Goal: Check status: Check status

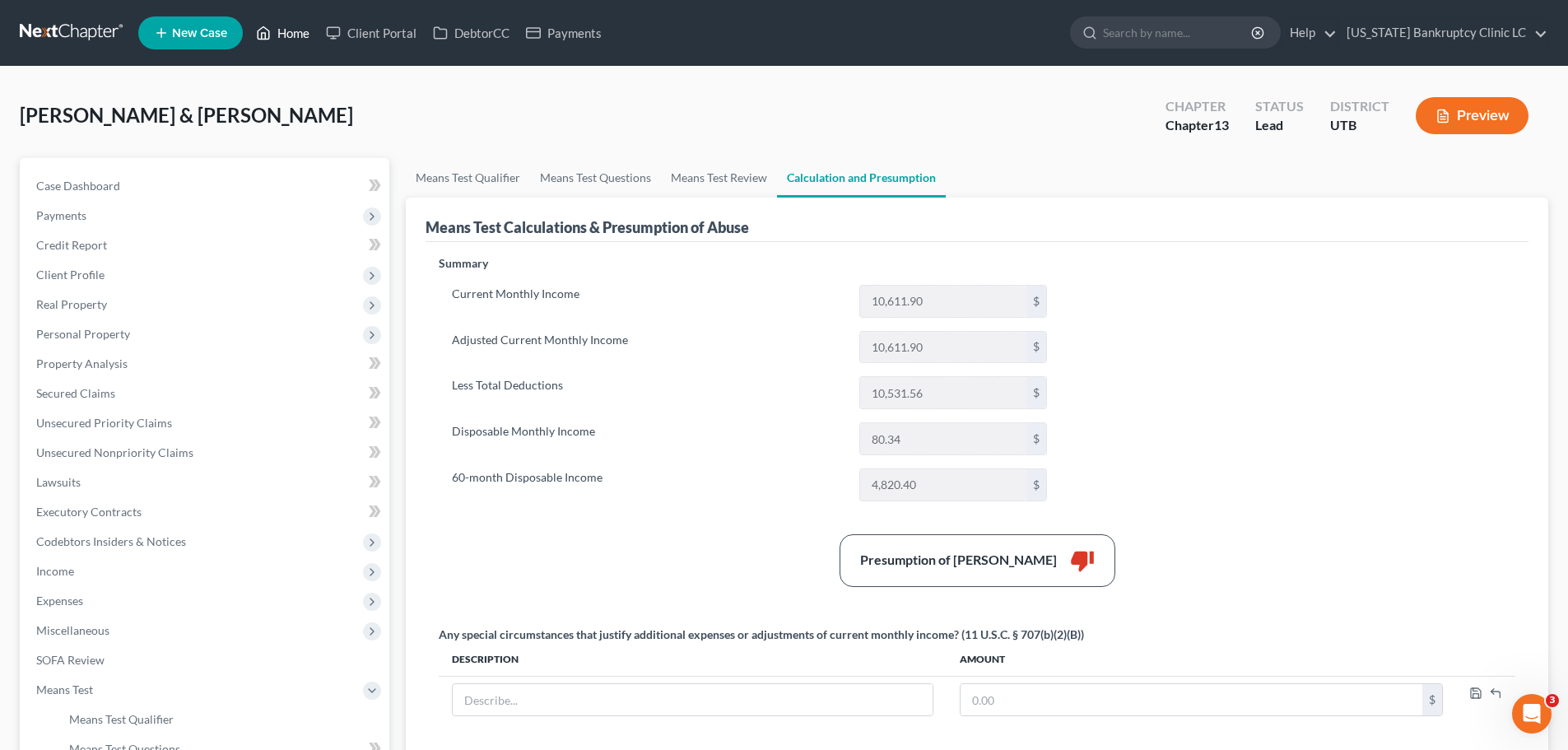
click at [287, 33] on link "Home" at bounding box center [283, 32] width 70 height 29
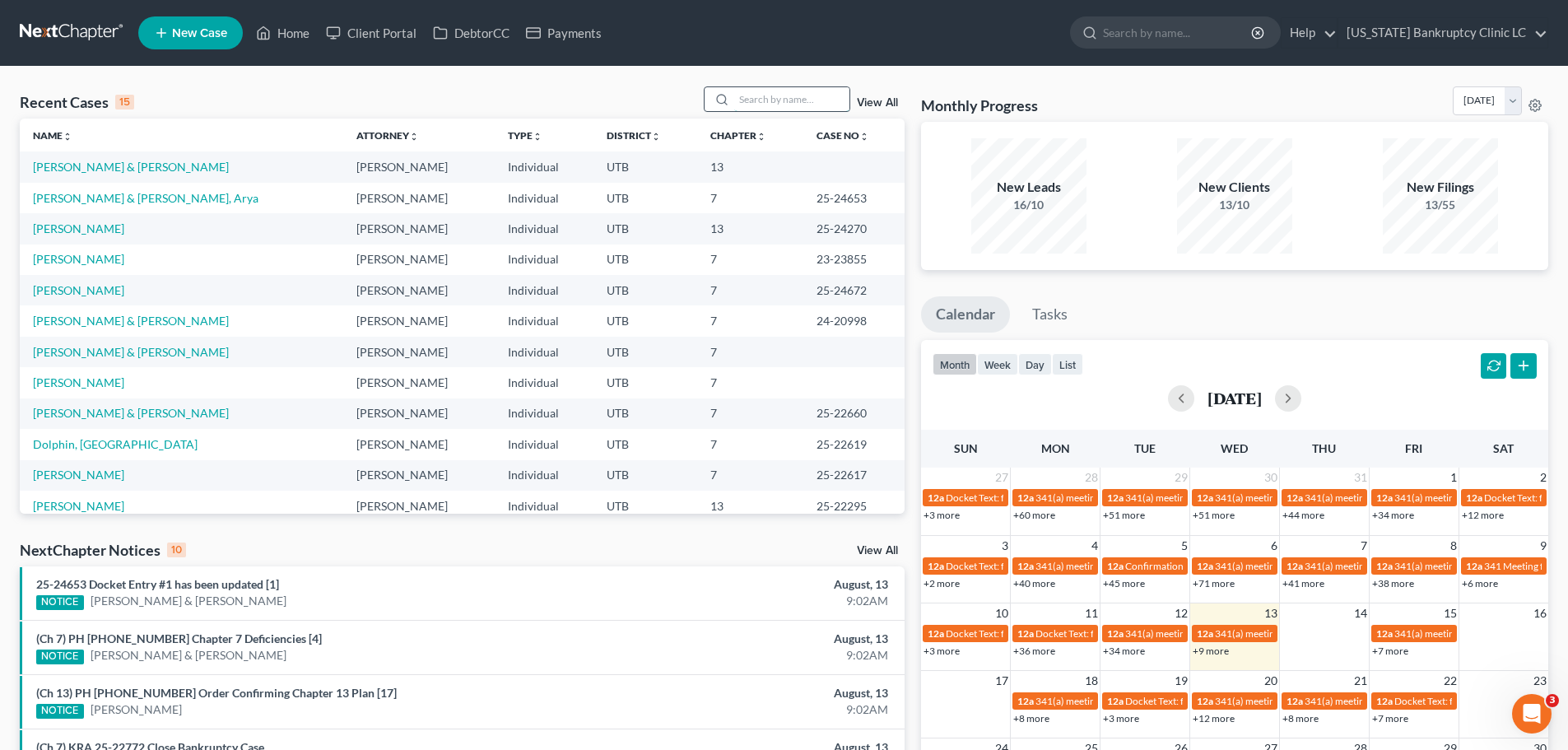
click at [763, 100] on input "search" at bounding box center [791, 99] width 115 height 24
type input "mctavisch"
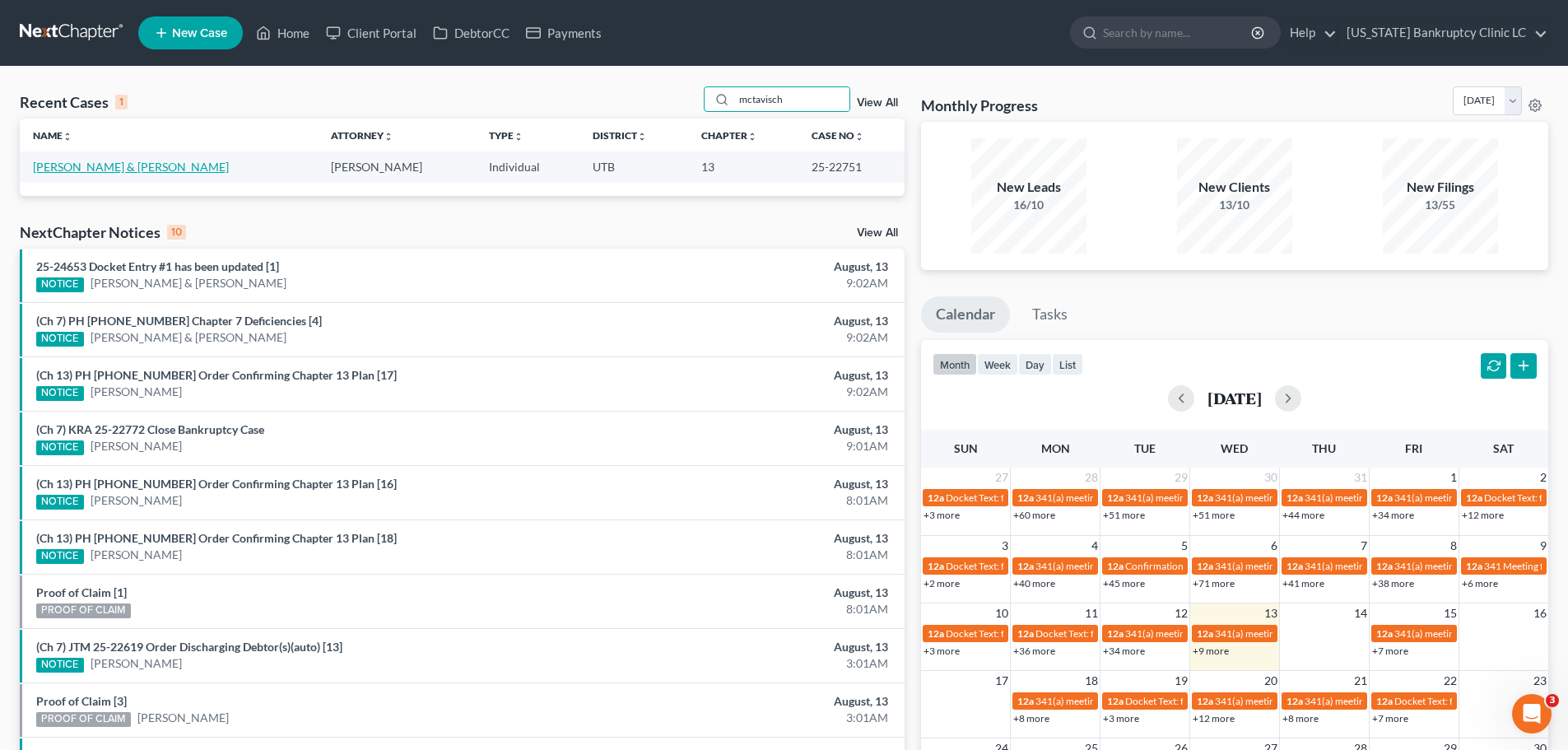
click at [85, 167] on link "[PERSON_NAME] & [PERSON_NAME]" at bounding box center [131, 166] width 196 height 14
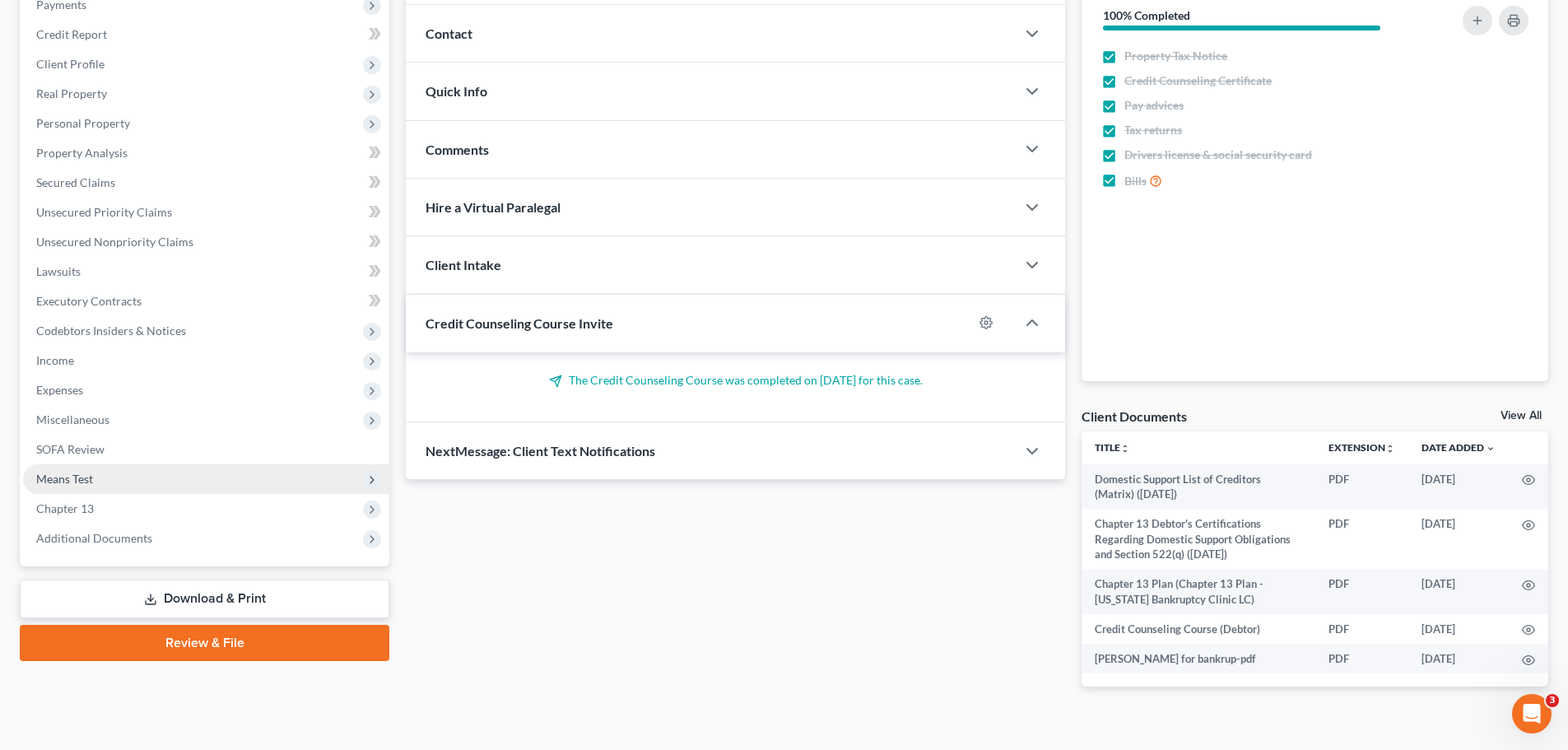
scroll to position [237, 0]
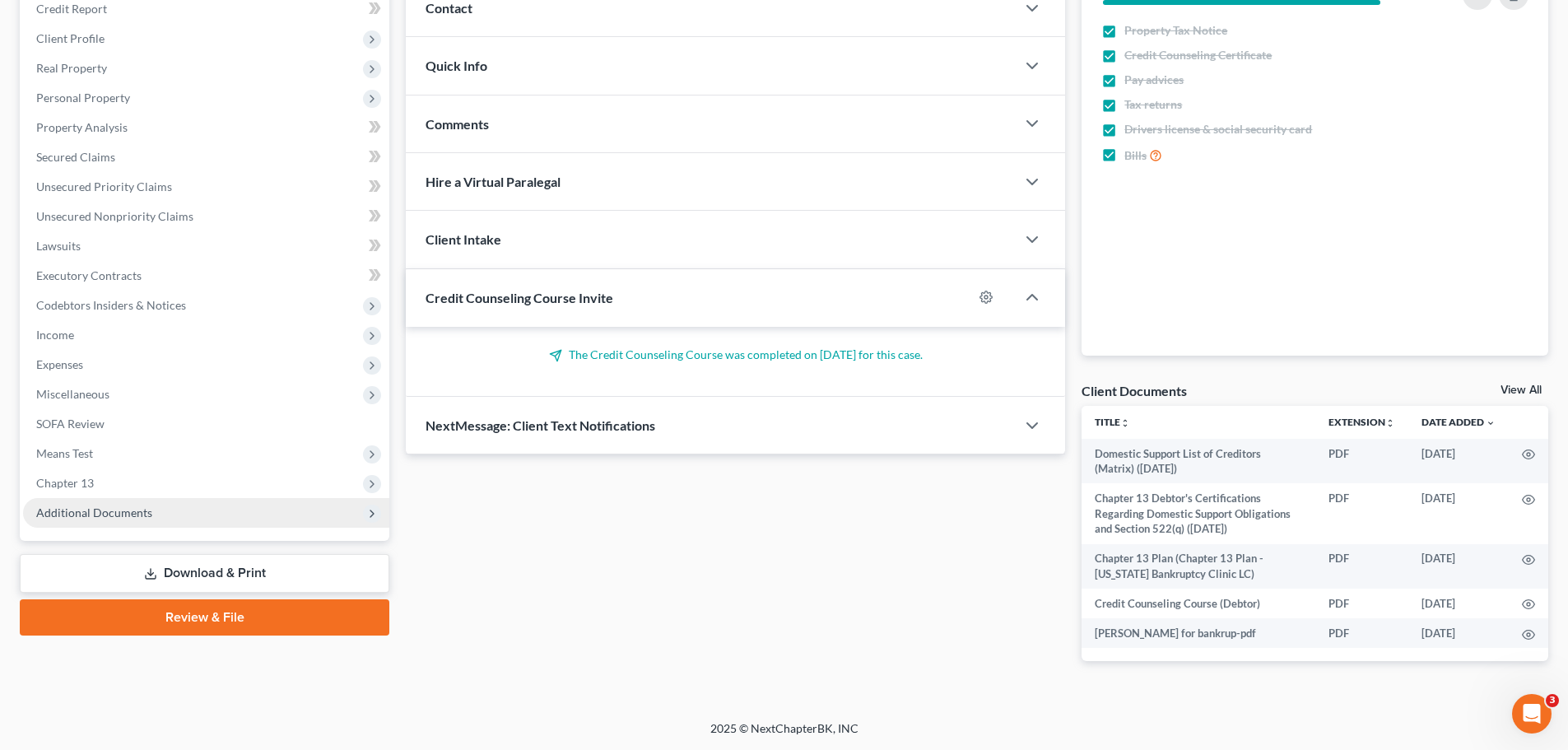
click at [150, 504] on span "Additional Documents" at bounding box center [205, 512] width 366 height 29
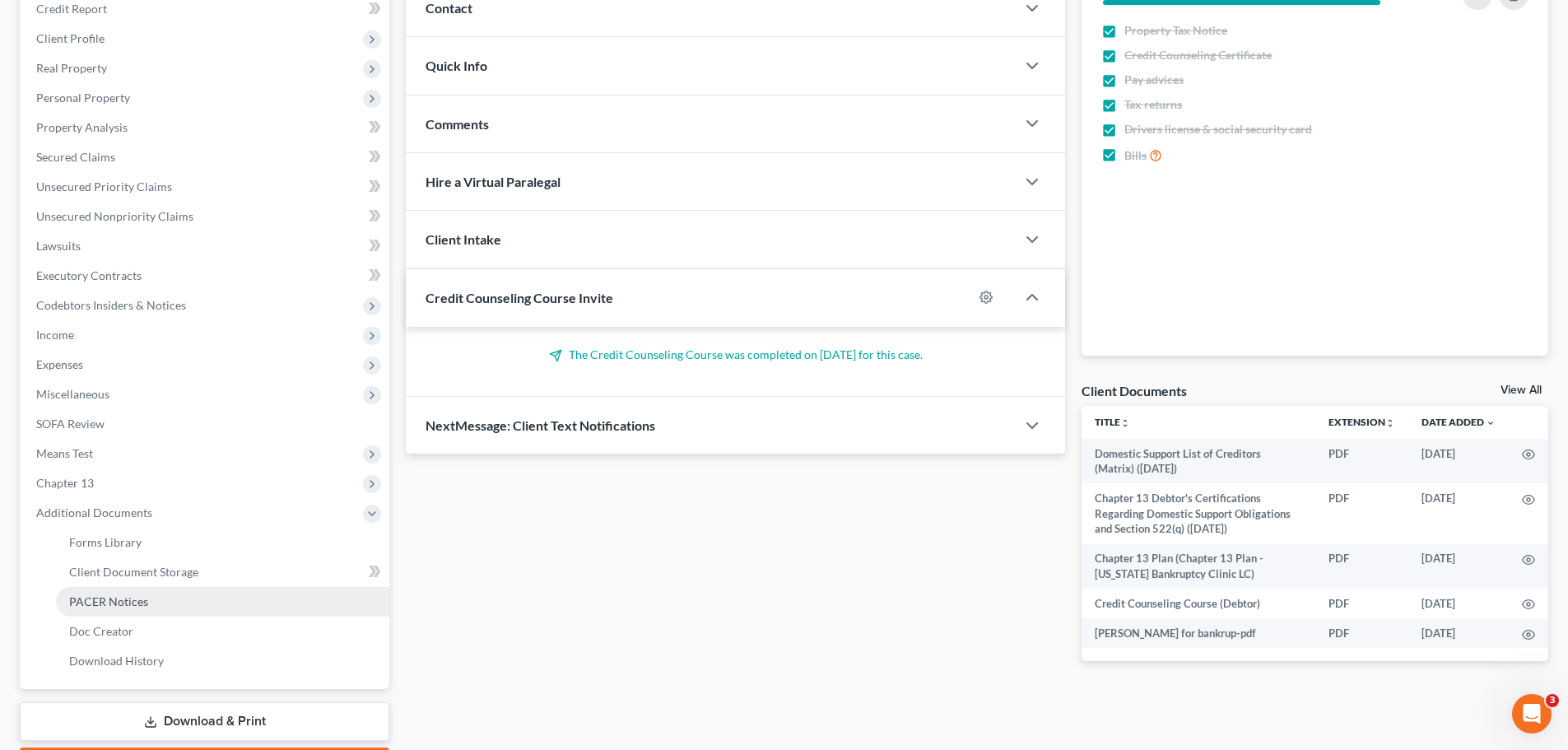
click at [132, 605] on span "PACER Notices" at bounding box center [108, 601] width 79 height 14
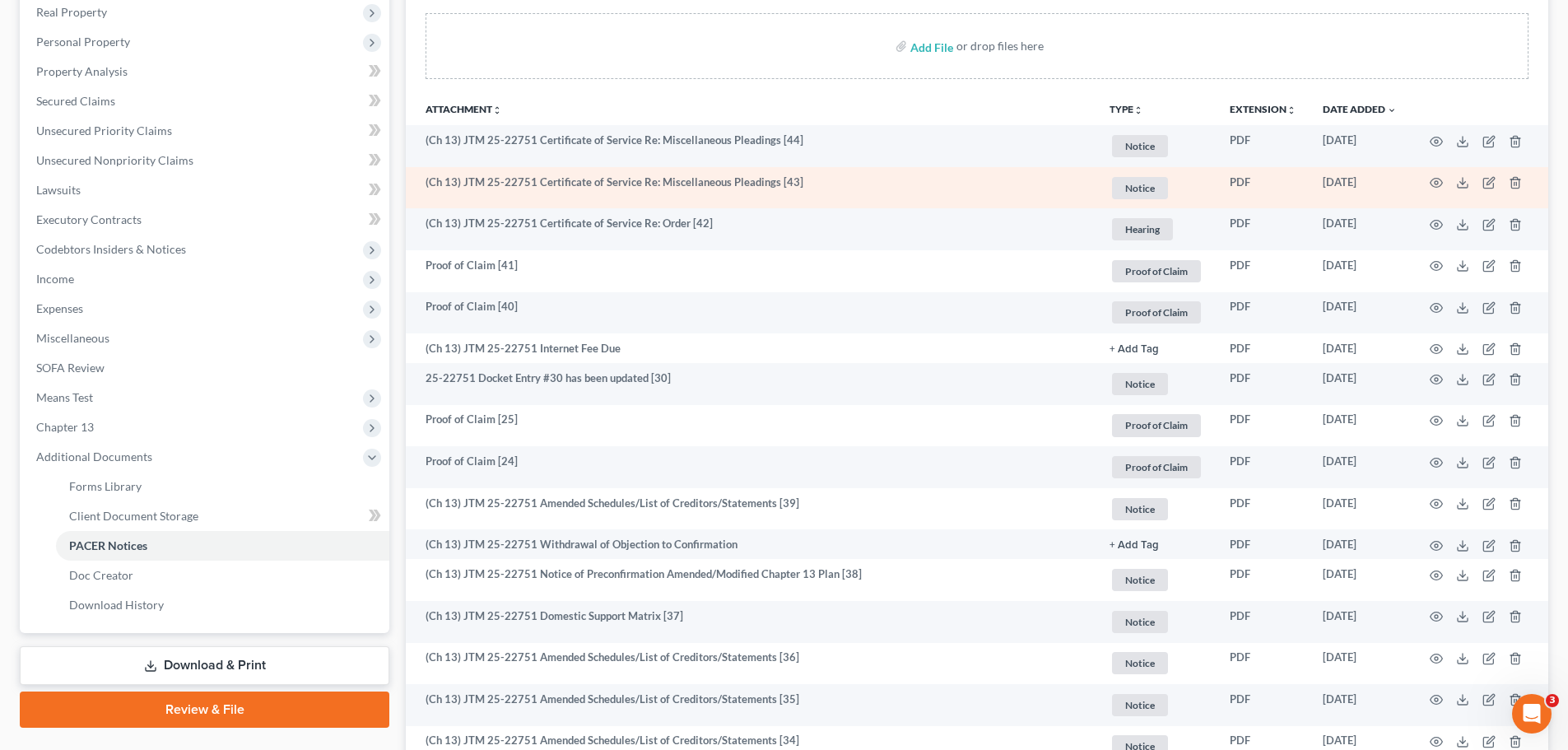
scroll to position [329, 0]
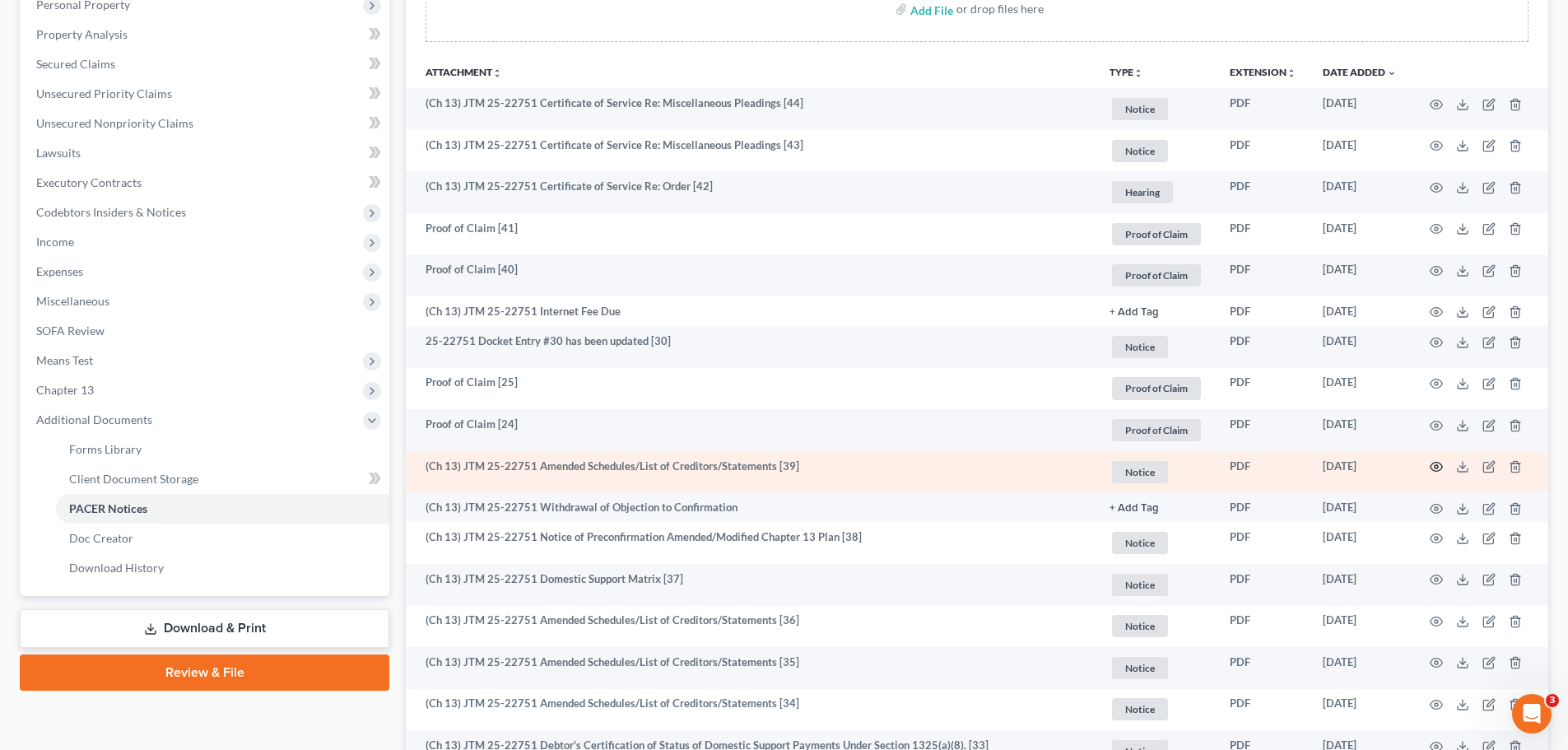
click at [1434, 468] on circle "button" at bounding box center [1435, 466] width 3 height 3
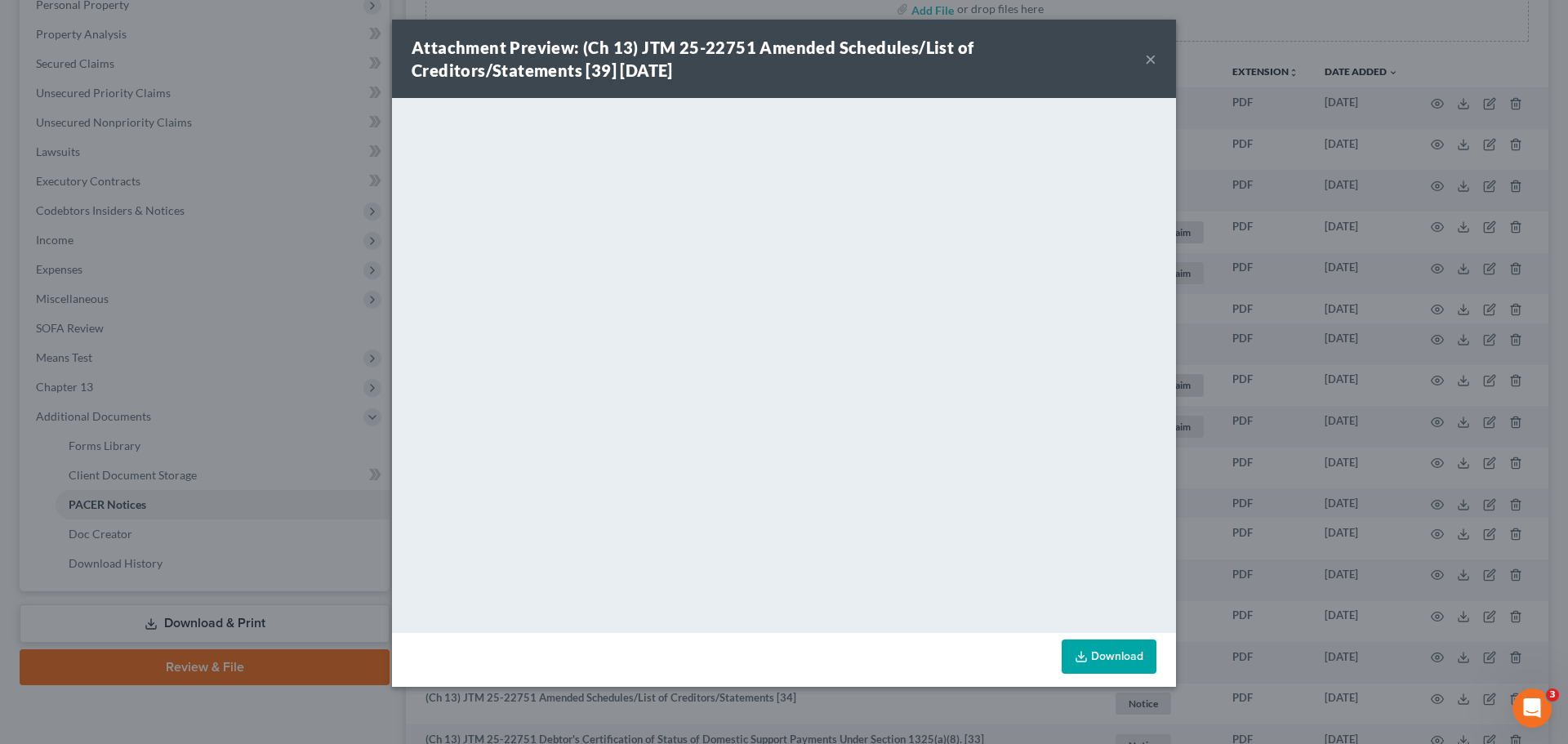
click at [1155, 61] on button "×" at bounding box center [1150, 58] width 11 height 20
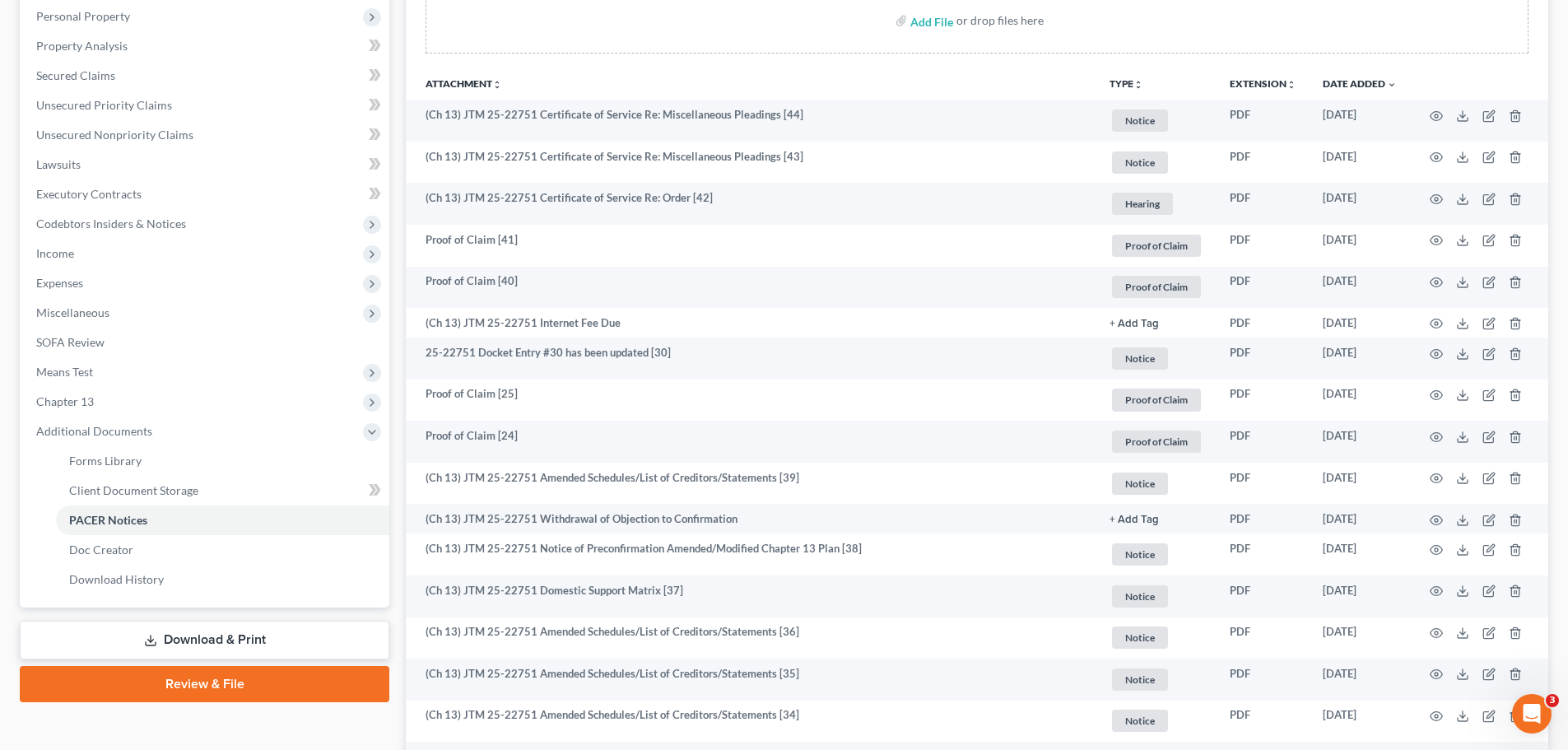
scroll to position [0, 0]
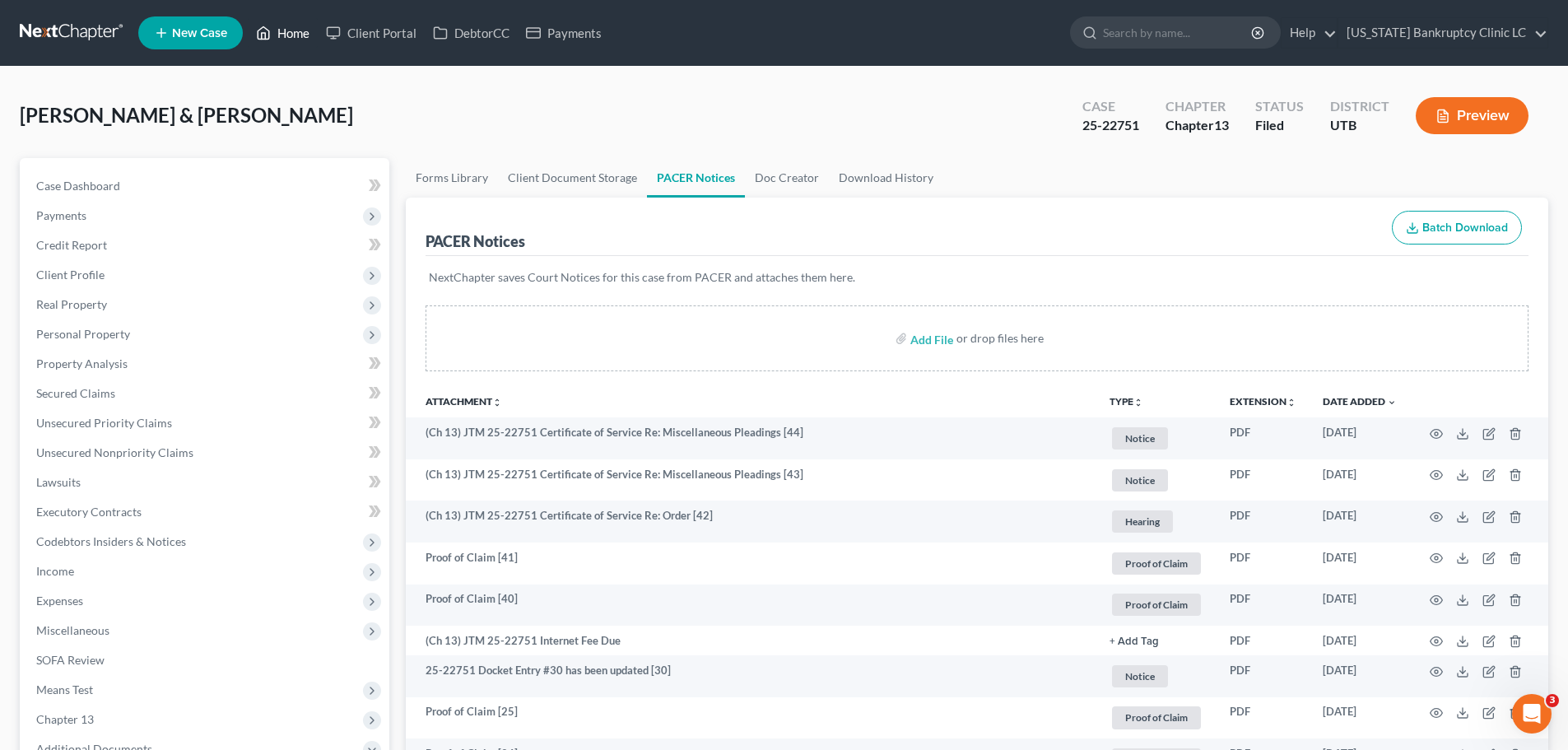
click at [292, 29] on link "Home" at bounding box center [283, 32] width 70 height 29
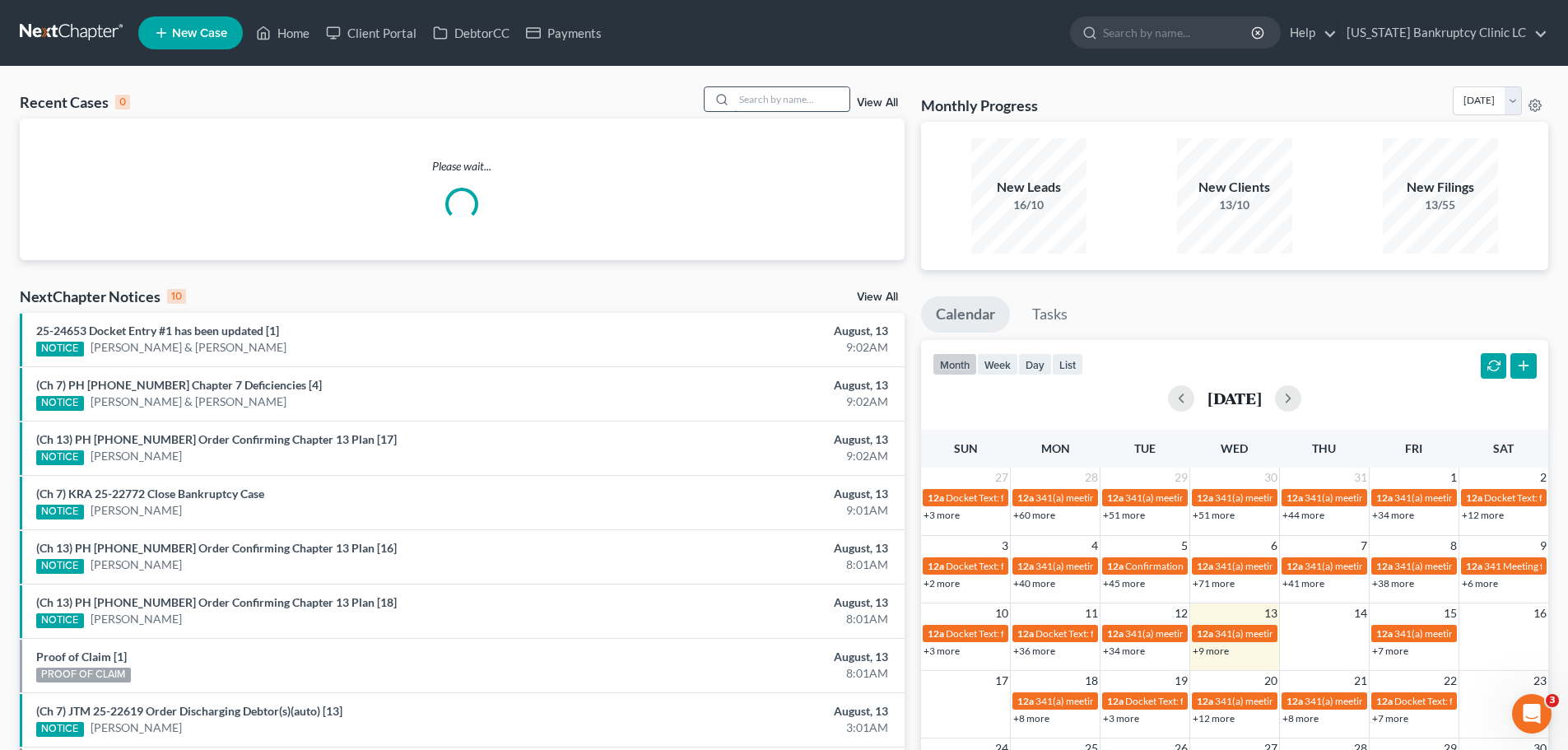
click at [767, 100] on input "search" at bounding box center [791, 99] width 115 height 24
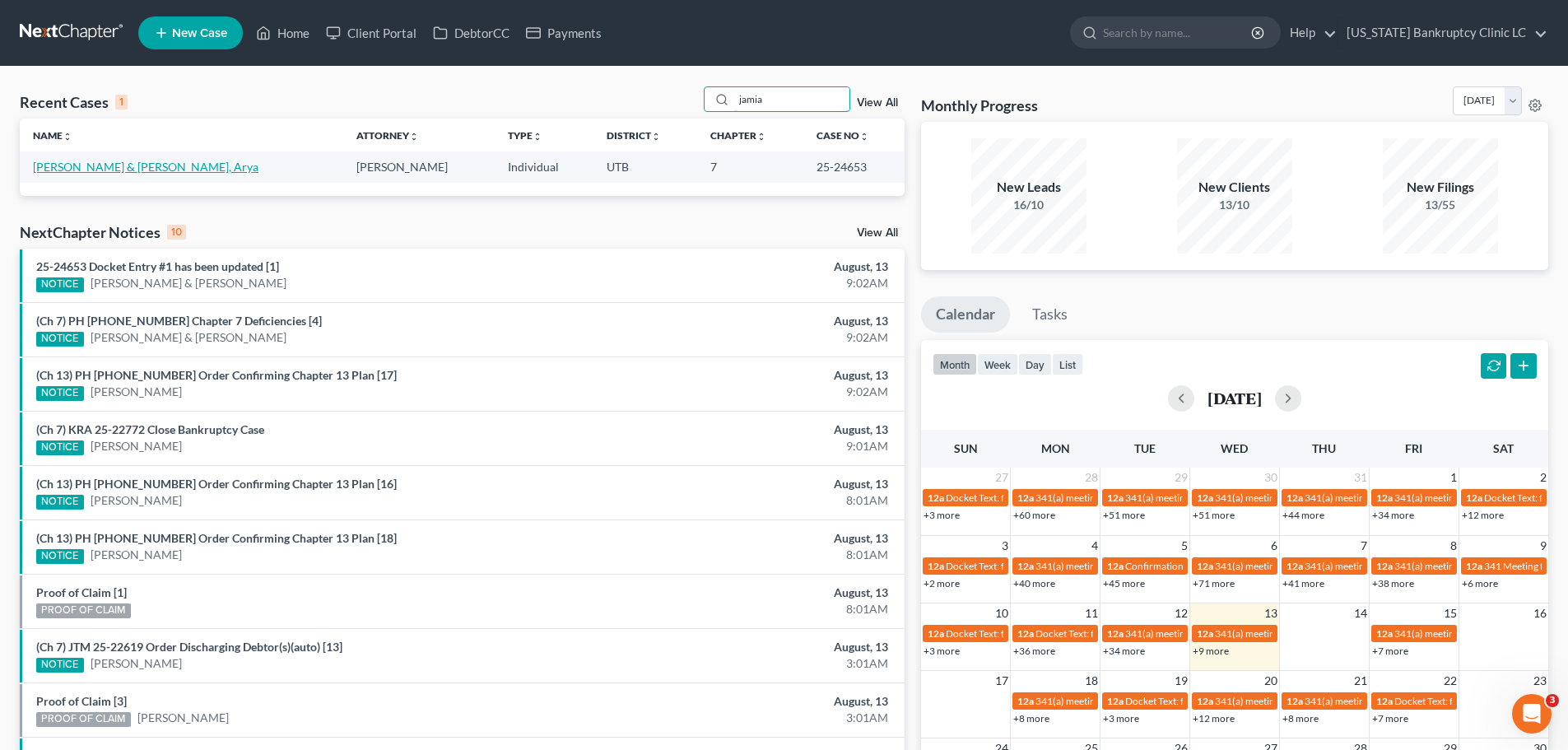
type input "jamia"
click at [97, 163] on link "[PERSON_NAME] & [PERSON_NAME], Arya" at bounding box center [145, 166] width 225 height 14
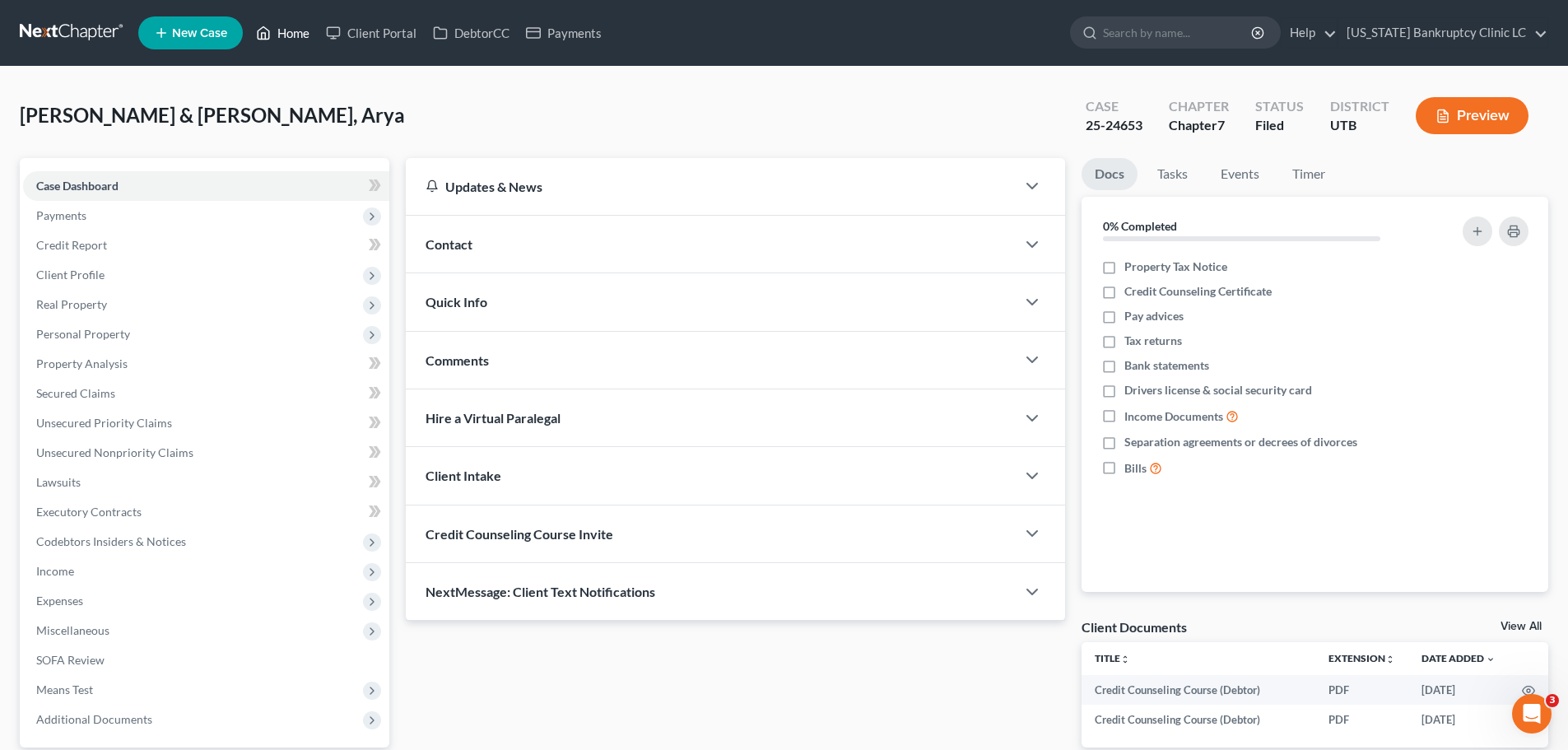
click at [284, 33] on link "Home" at bounding box center [283, 32] width 70 height 29
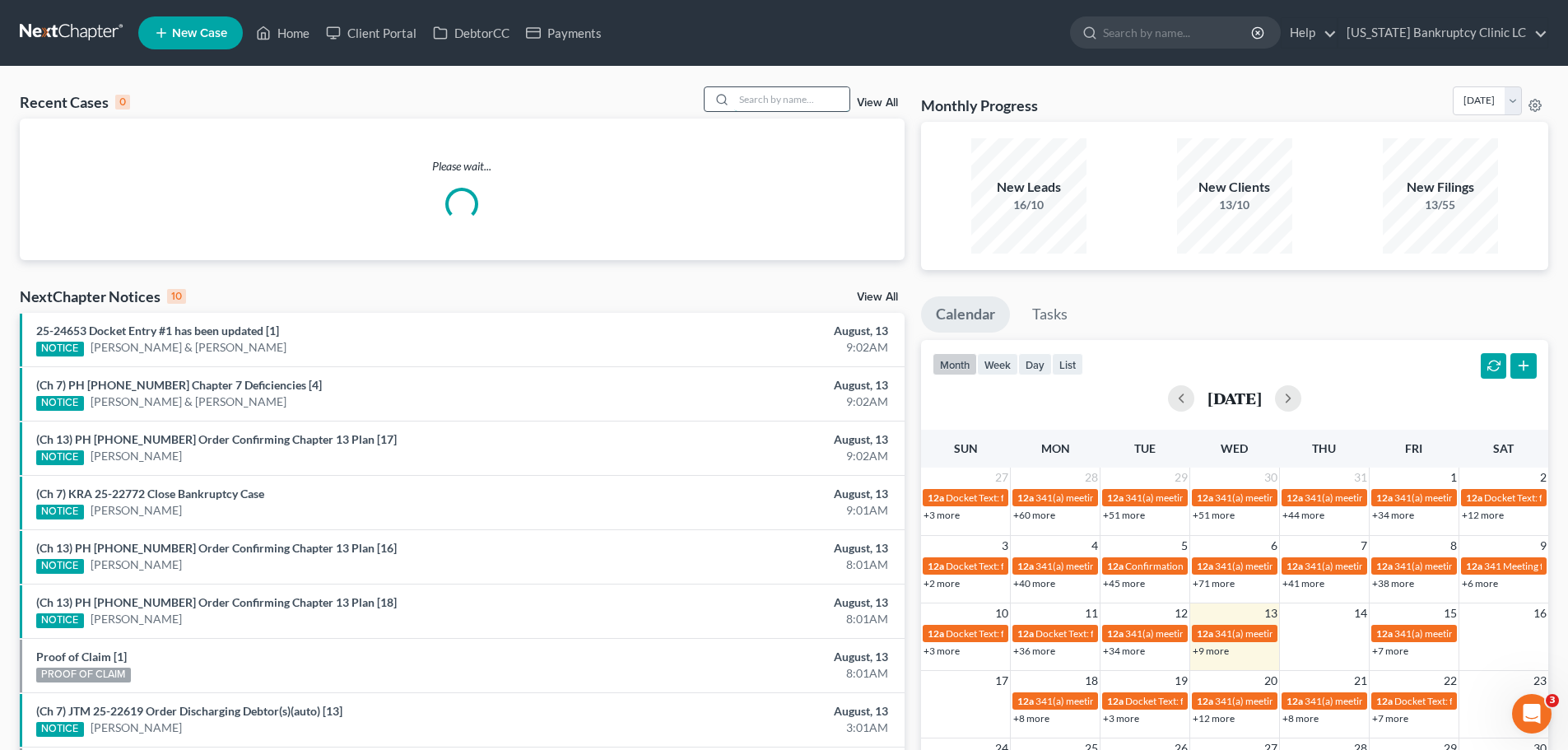
click at [755, 94] on input "search" at bounding box center [791, 99] width 115 height 24
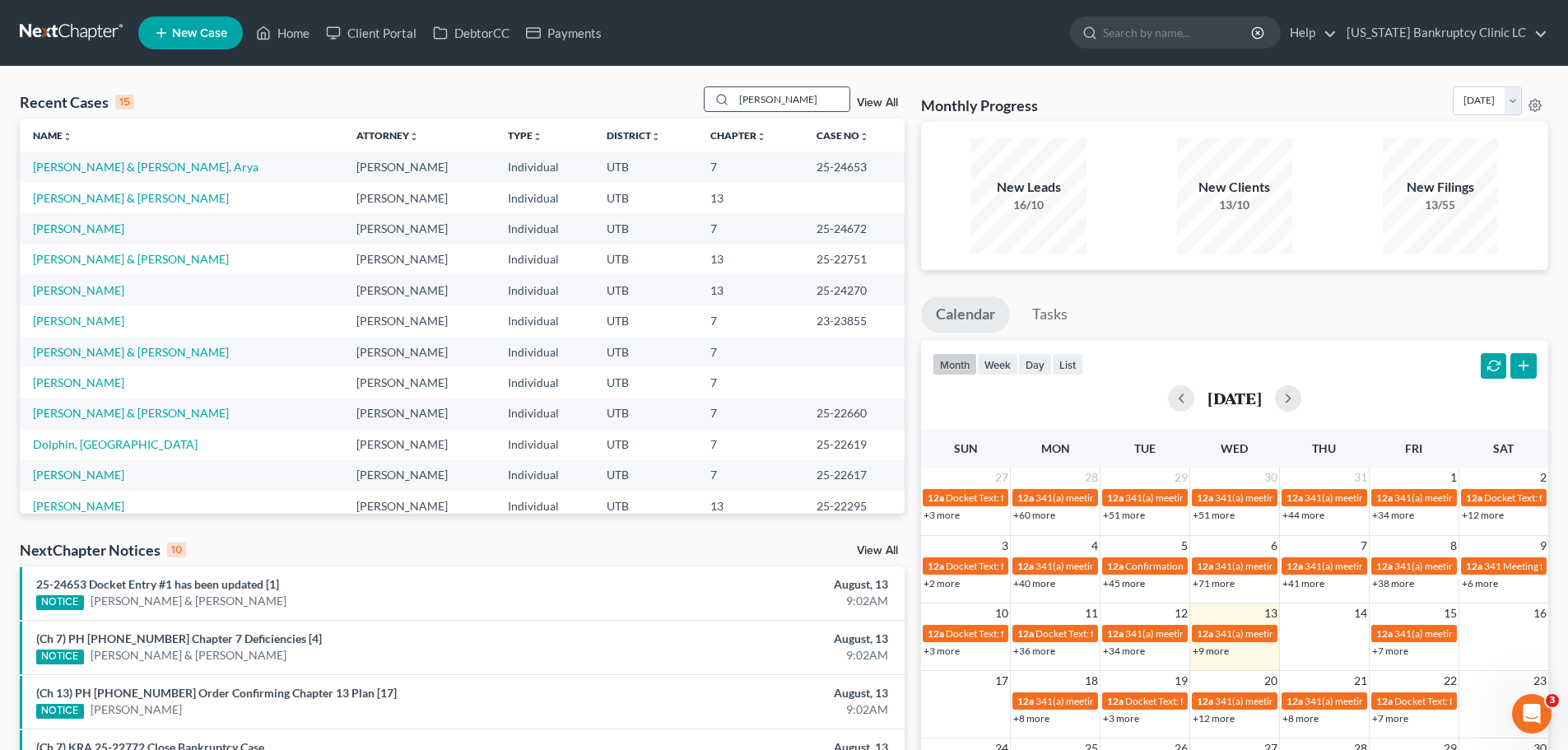
type input "[PERSON_NAME]"
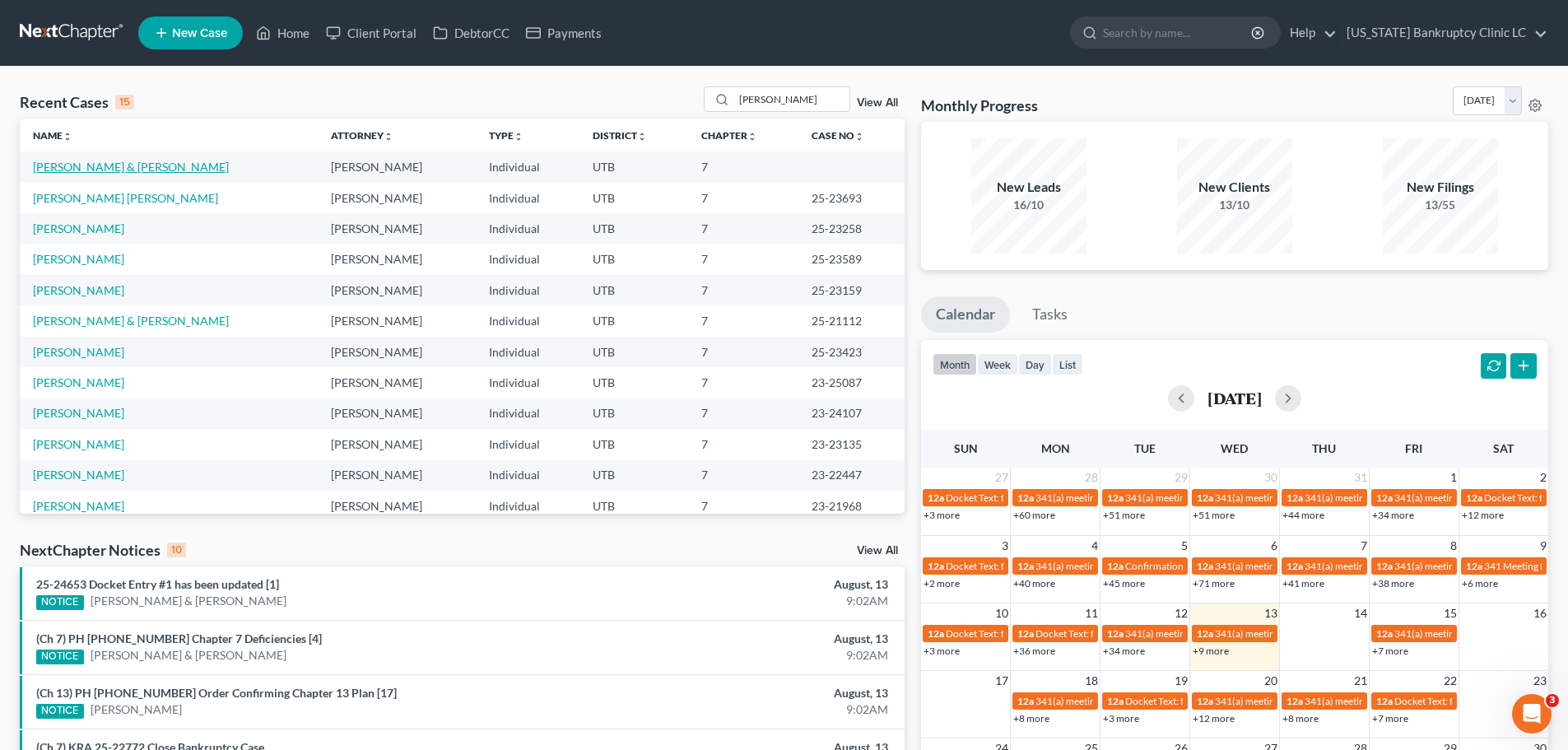
click at [86, 163] on link "[PERSON_NAME] & [PERSON_NAME]" at bounding box center [131, 166] width 196 height 14
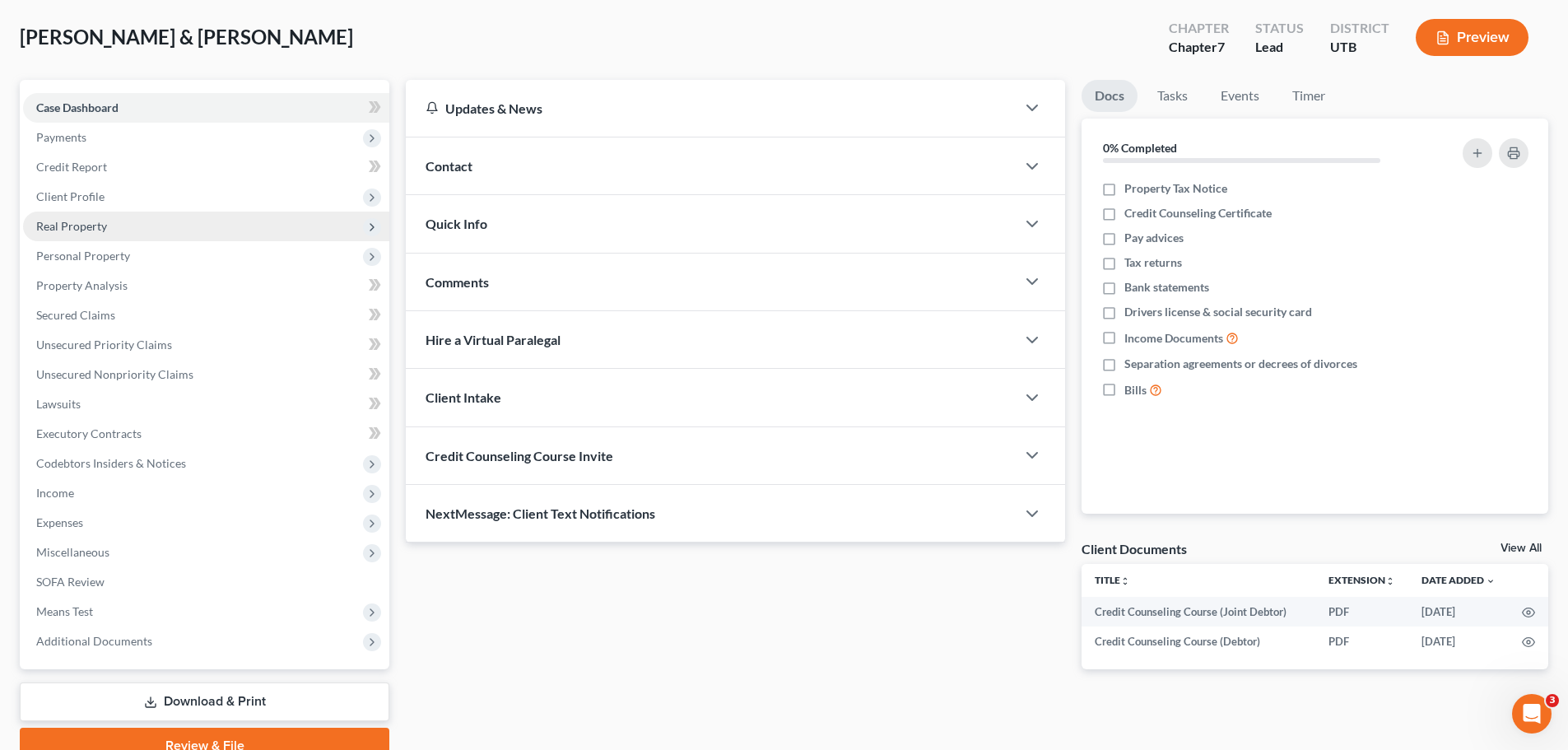
scroll to position [155, 0]
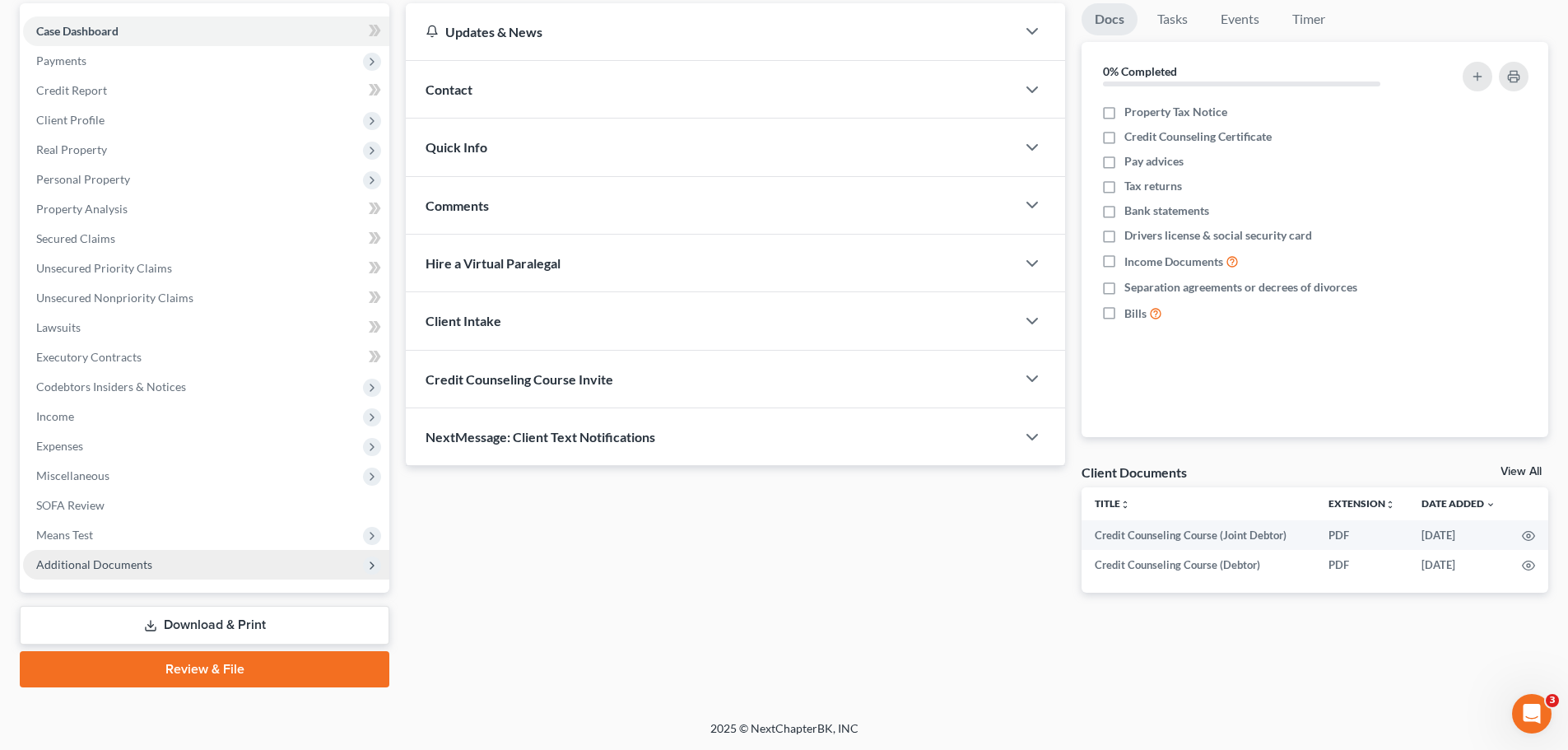
click at [120, 576] on span "Additional Documents" at bounding box center [205, 564] width 366 height 29
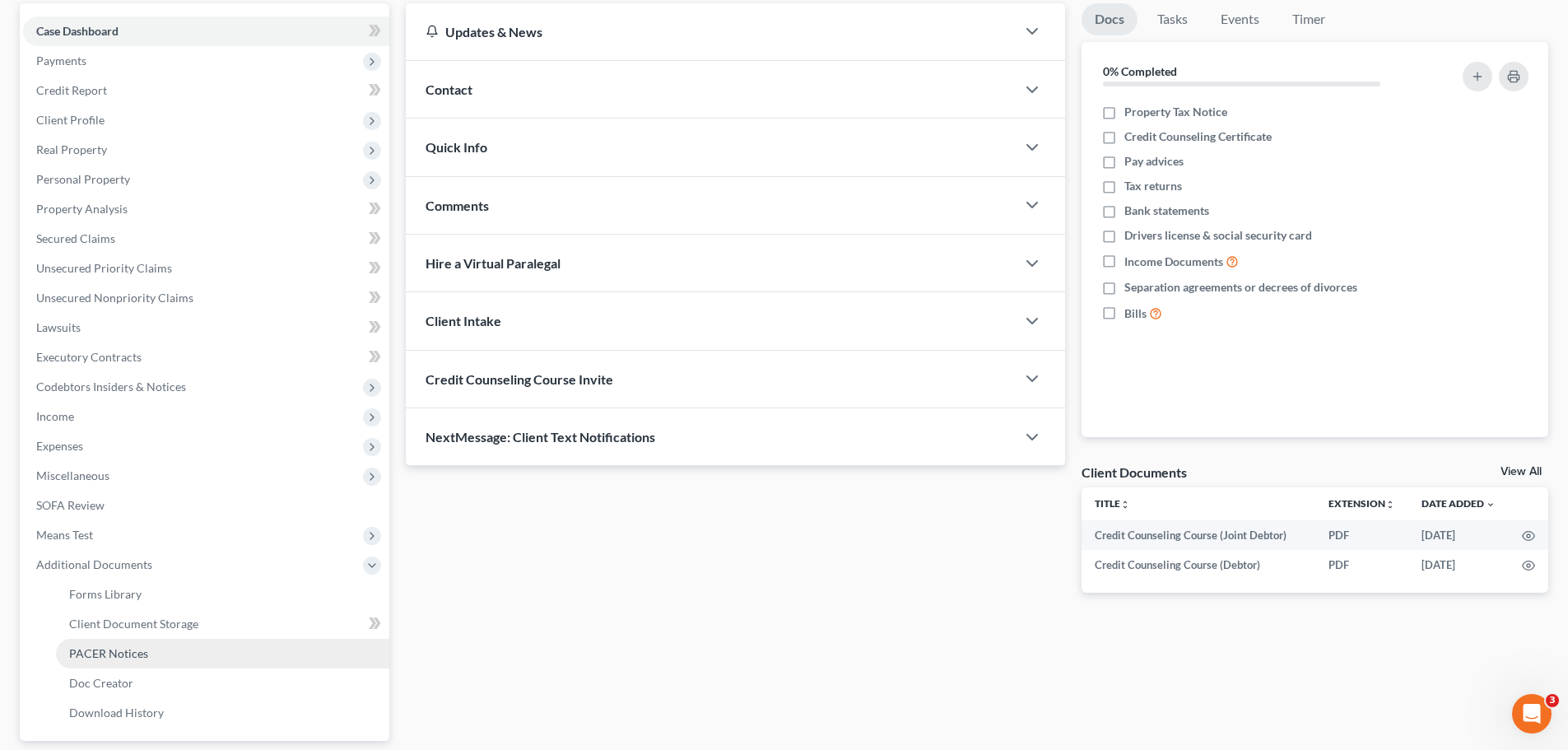
click at [137, 660] on span "PACER Notices" at bounding box center [108, 653] width 79 height 14
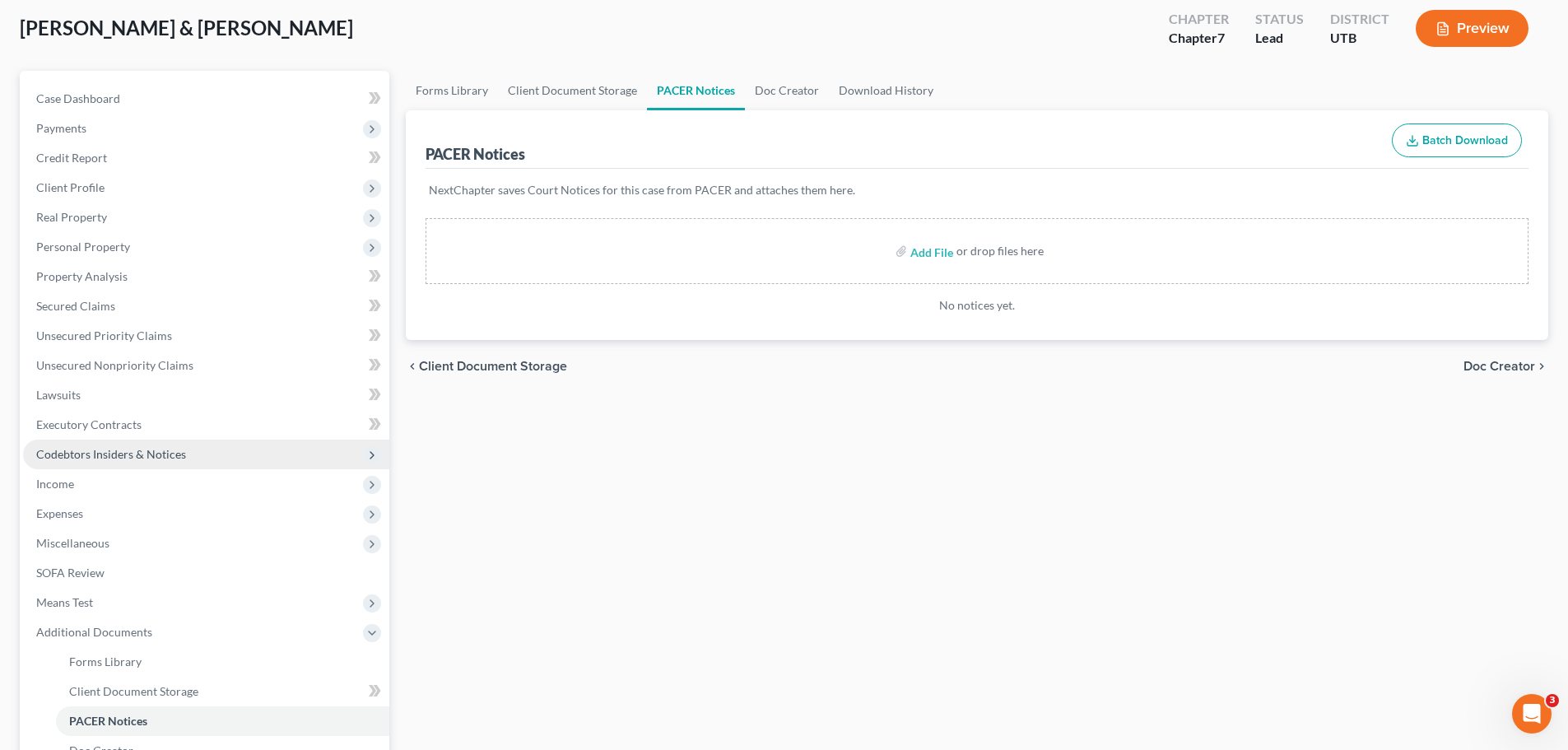
scroll to position [164, 0]
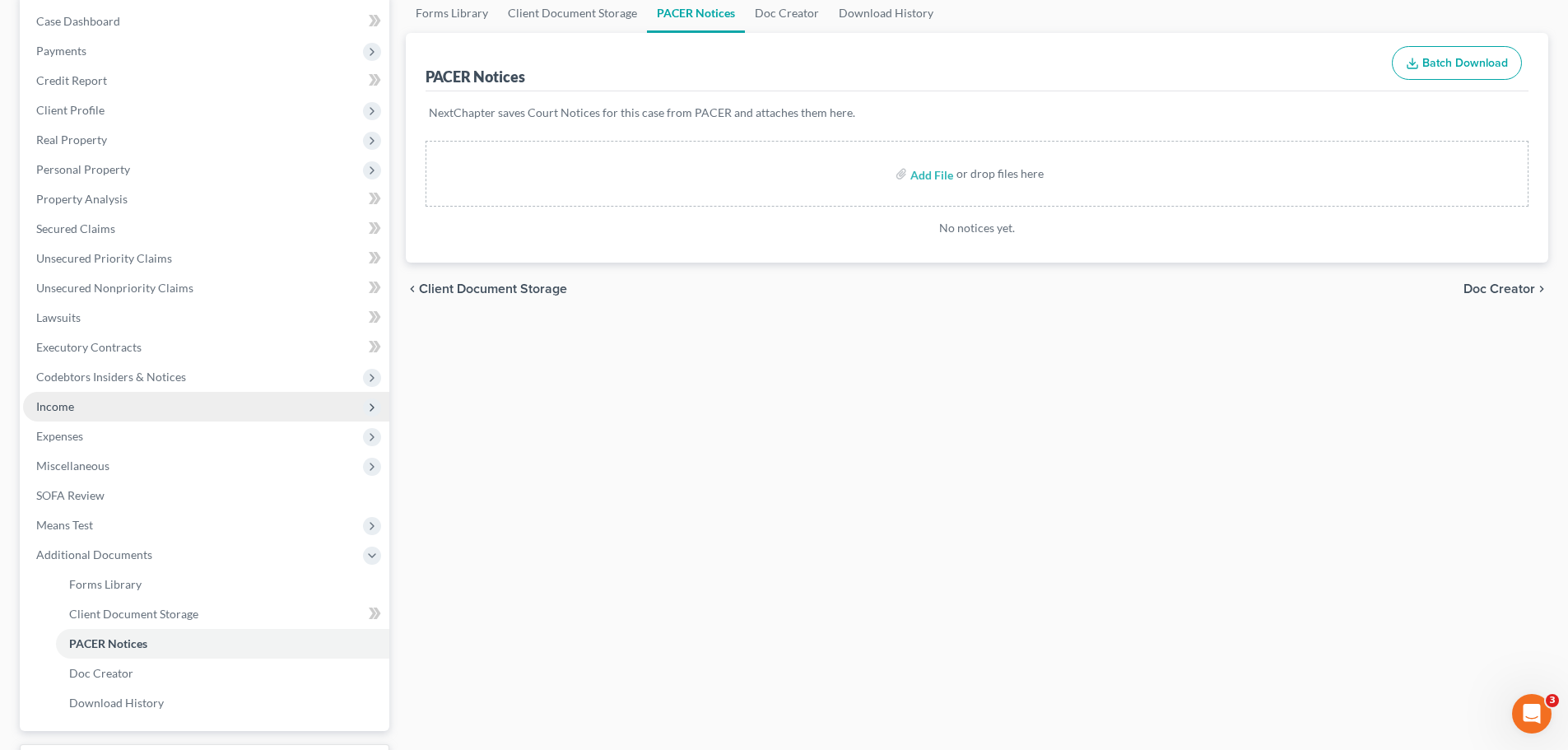
click at [141, 409] on span "Income" at bounding box center [205, 406] width 366 height 29
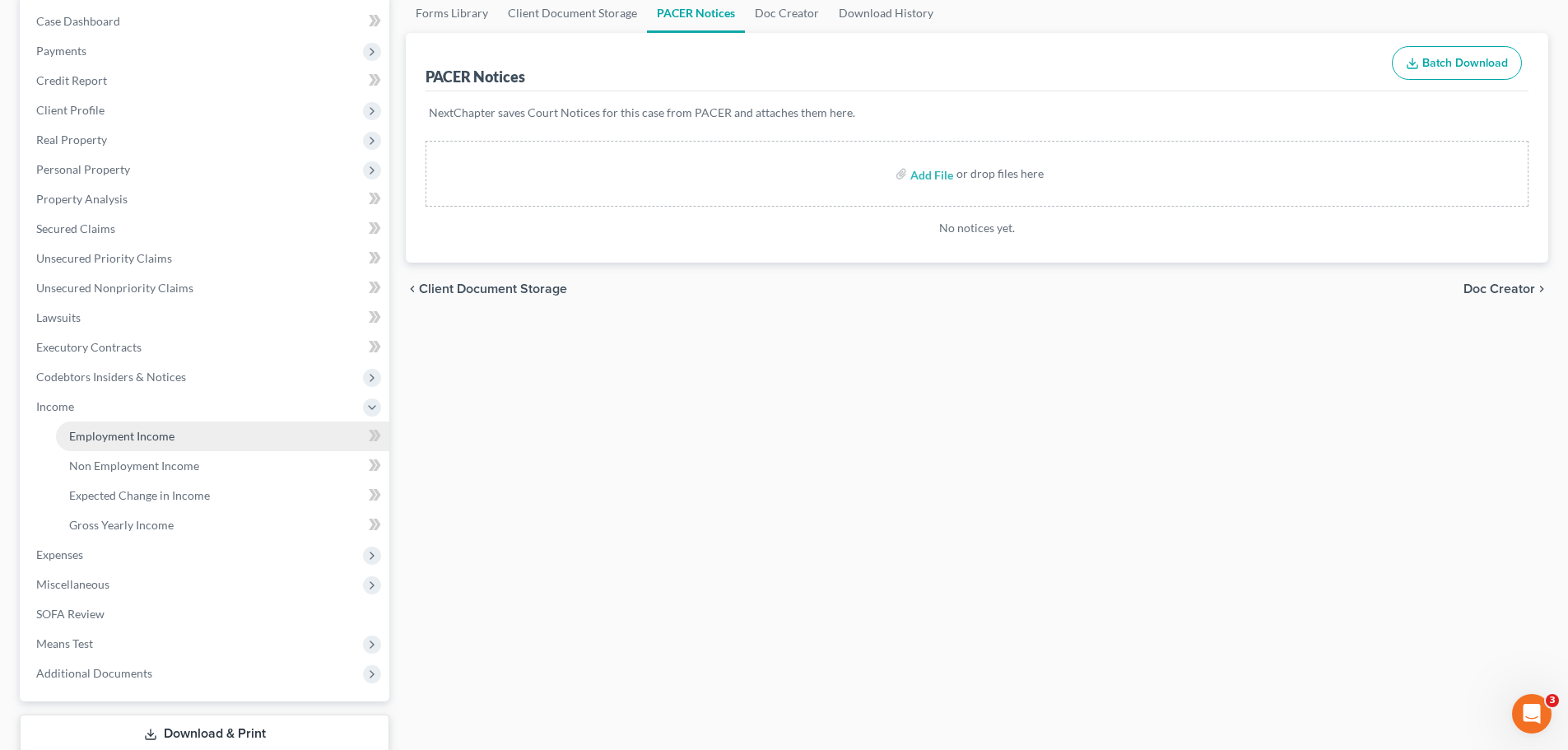
click at [120, 433] on span "Employment Income" at bounding box center [122, 435] width 105 height 14
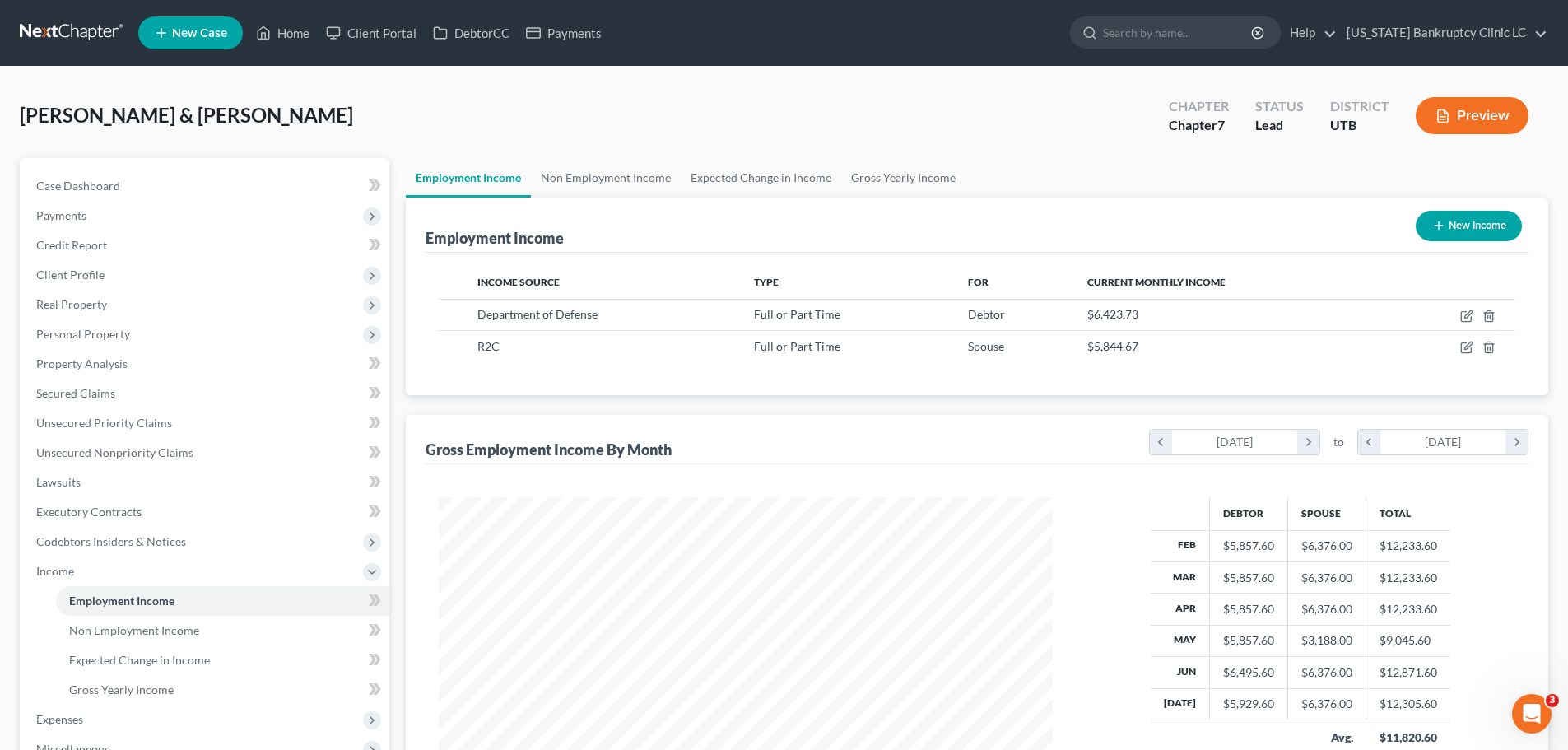
scroll to position [307, 647]
click at [279, 28] on link "Home" at bounding box center [283, 32] width 70 height 29
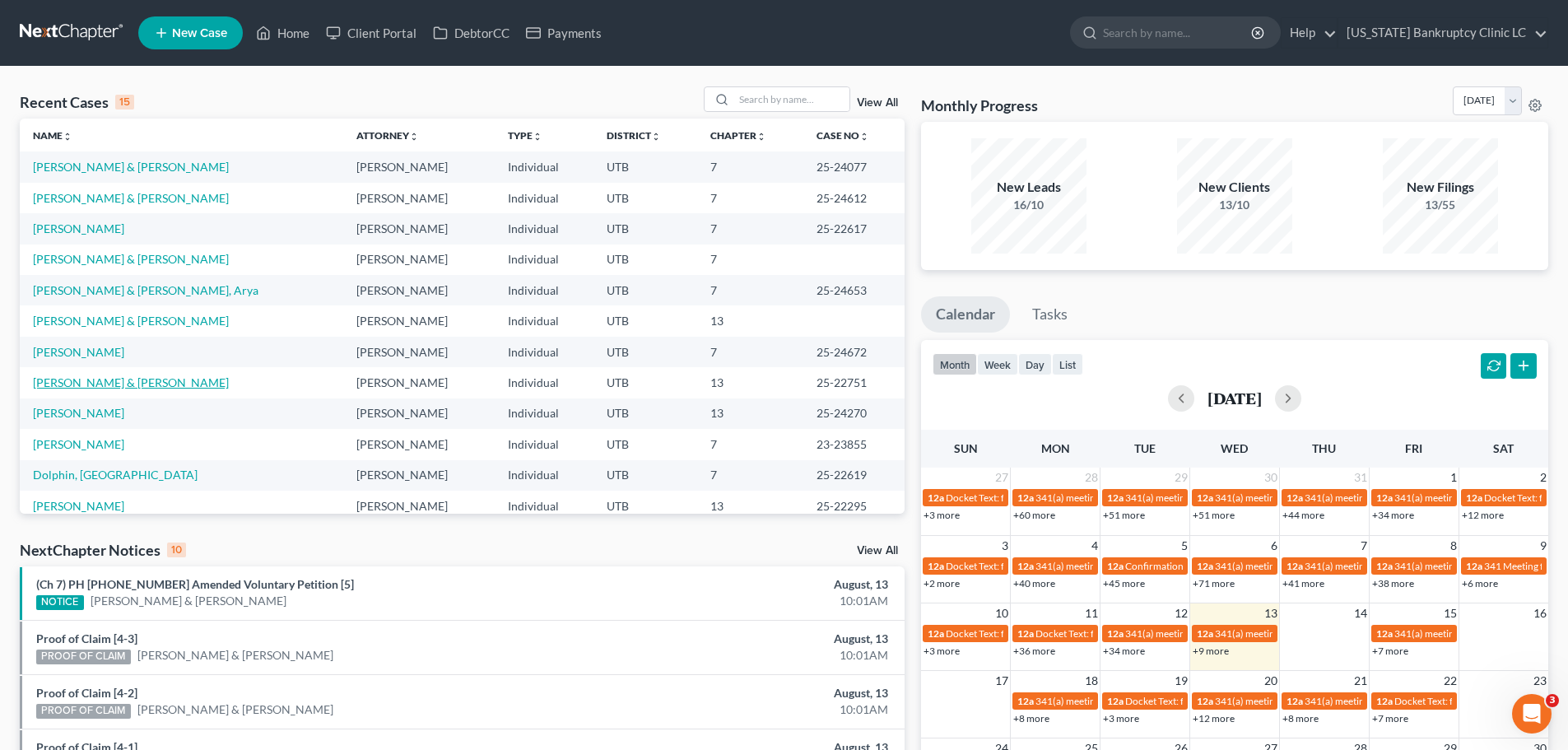
click at [102, 383] on link "[PERSON_NAME] & [PERSON_NAME]" at bounding box center [131, 382] width 196 height 14
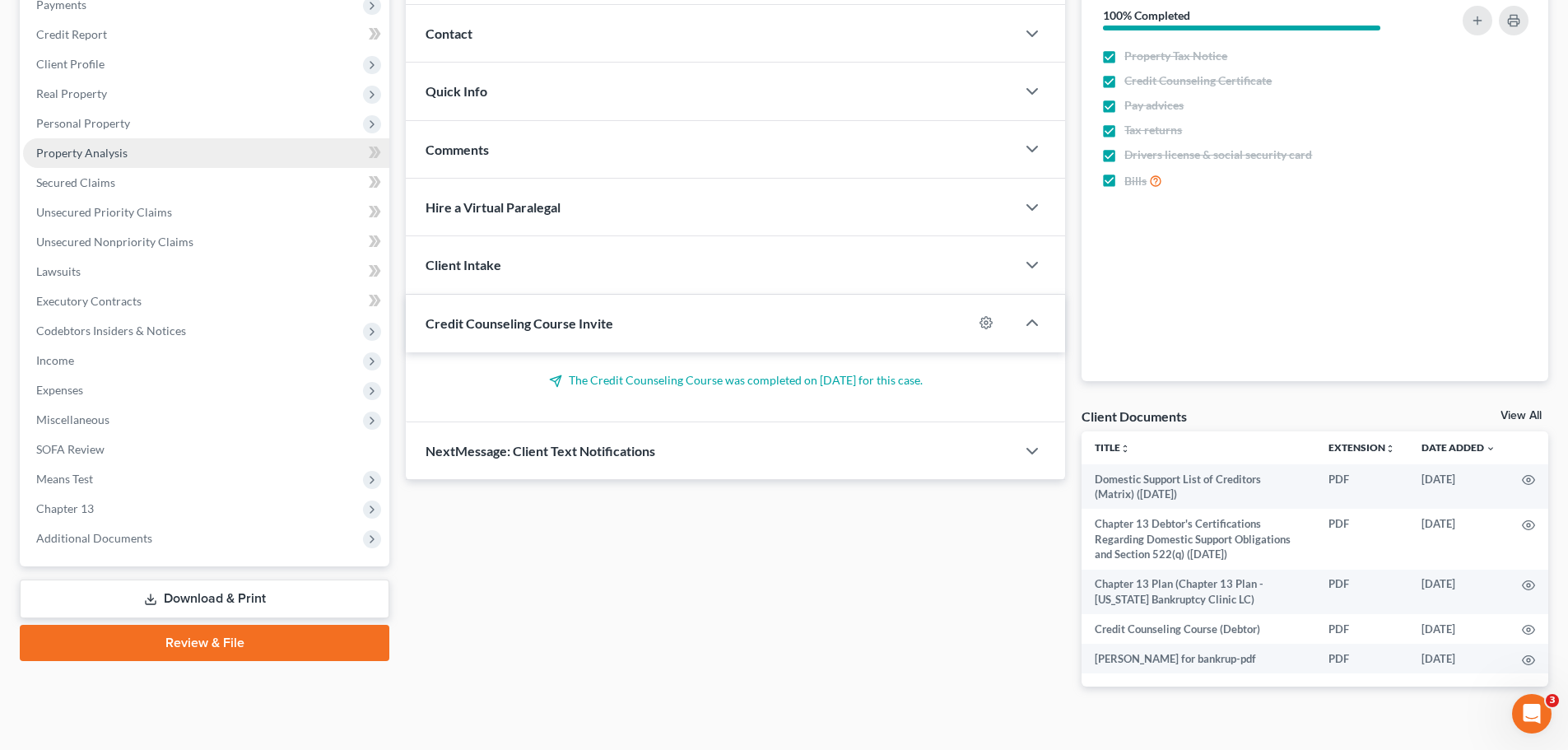
scroll to position [237, 0]
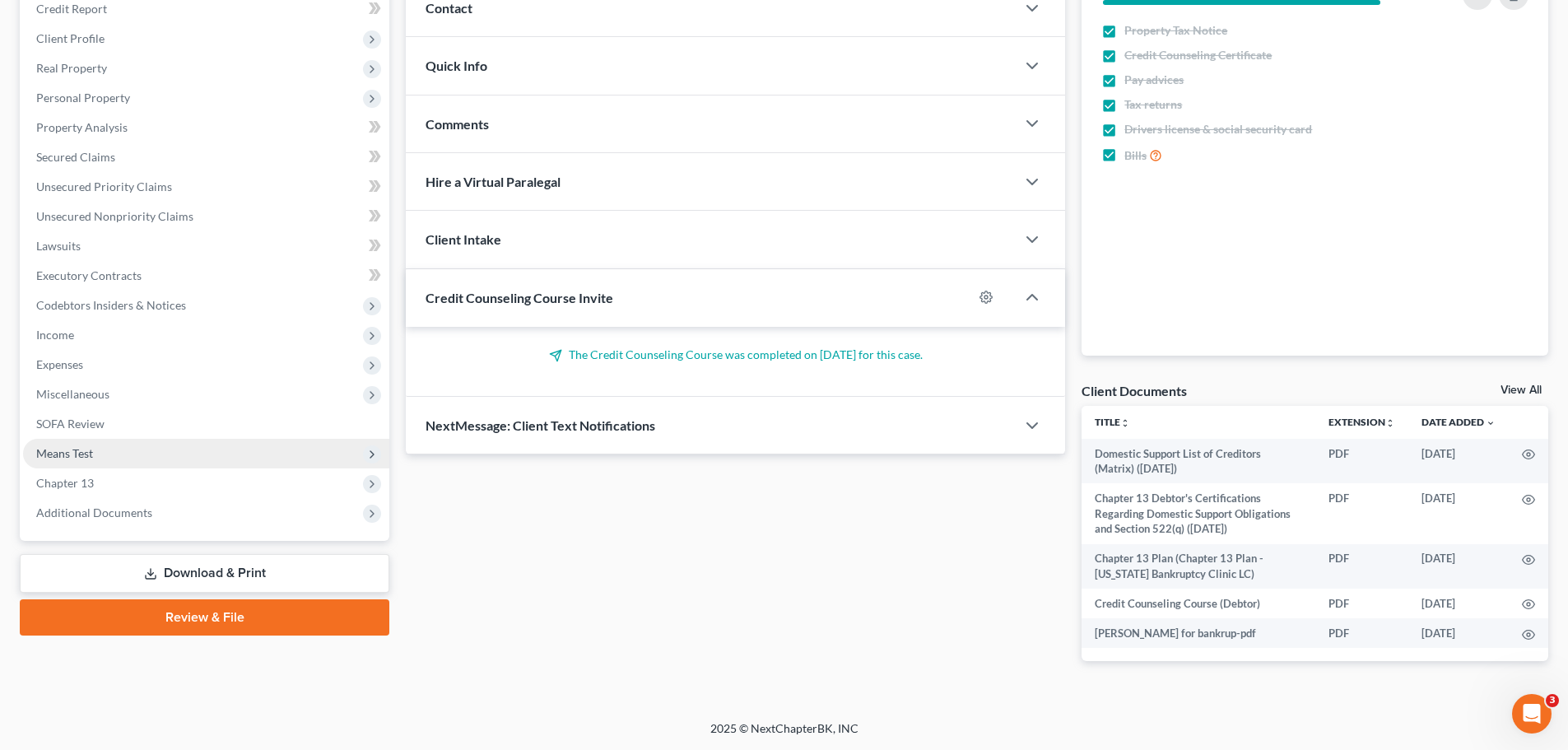
click at [163, 450] on span "Means Test" at bounding box center [205, 453] width 366 height 29
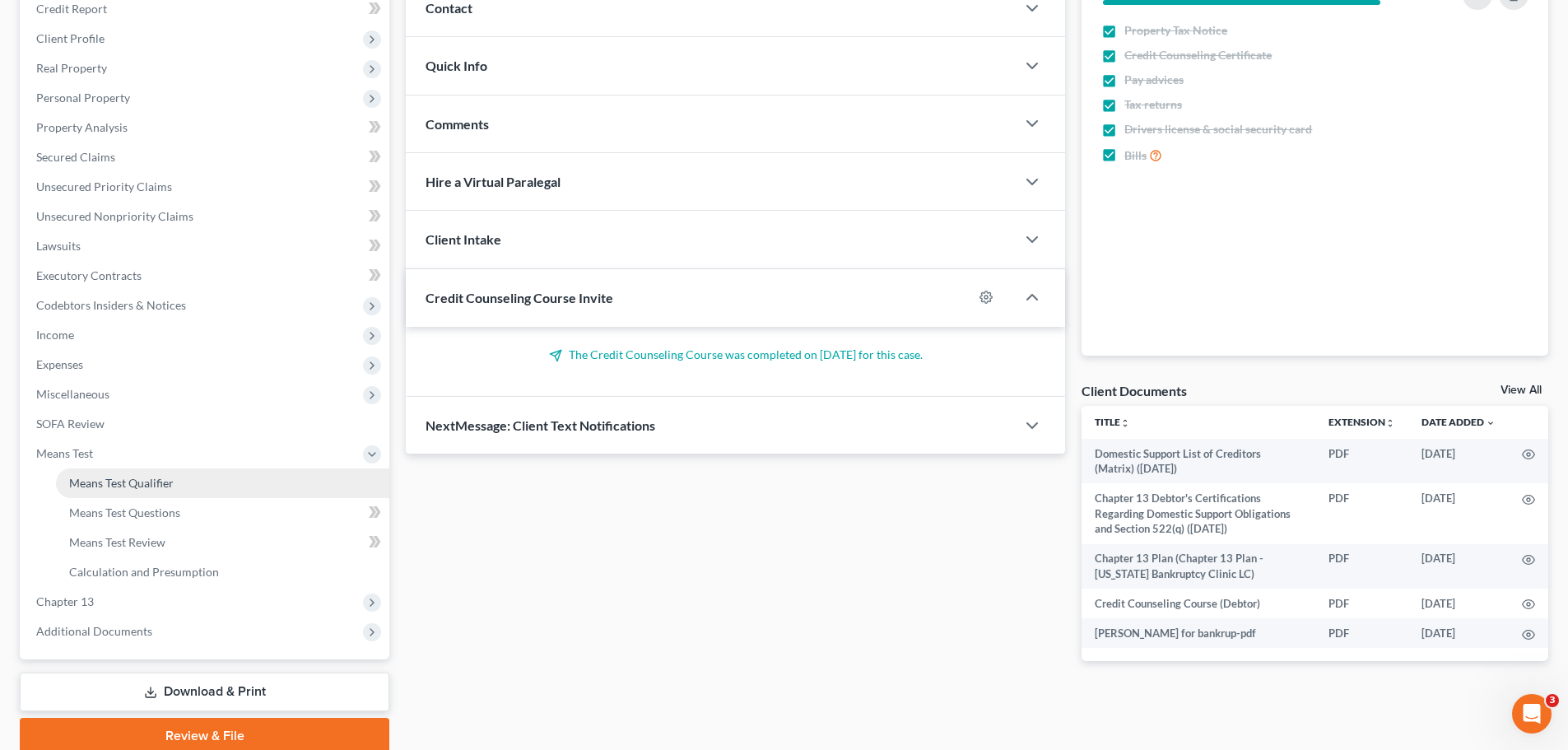
click at [165, 486] on span "Means Test Qualifier" at bounding box center [122, 483] width 105 height 14
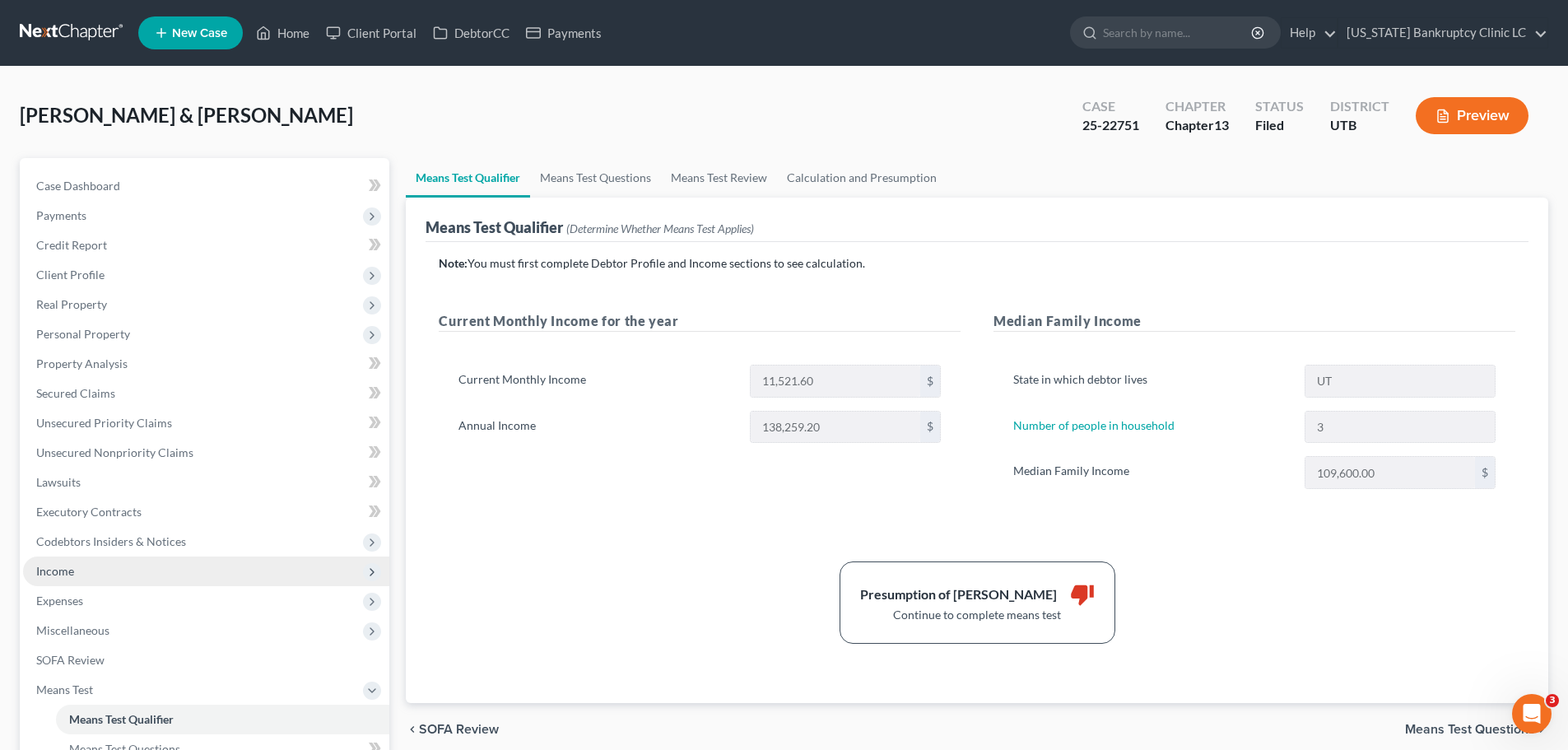
click at [75, 571] on span "Income" at bounding box center [205, 570] width 366 height 29
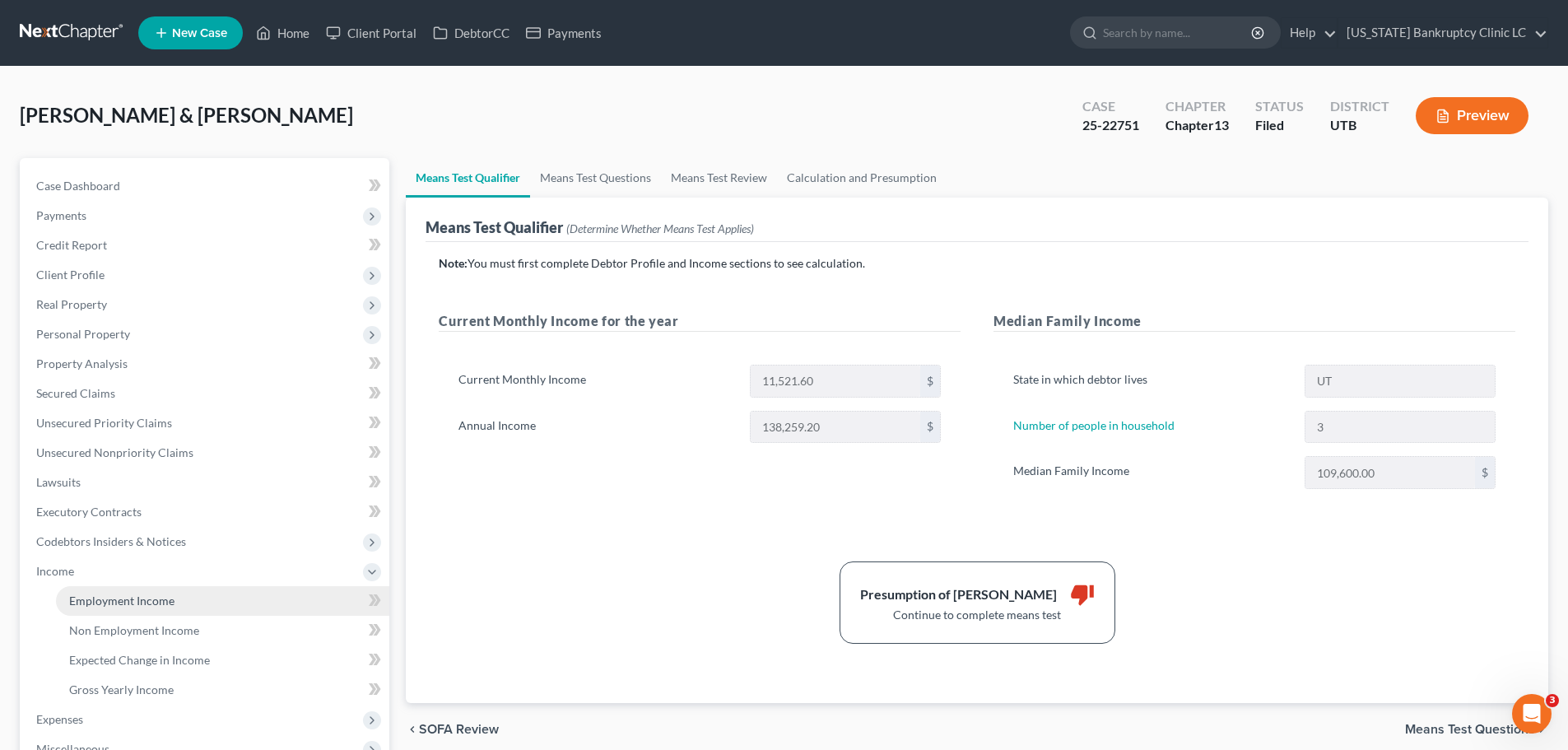
click at [83, 606] on span "Employment Income" at bounding box center [122, 600] width 105 height 14
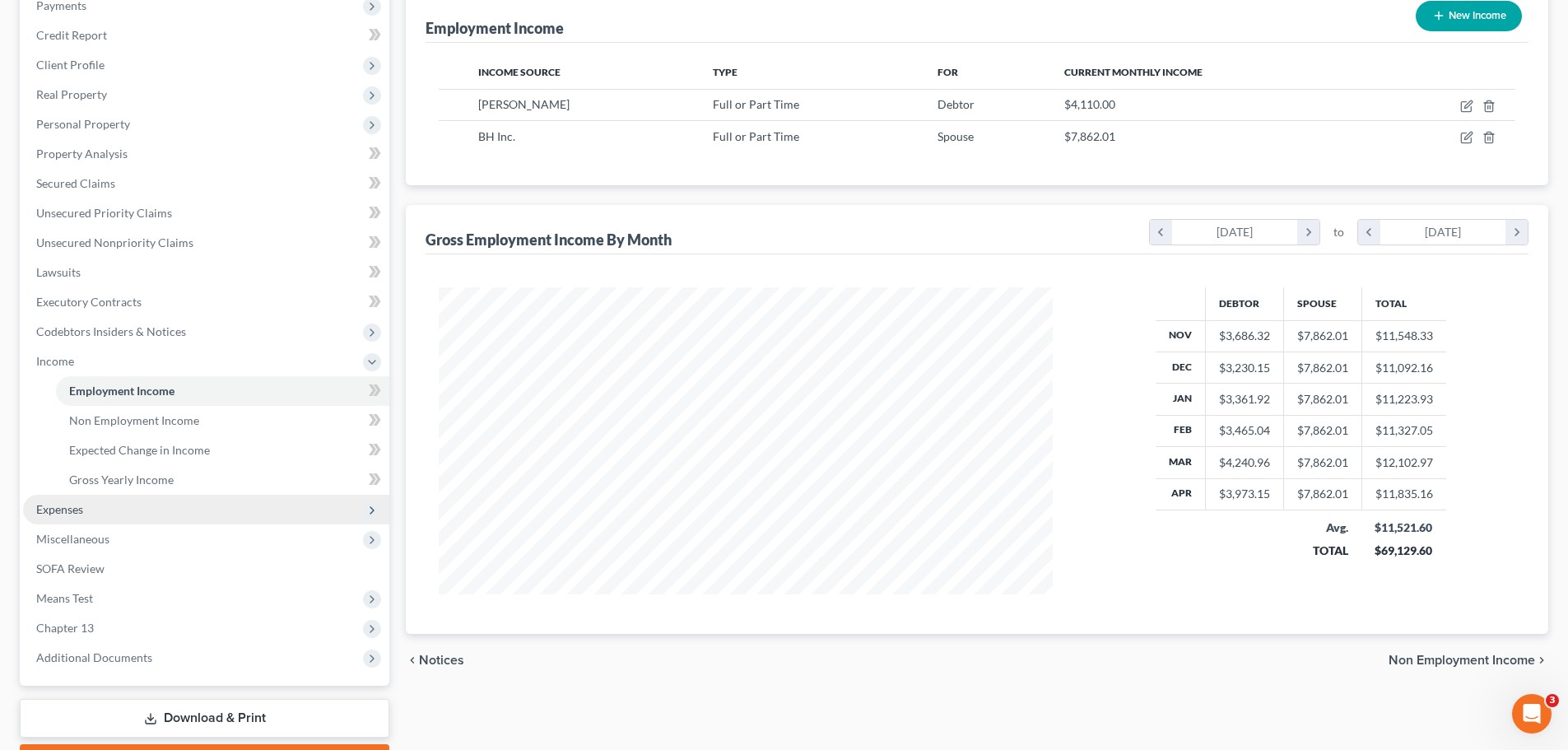
scroll to position [247, 0]
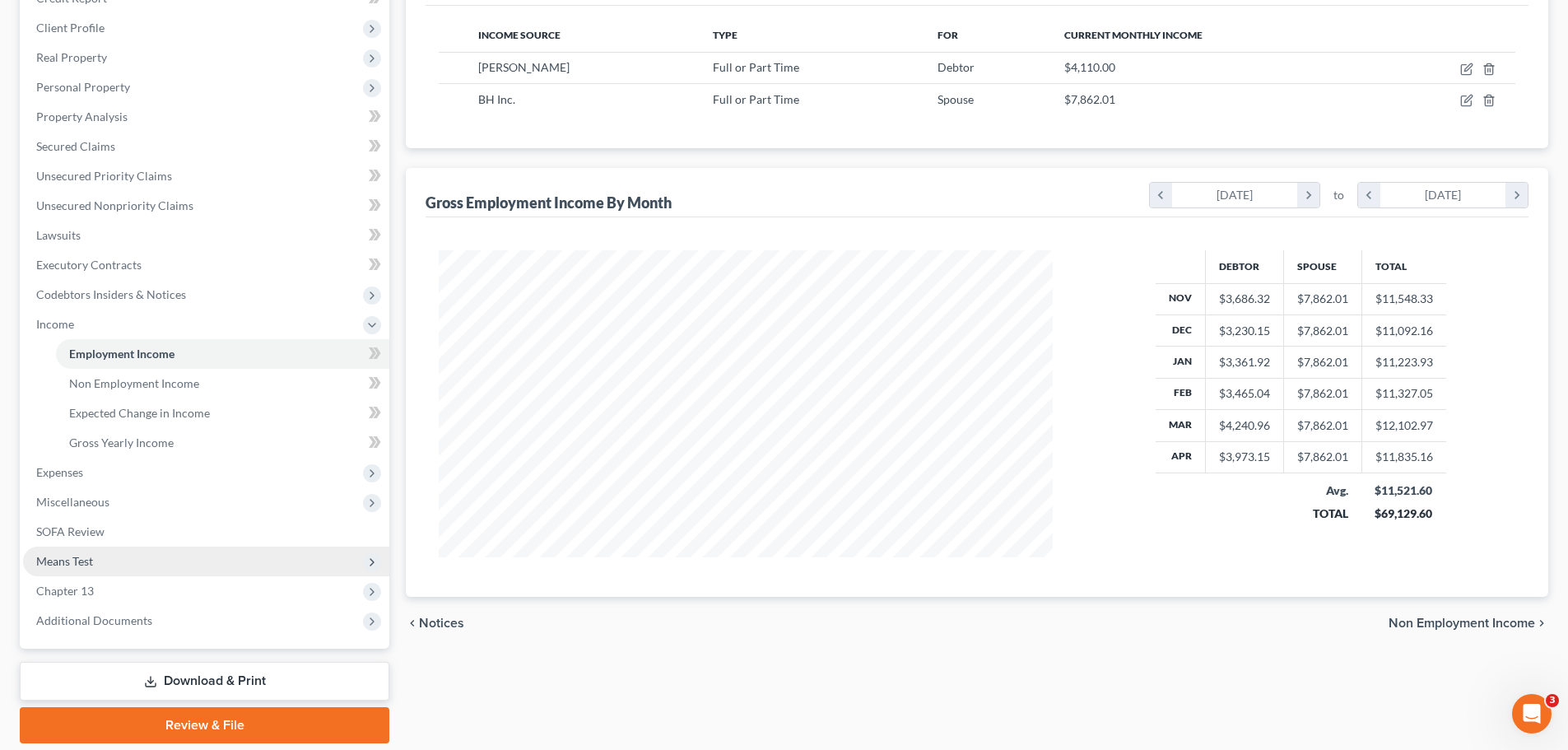
click at [178, 551] on span "Means Test" at bounding box center [205, 561] width 366 height 29
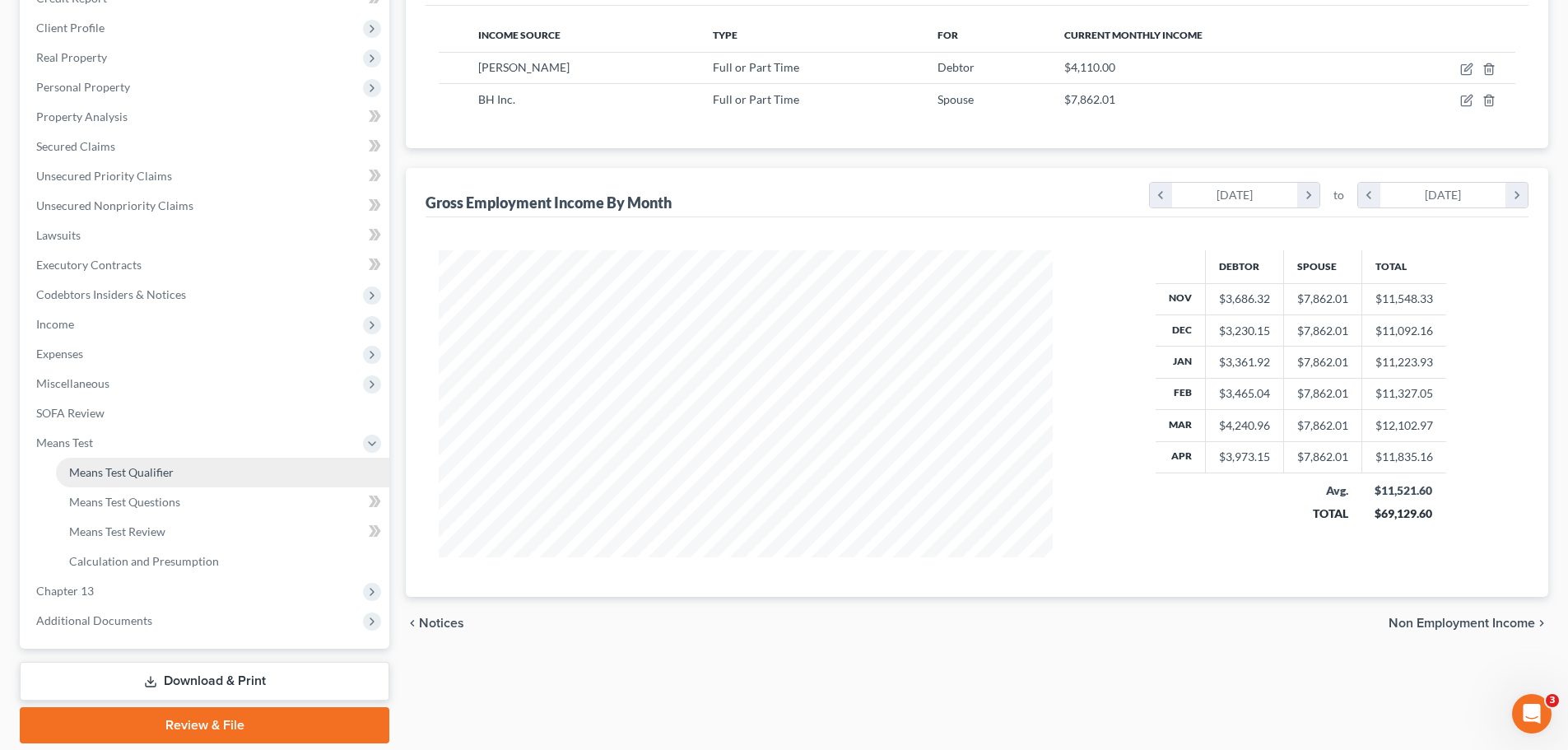
click at [165, 469] on span "Means Test Qualifier" at bounding box center [122, 471] width 105 height 14
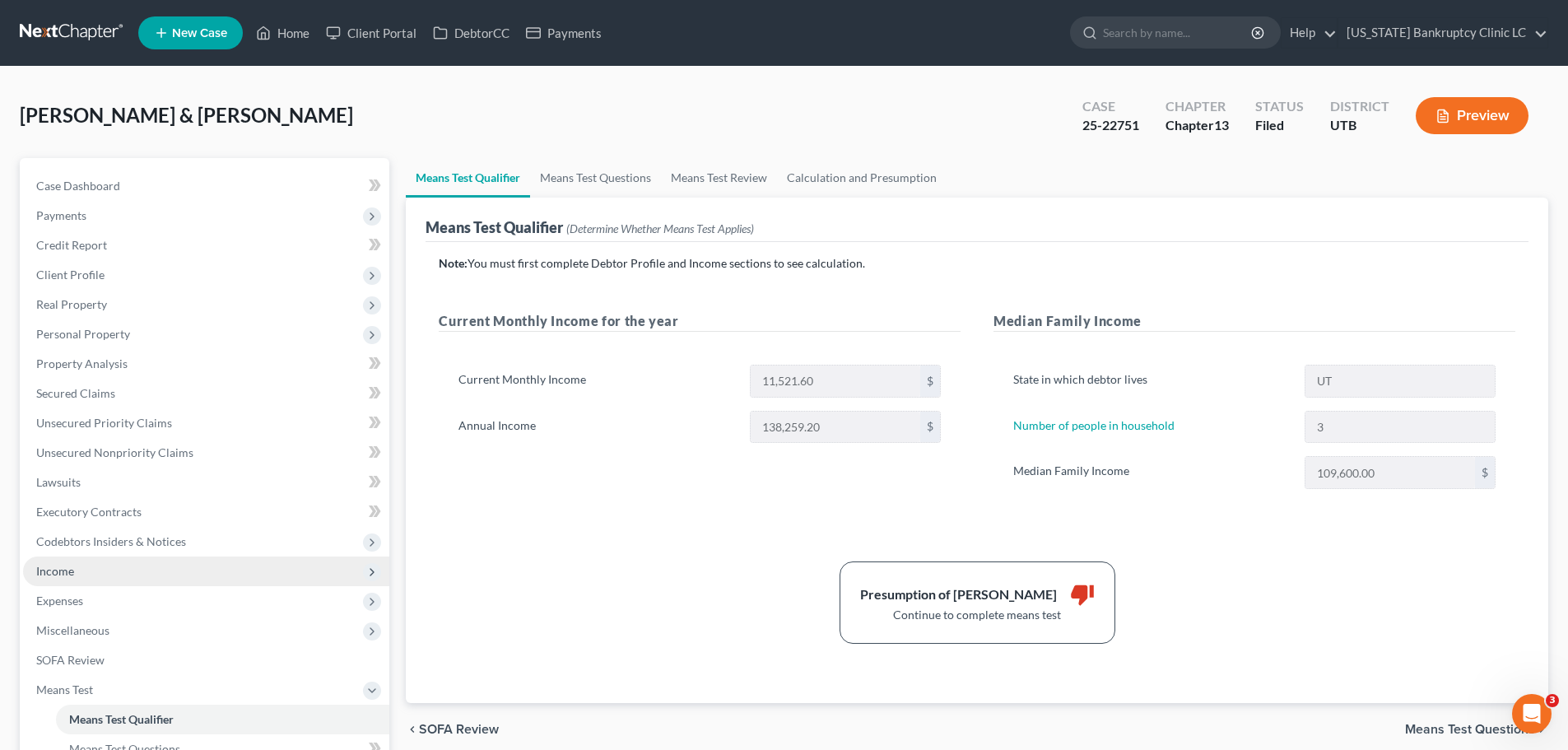
click at [63, 569] on span "Income" at bounding box center [55, 570] width 38 height 14
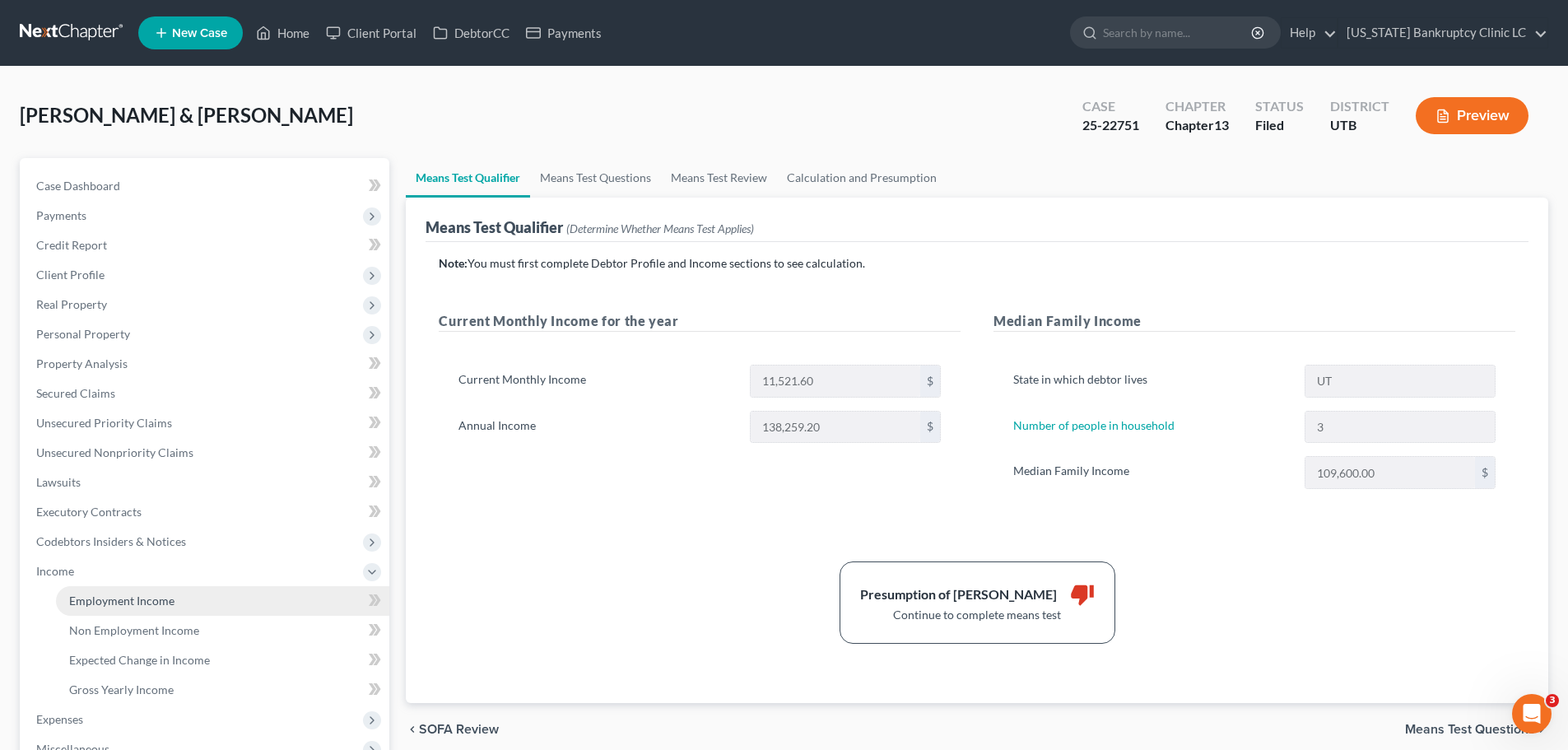
click at [97, 603] on span "Employment Income" at bounding box center [122, 600] width 105 height 14
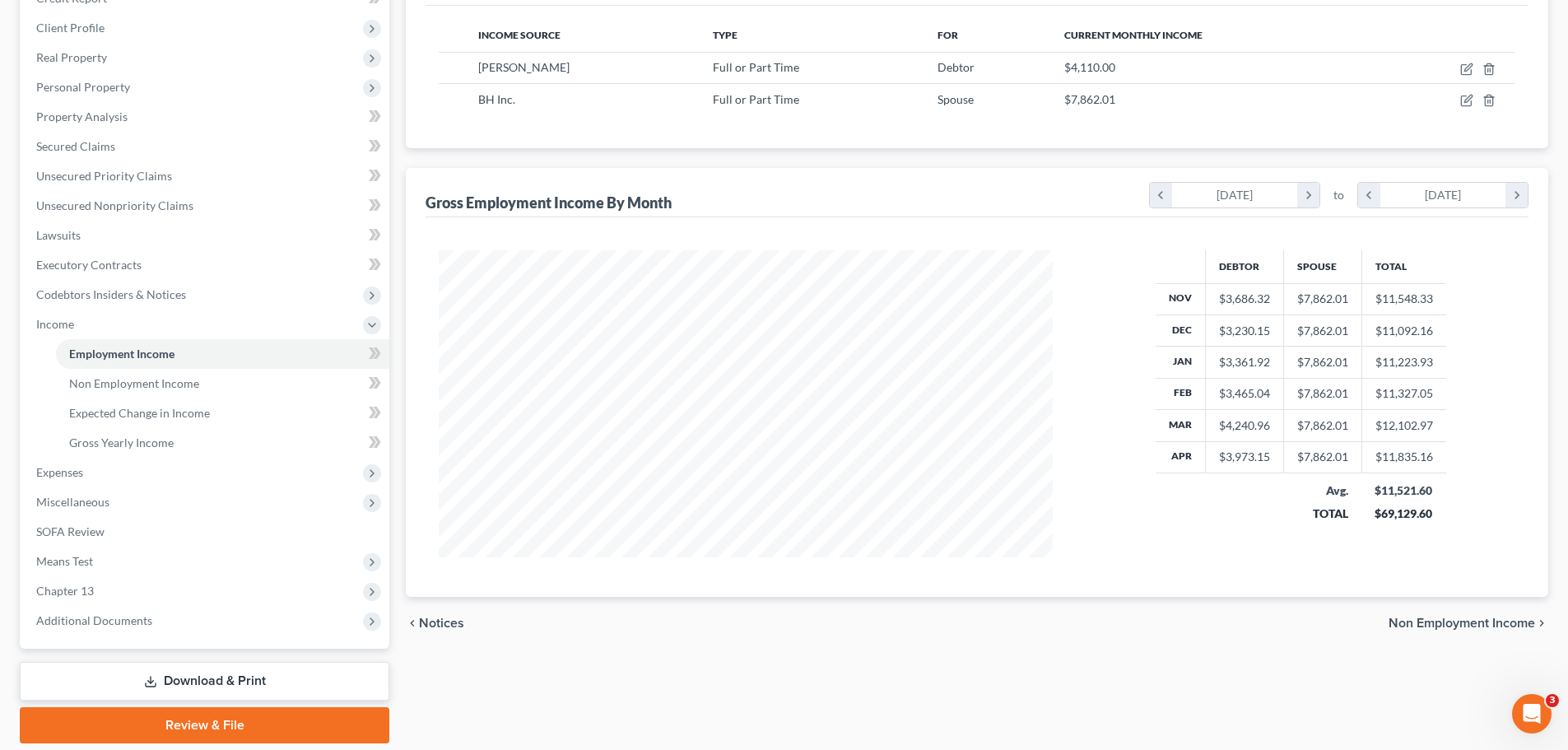
scroll to position [303, 0]
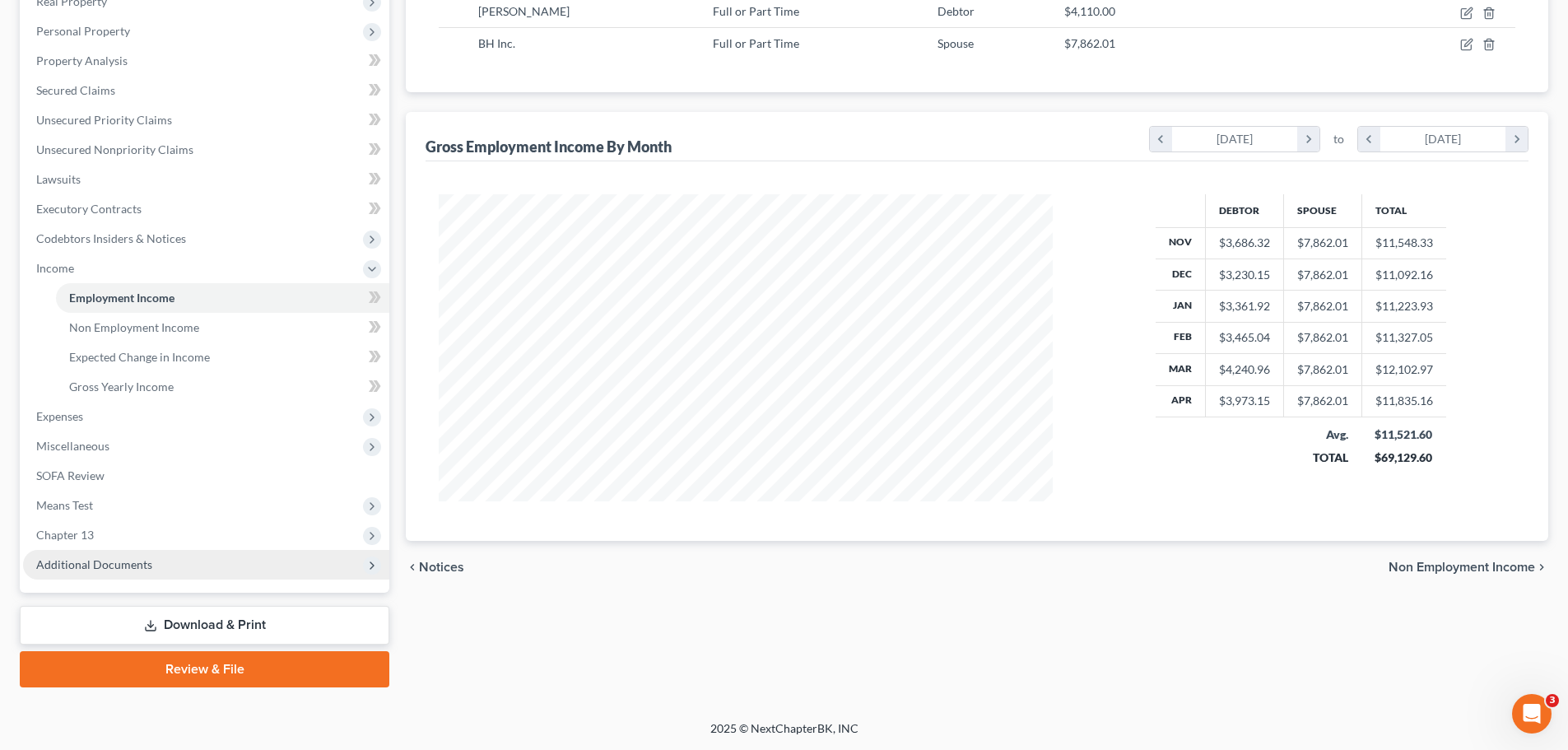
click at [130, 550] on span "Additional Documents" at bounding box center [205, 564] width 366 height 29
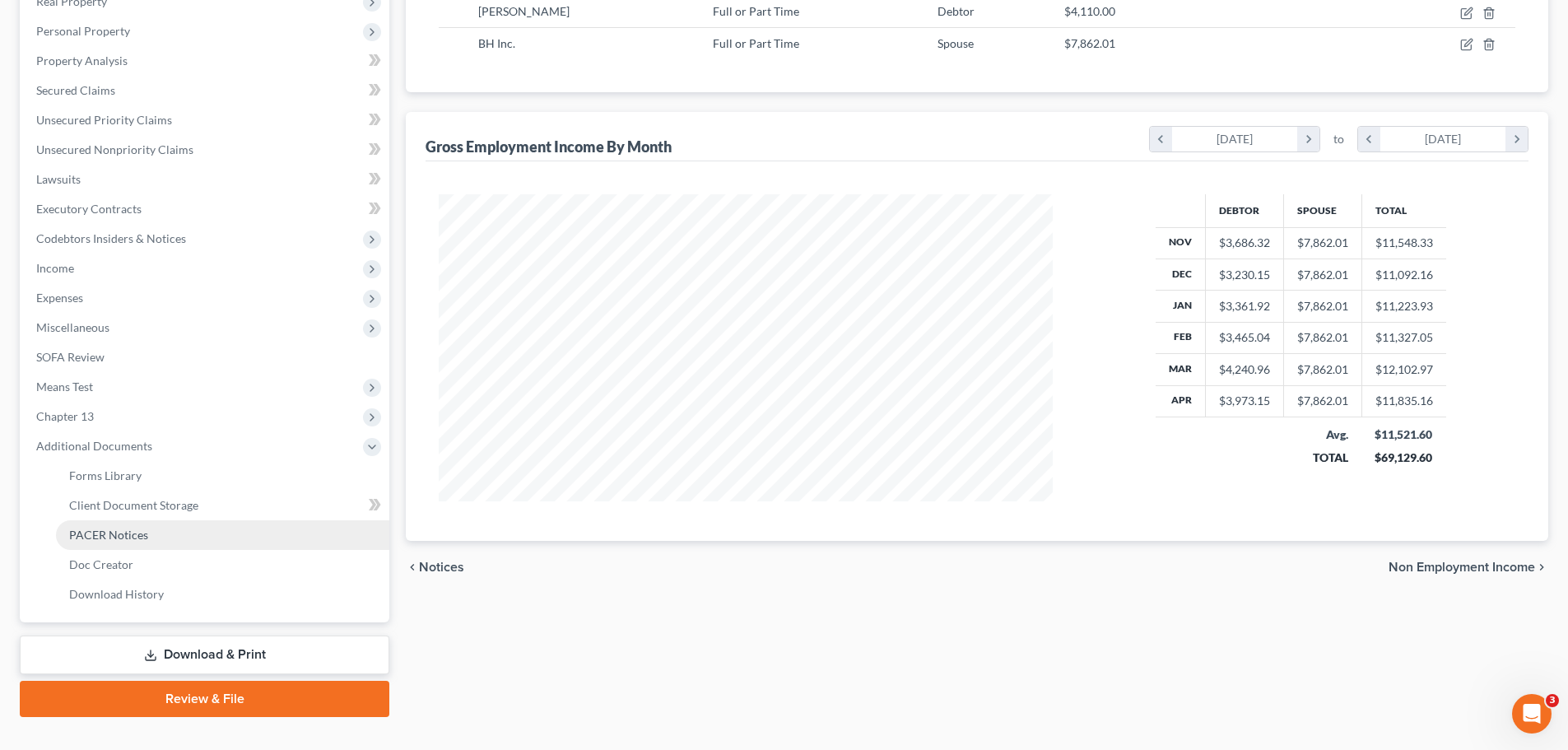
click at [136, 538] on span "PACER Notices" at bounding box center [108, 534] width 79 height 14
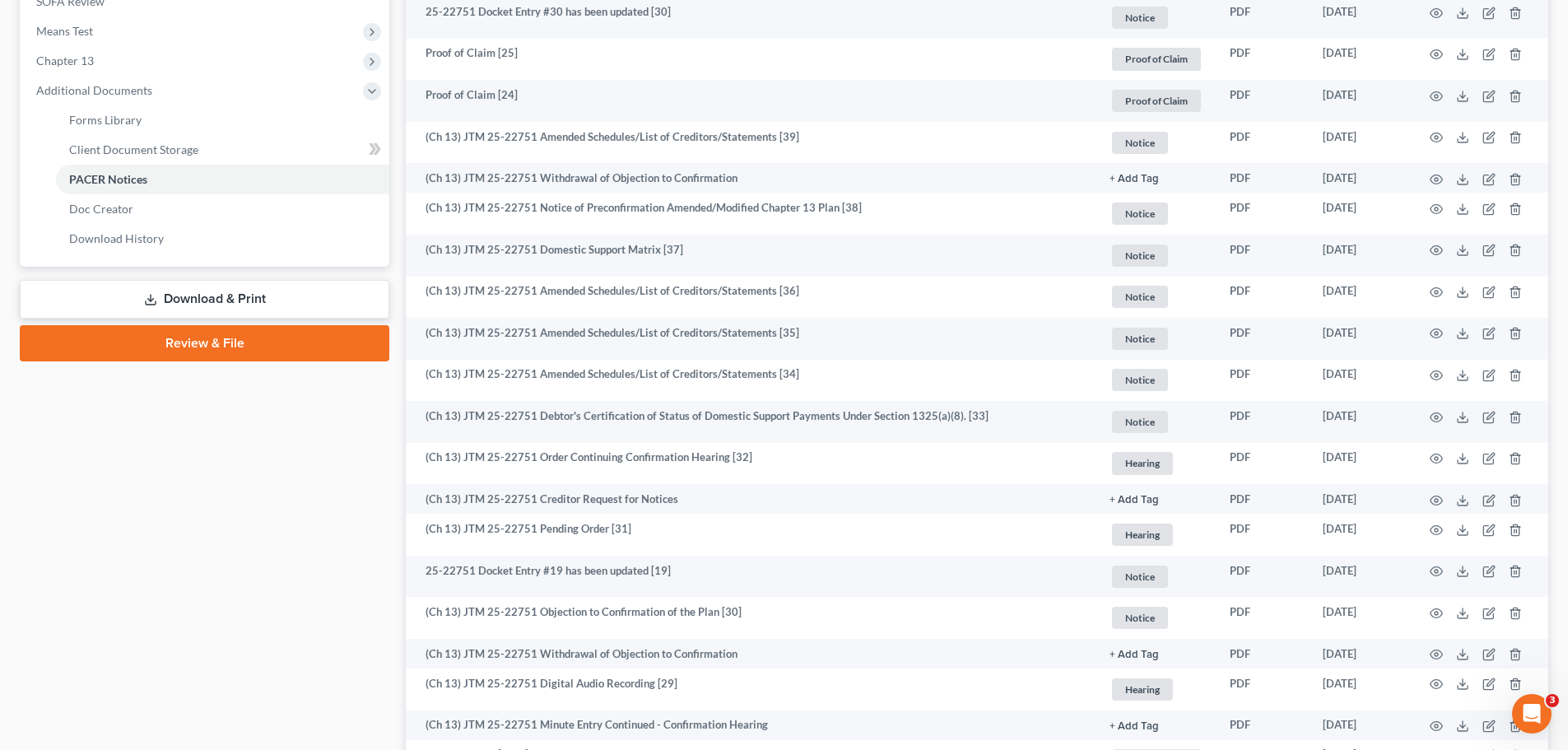
scroll to position [329, 0]
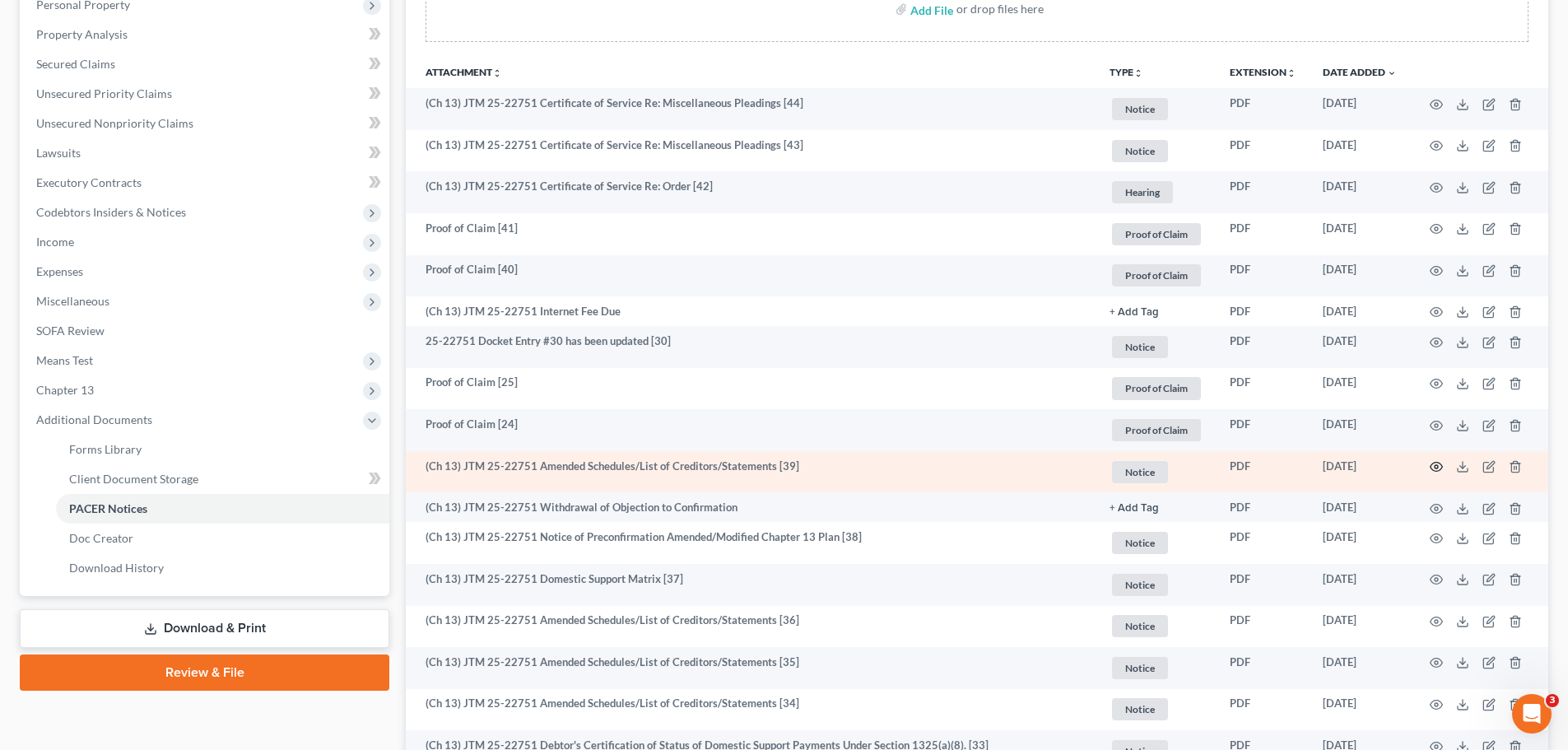
click at [1433, 465] on icon "button" at bounding box center [1436, 467] width 13 height 13
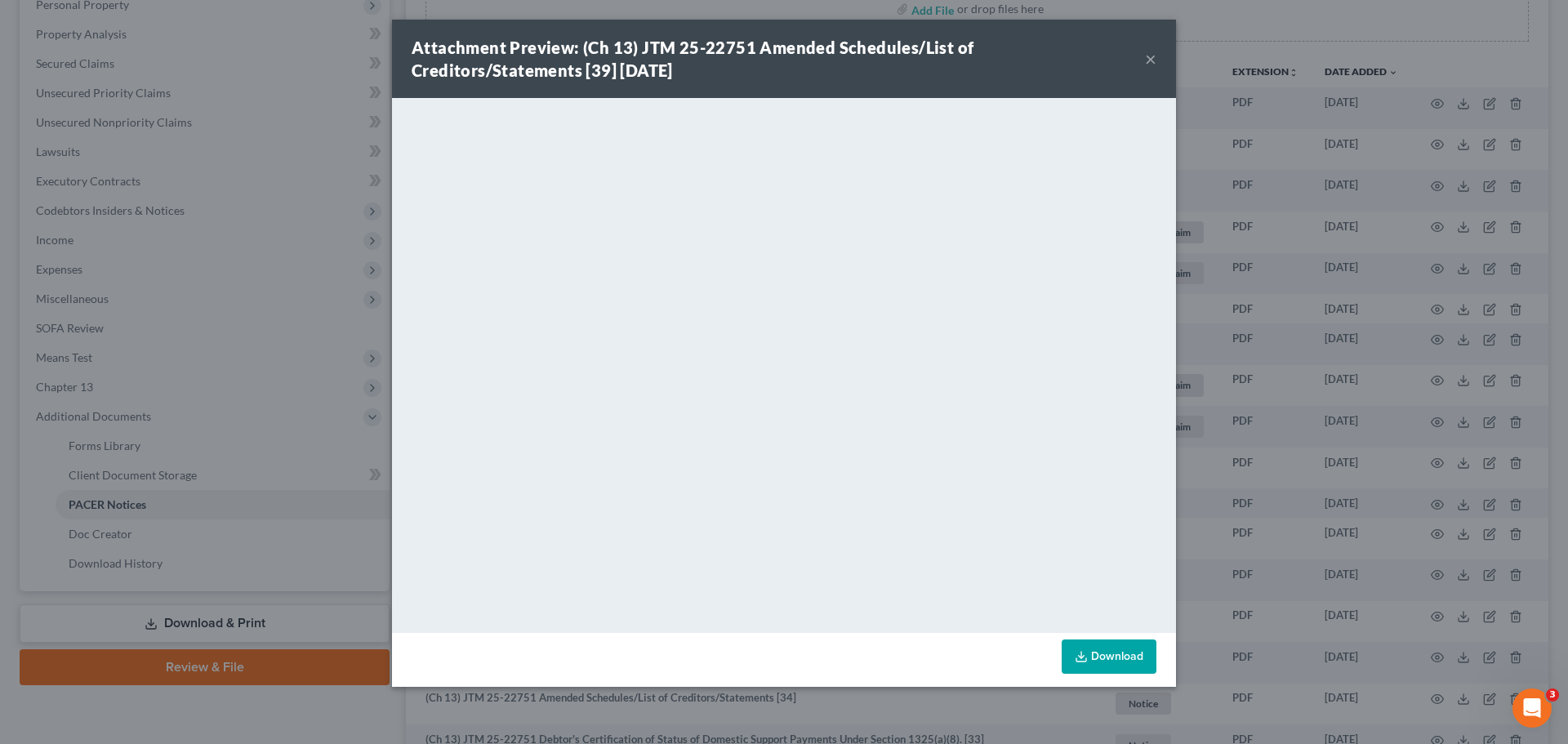
click at [1152, 60] on button "×" at bounding box center [1150, 58] width 11 height 20
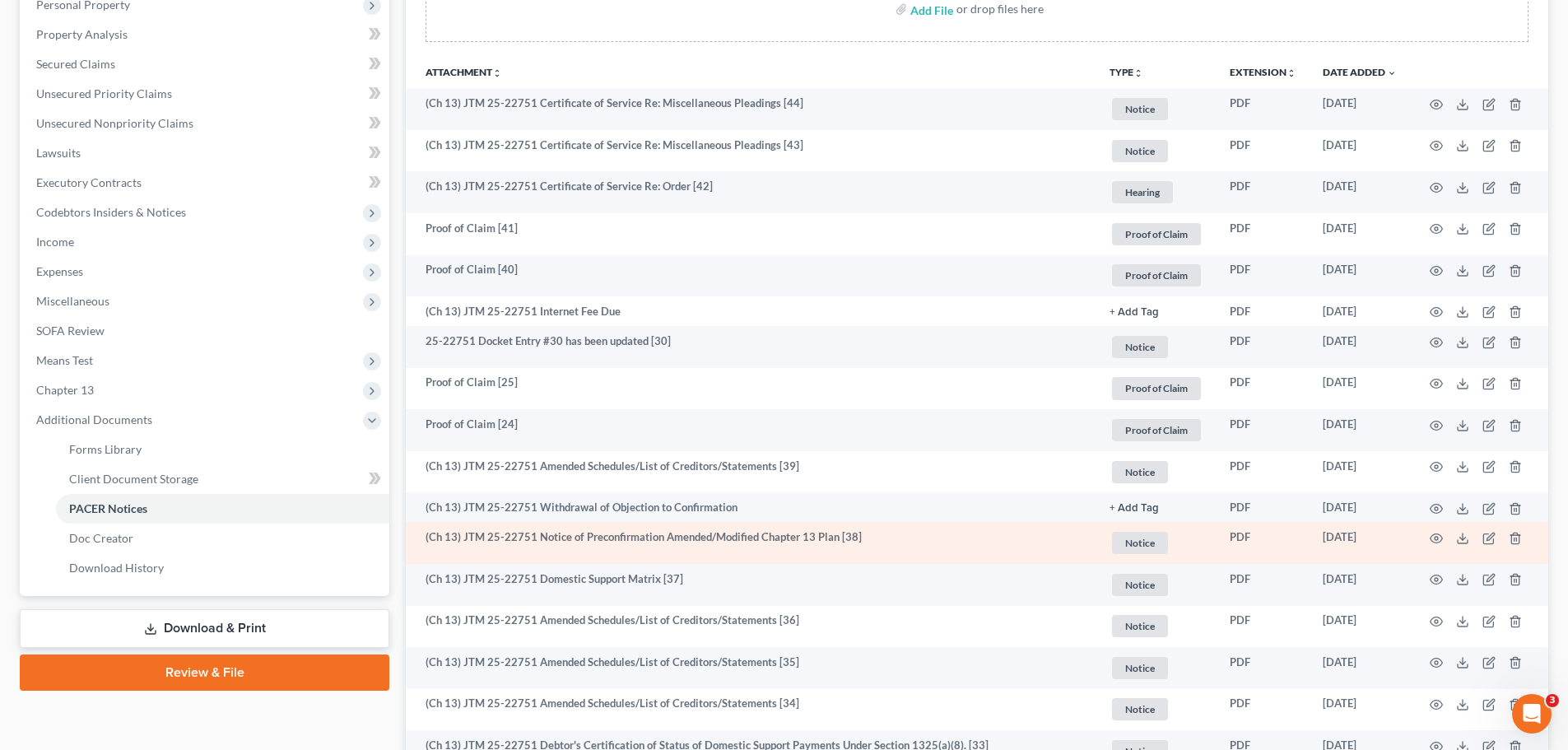
scroll to position [412, 0]
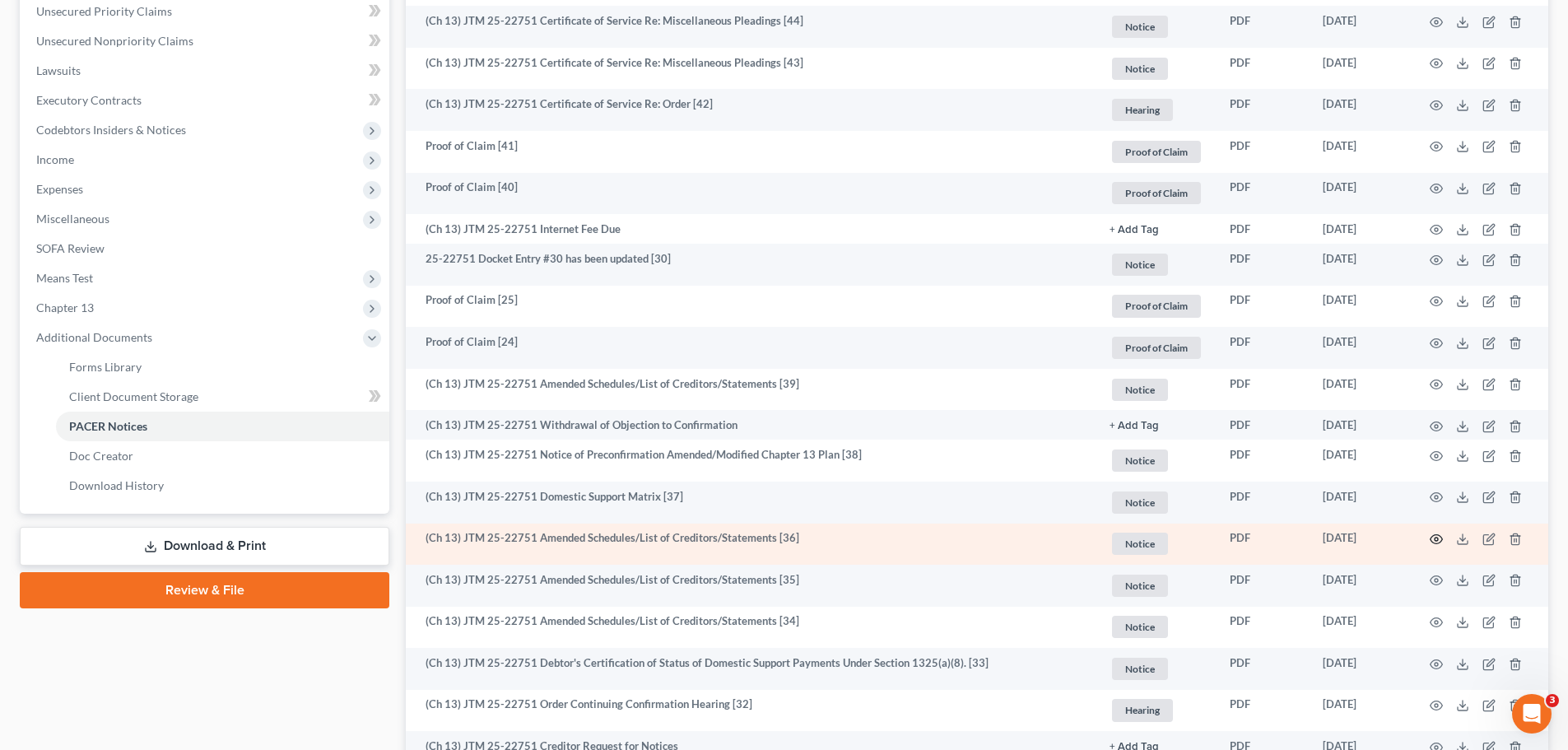
click at [1436, 538] on icon "button" at bounding box center [1436, 539] width 13 height 13
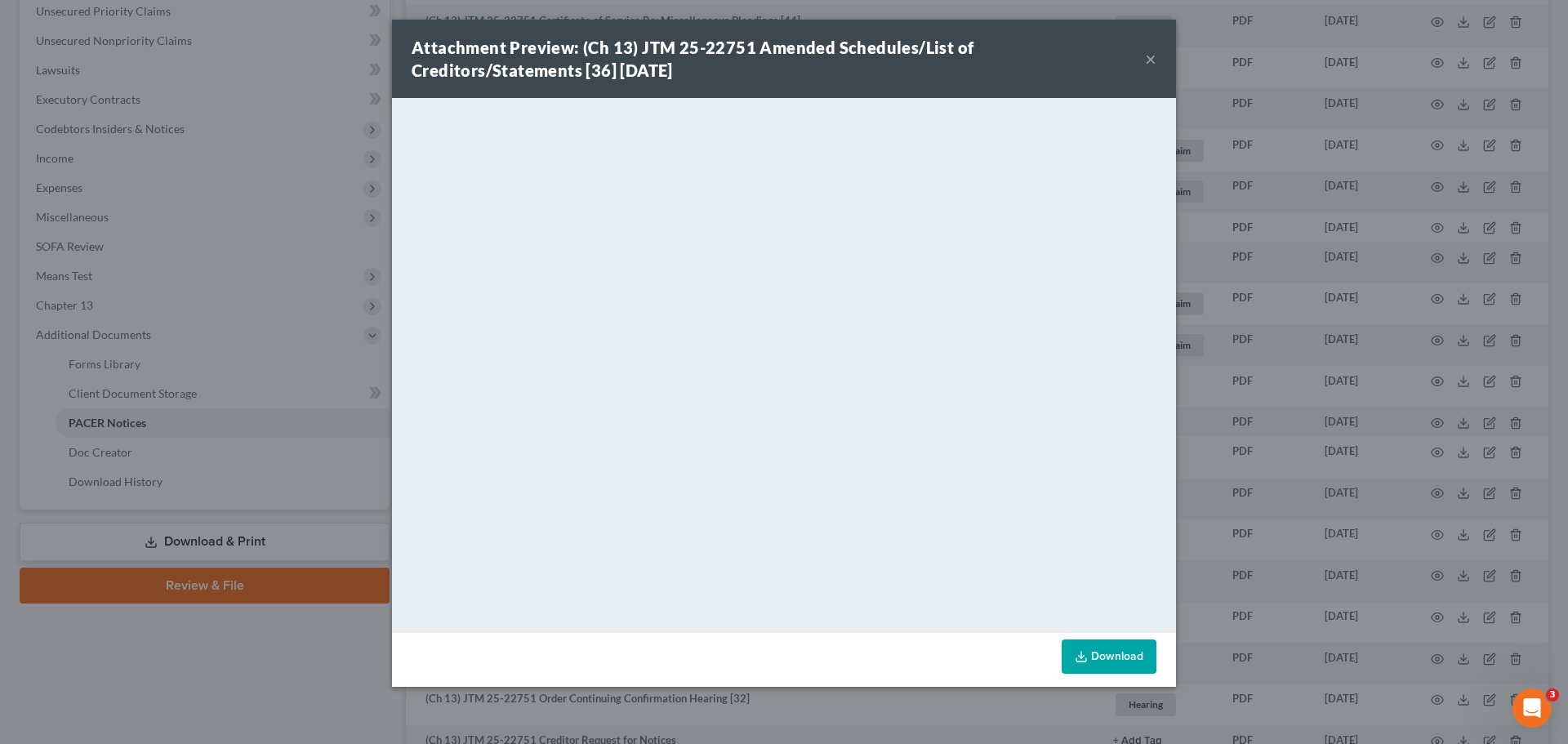
click at [1152, 61] on button "×" at bounding box center [1150, 58] width 11 height 20
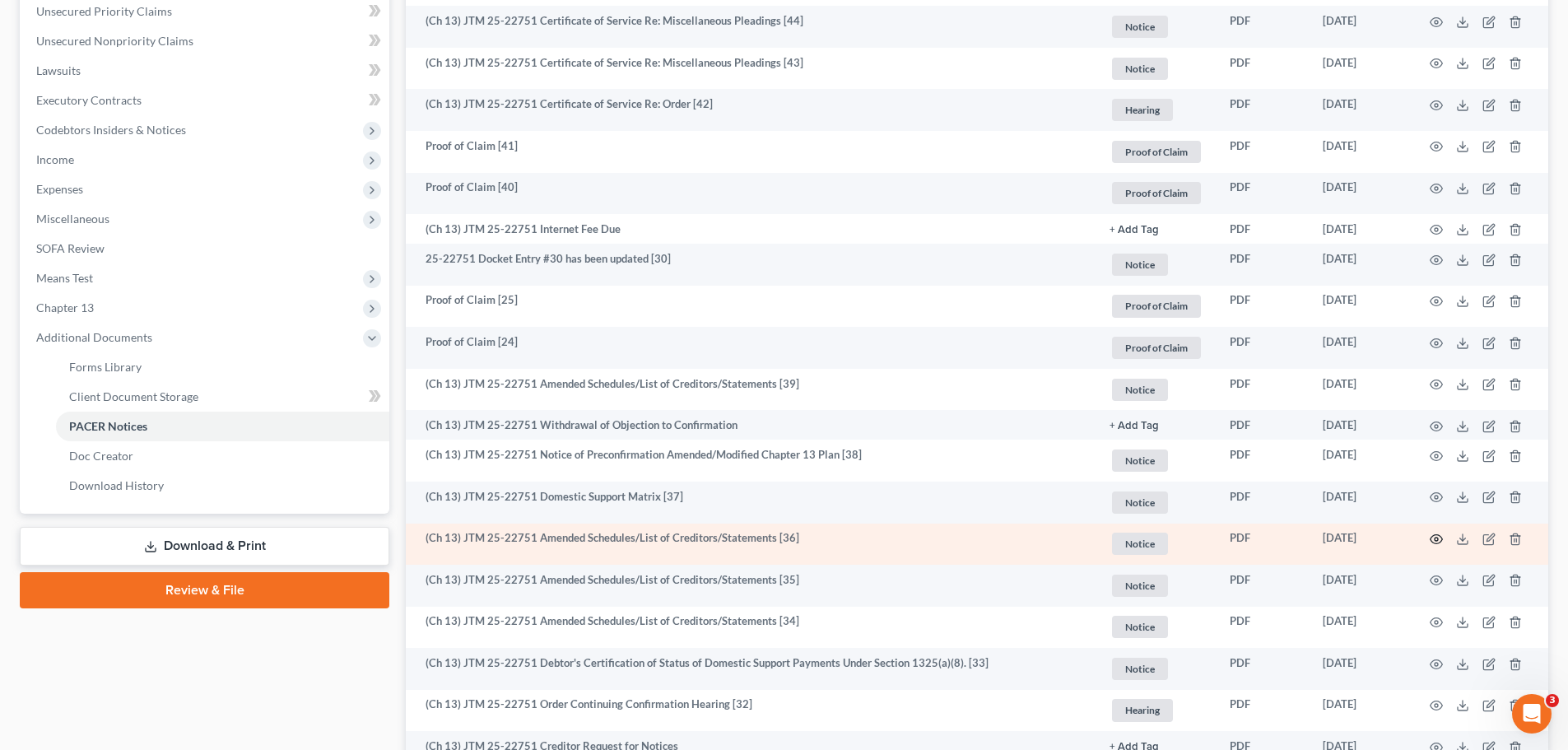
click at [1439, 541] on icon "button" at bounding box center [1436, 539] width 13 height 13
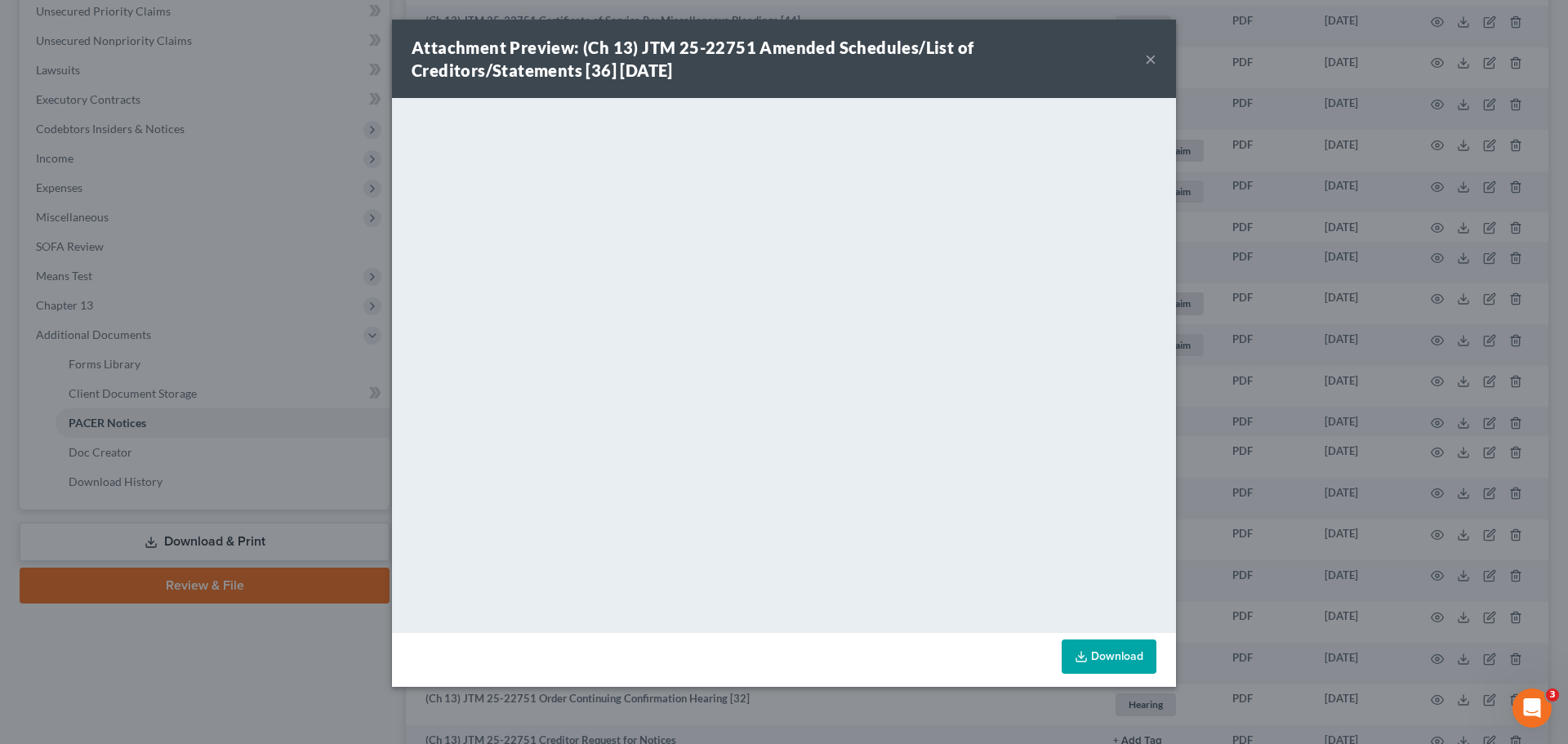
click at [1154, 54] on button "×" at bounding box center [1150, 58] width 11 height 20
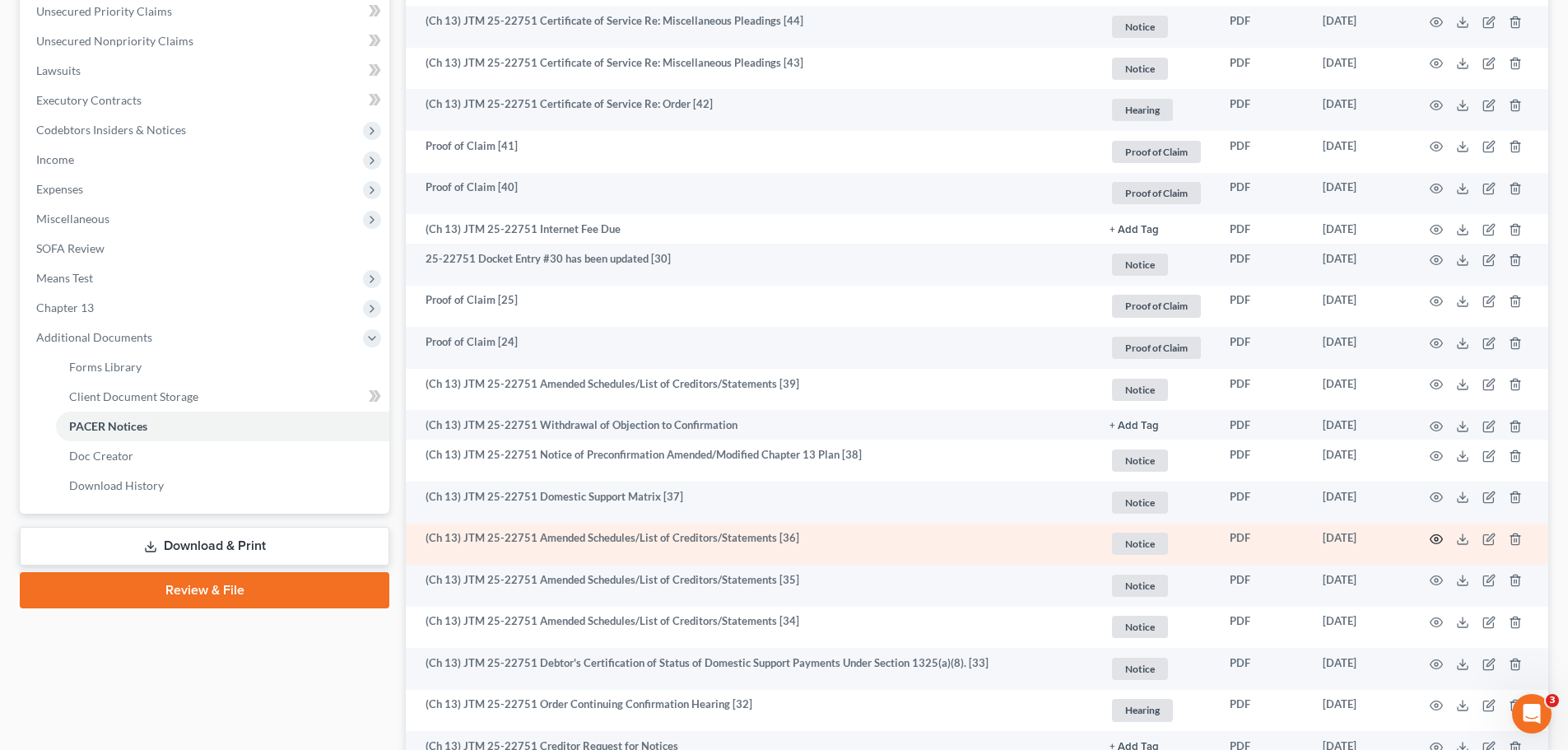
click at [1434, 538] on icon "button" at bounding box center [1436, 539] width 13 height 13
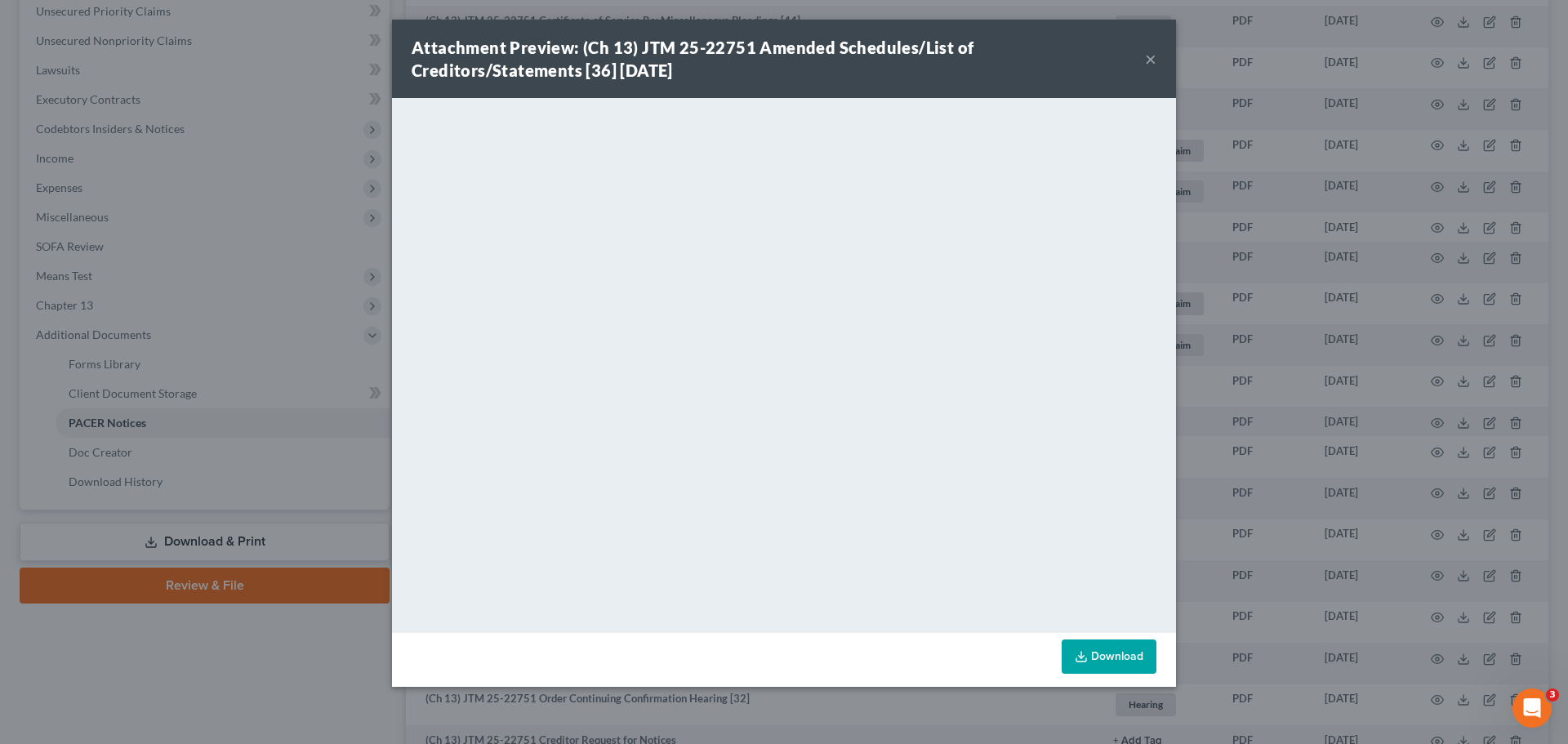
click at [1148, 52] on button "×" at bounding box center [1150, 58] width 11 height 20
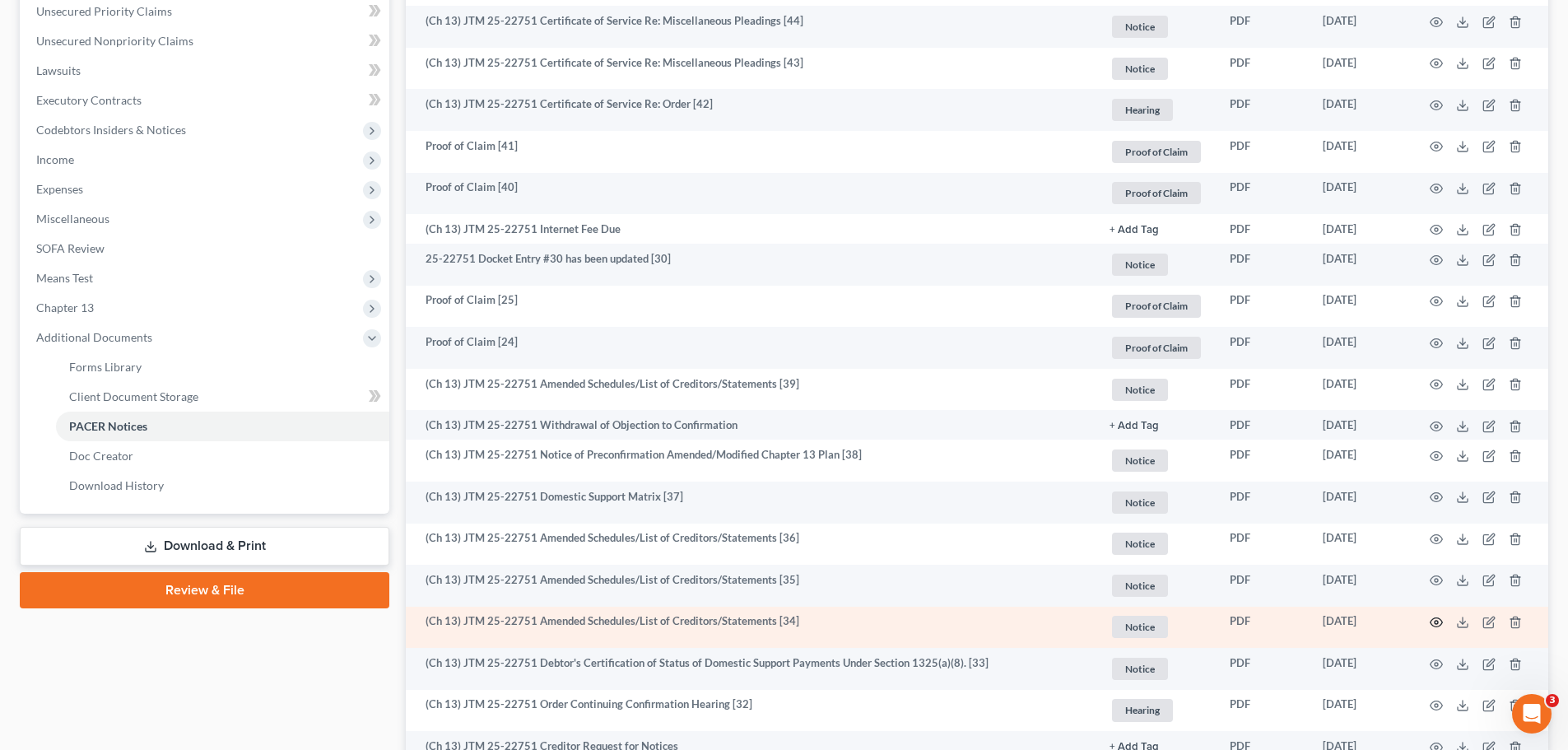
click at [1433, 617] on icon "button" at bounding box center [1436, 623] width 13 height 13
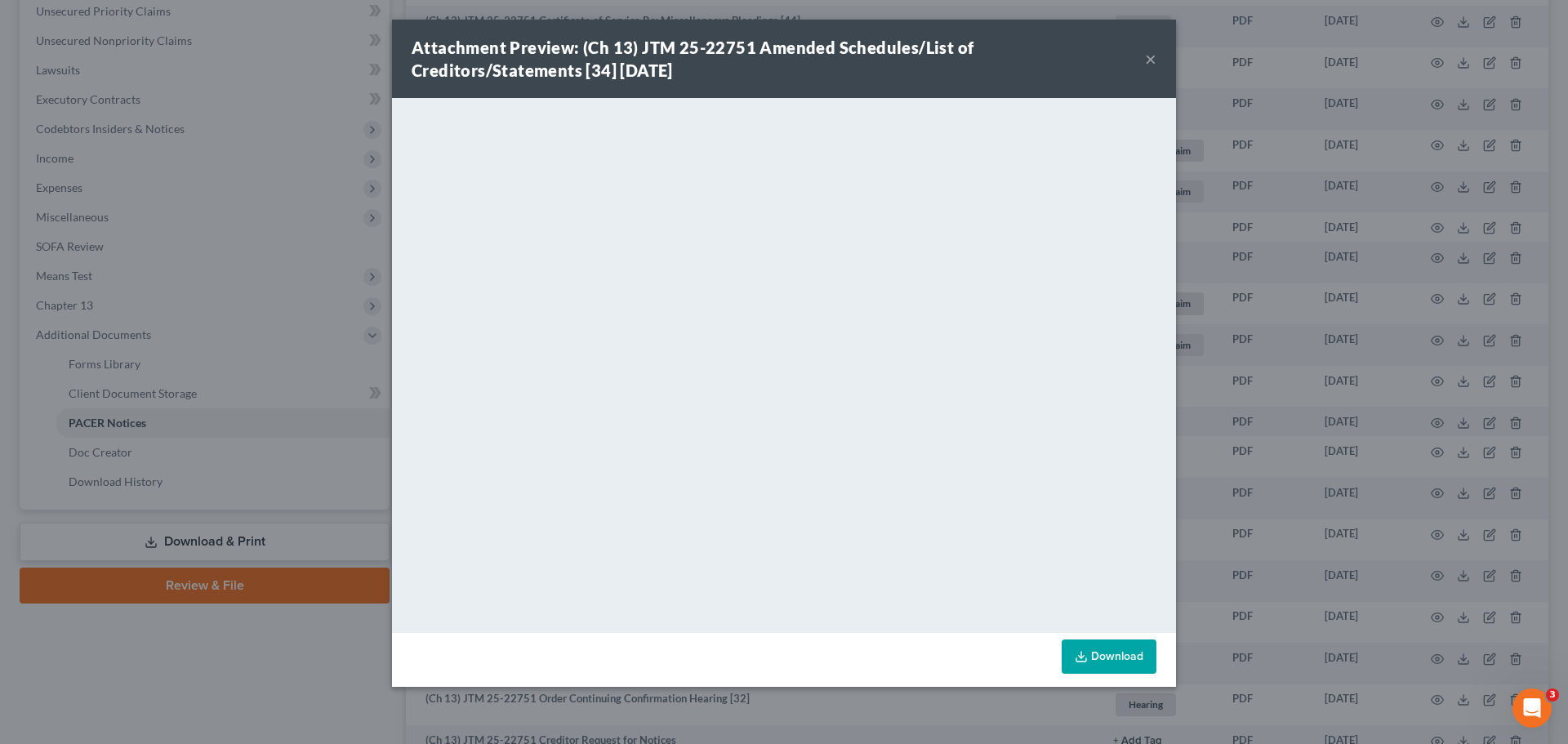
click at [1148, 61] on button "×" at bounding box center [1150, 58] width 11 height 20
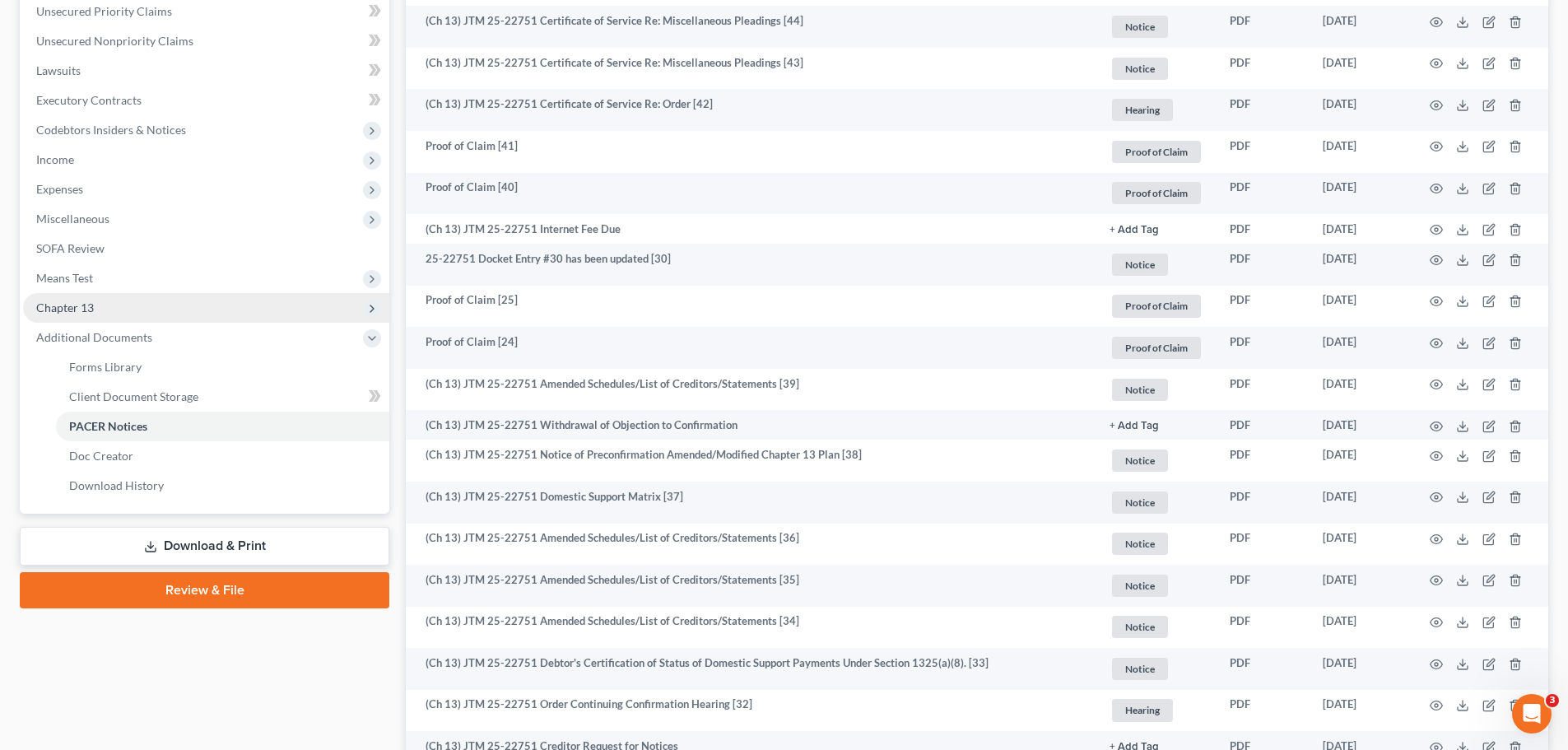
click at [197, 321] on span "Chapter 13" at bounding box center [205, 307] width 366 height 29
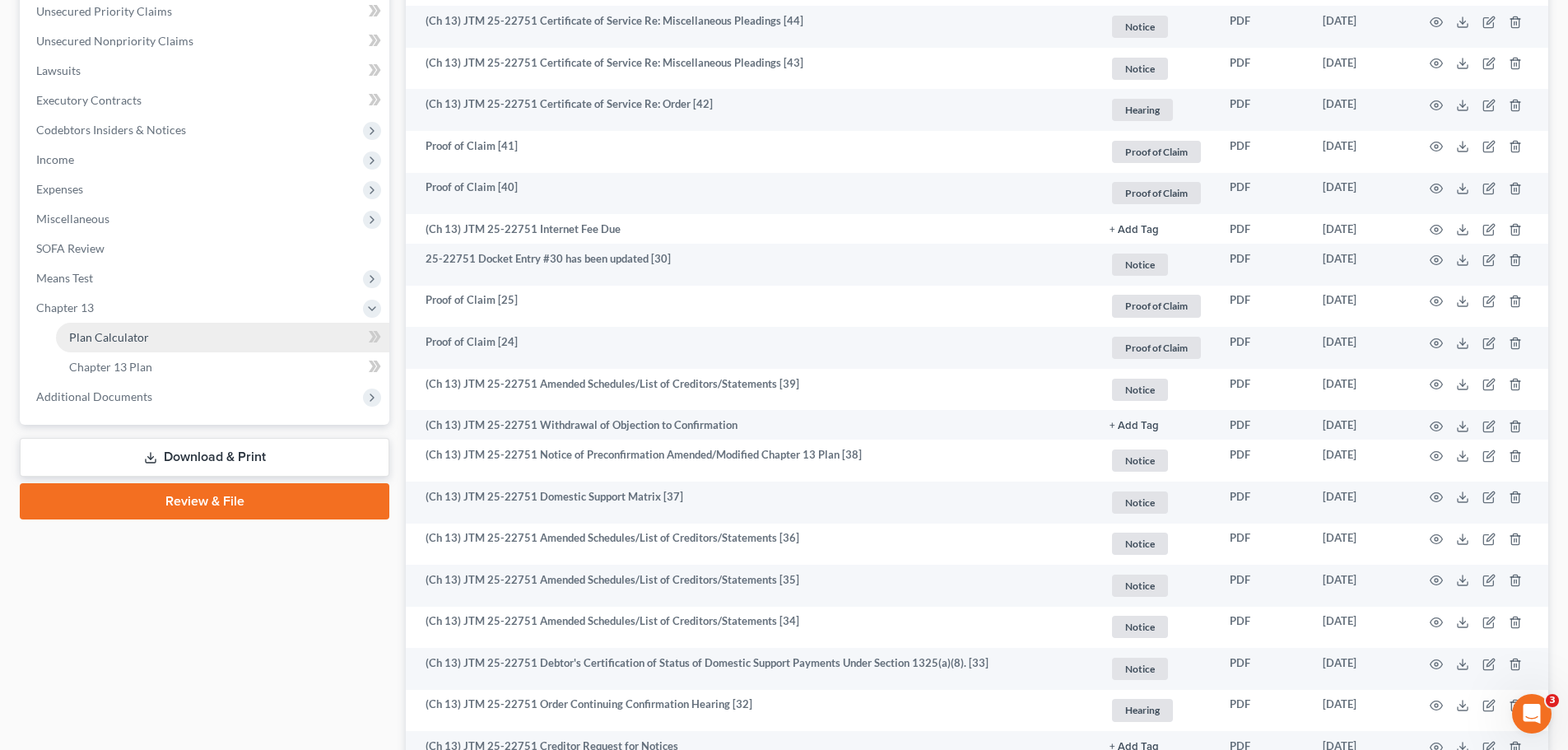
click at [176, 334] on link "Plan Calculator" at bounding box center [222, 337] width 334 height 29
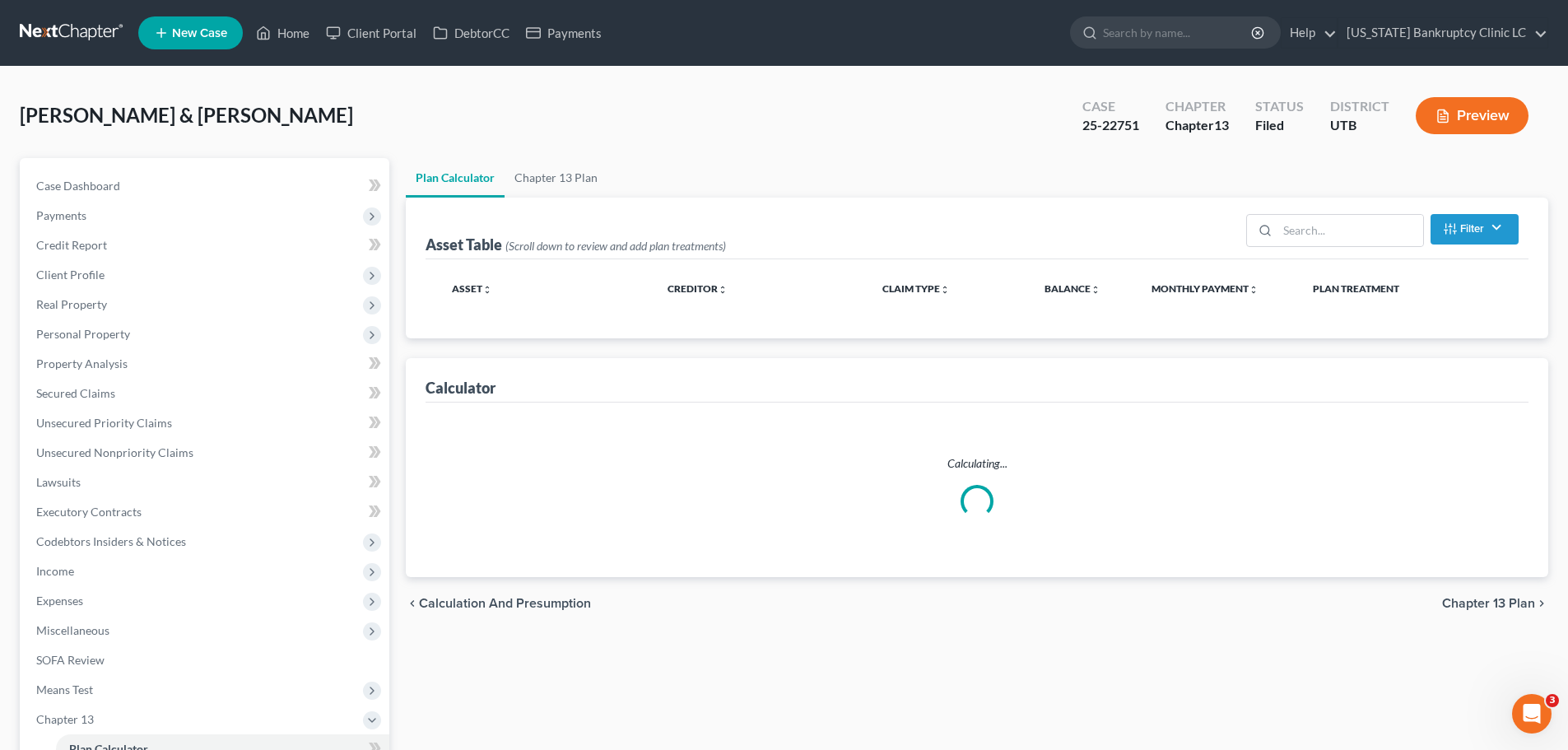
select select "59"
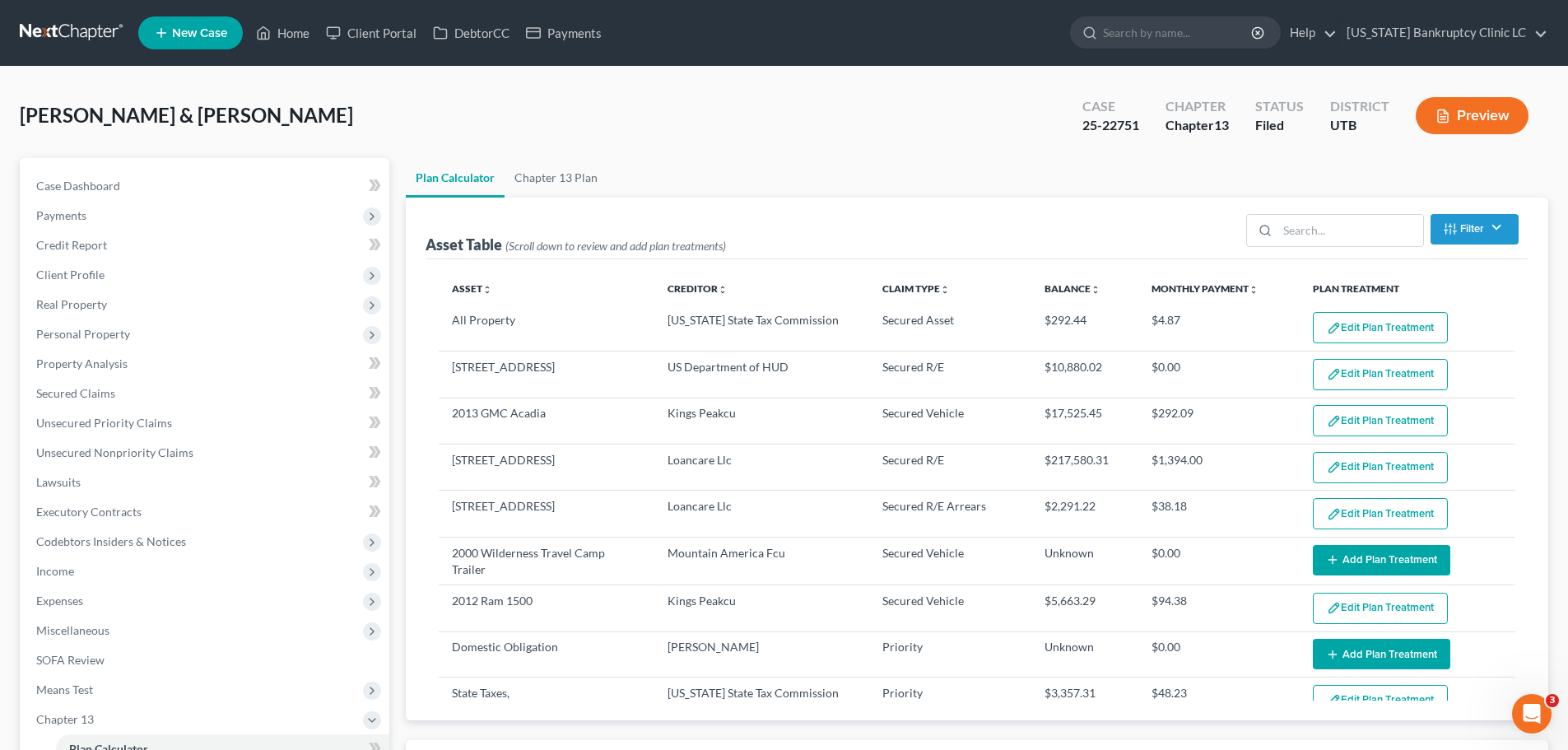
select select "59"
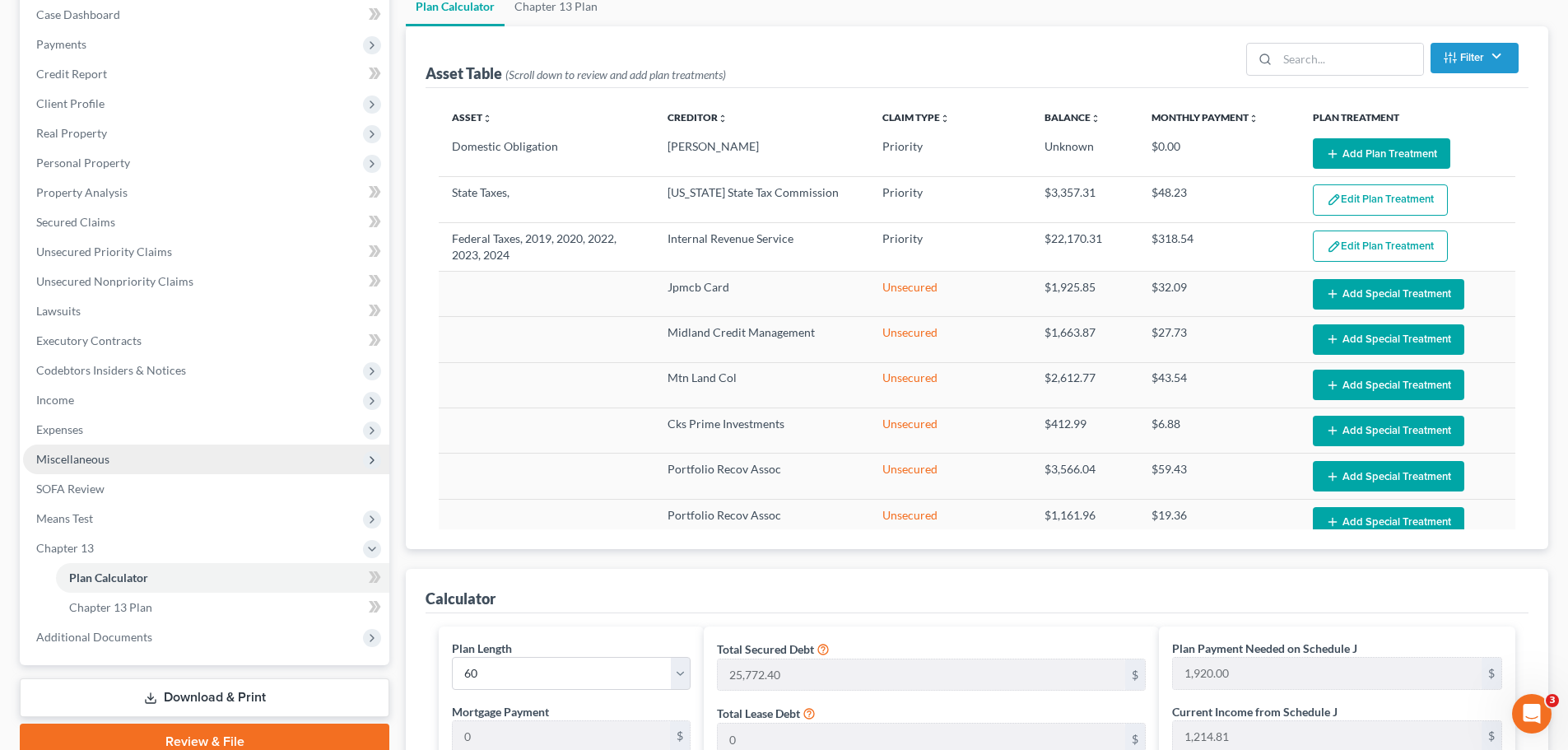
scroll to position [247, 0]
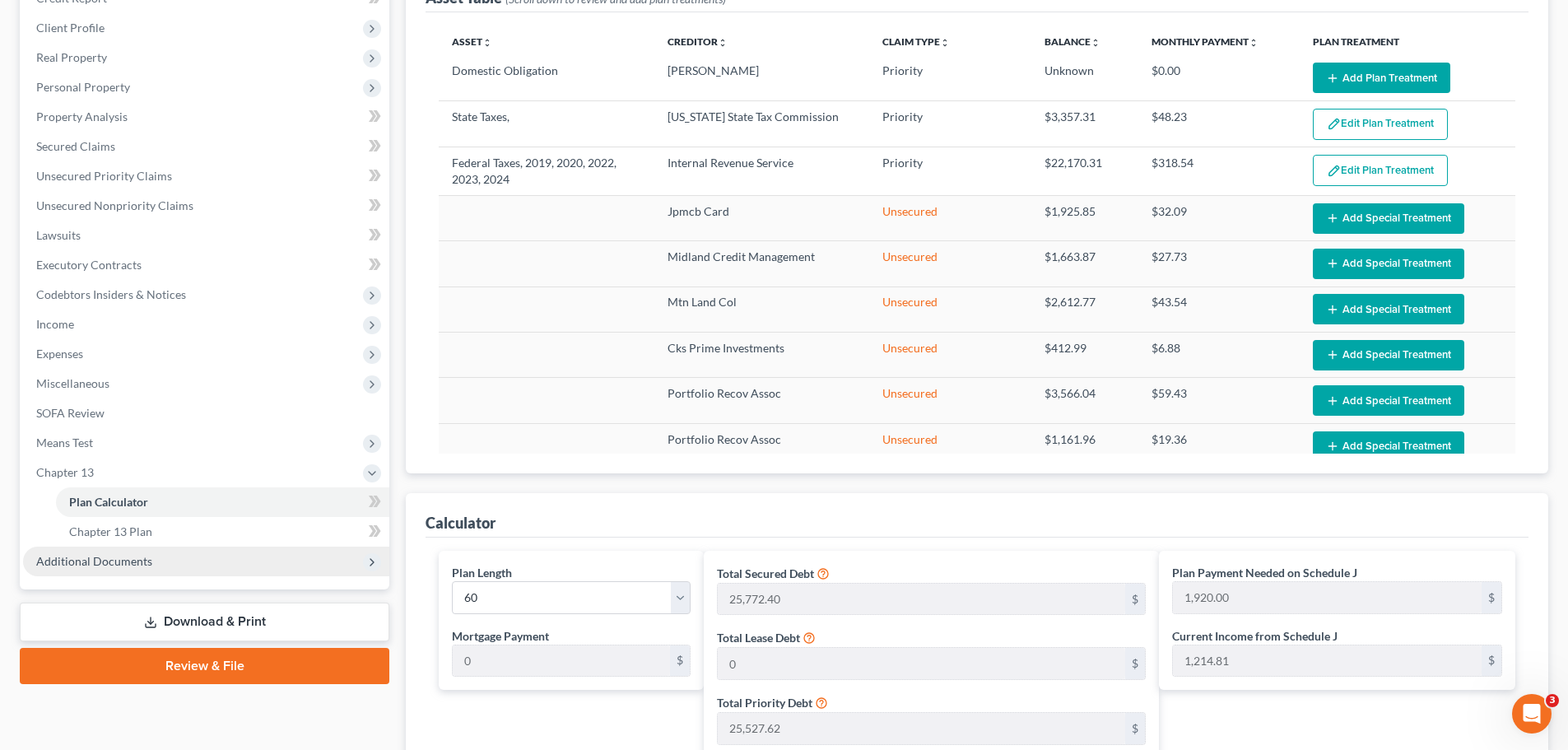
click at [104, 565] on span "Additional Documents" at bounding box center [94, 561] width 116 height 14
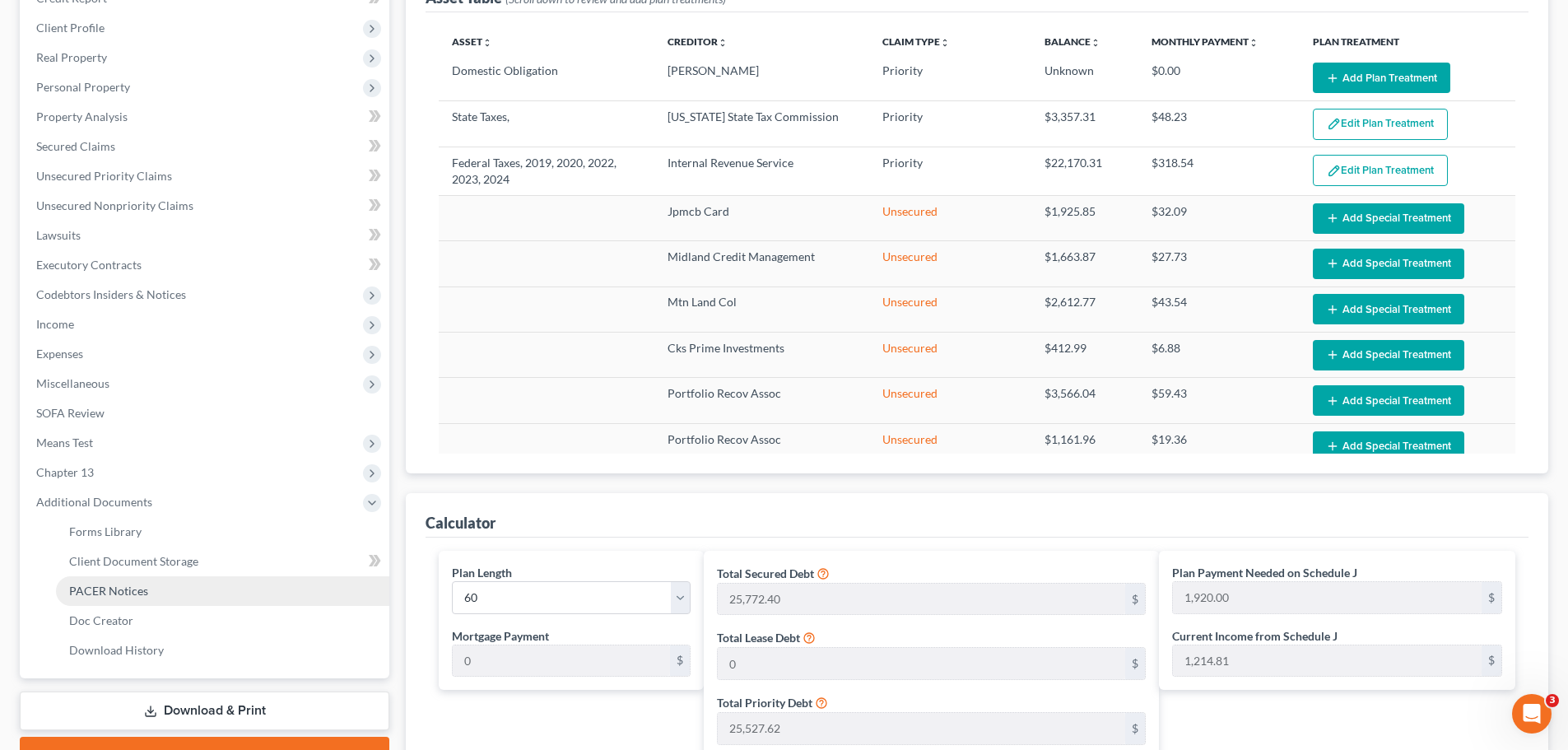
click at [116, 593] on span "PACER Notices" at bounding box center [108, 590] width 79 height 14
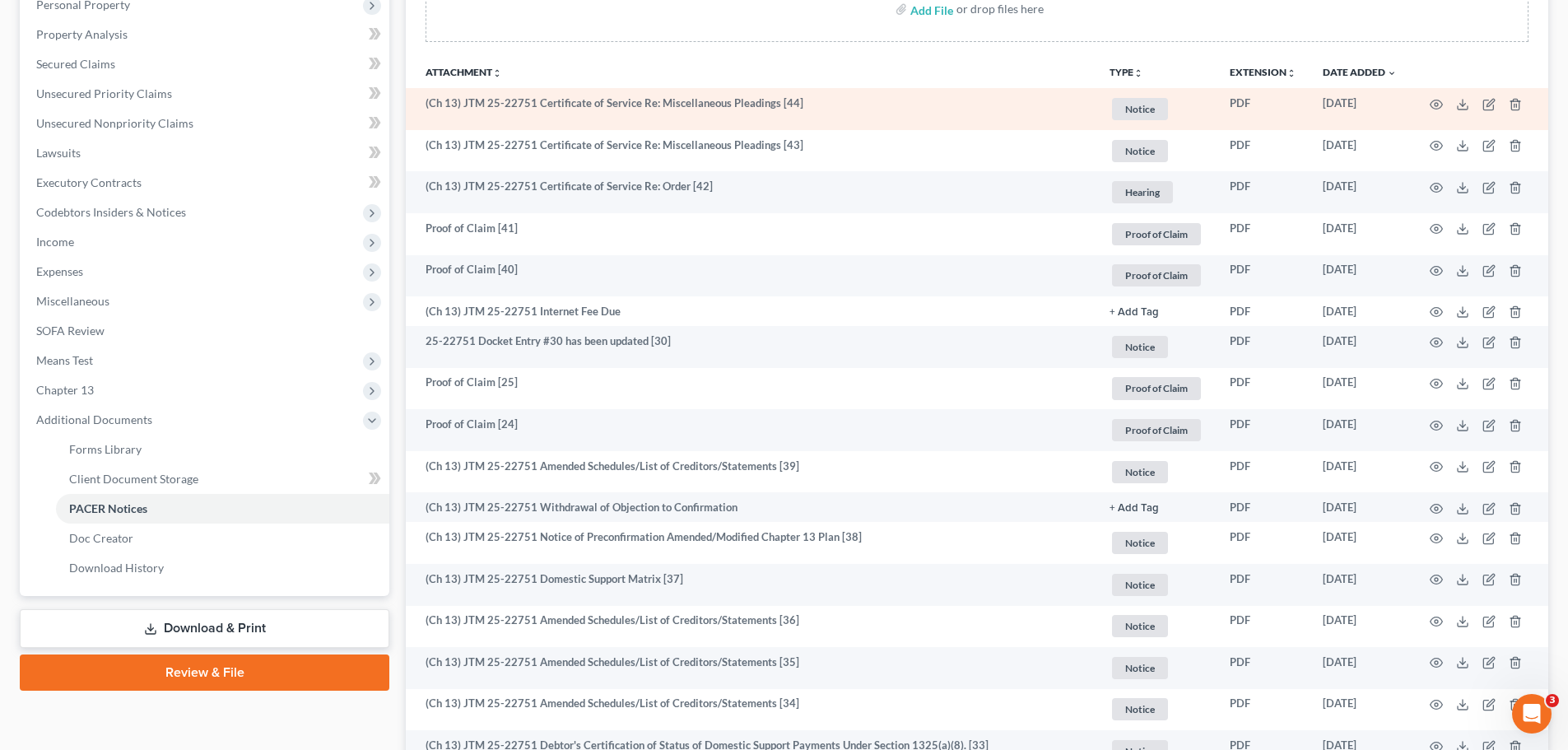
scroll to position [412, 0]
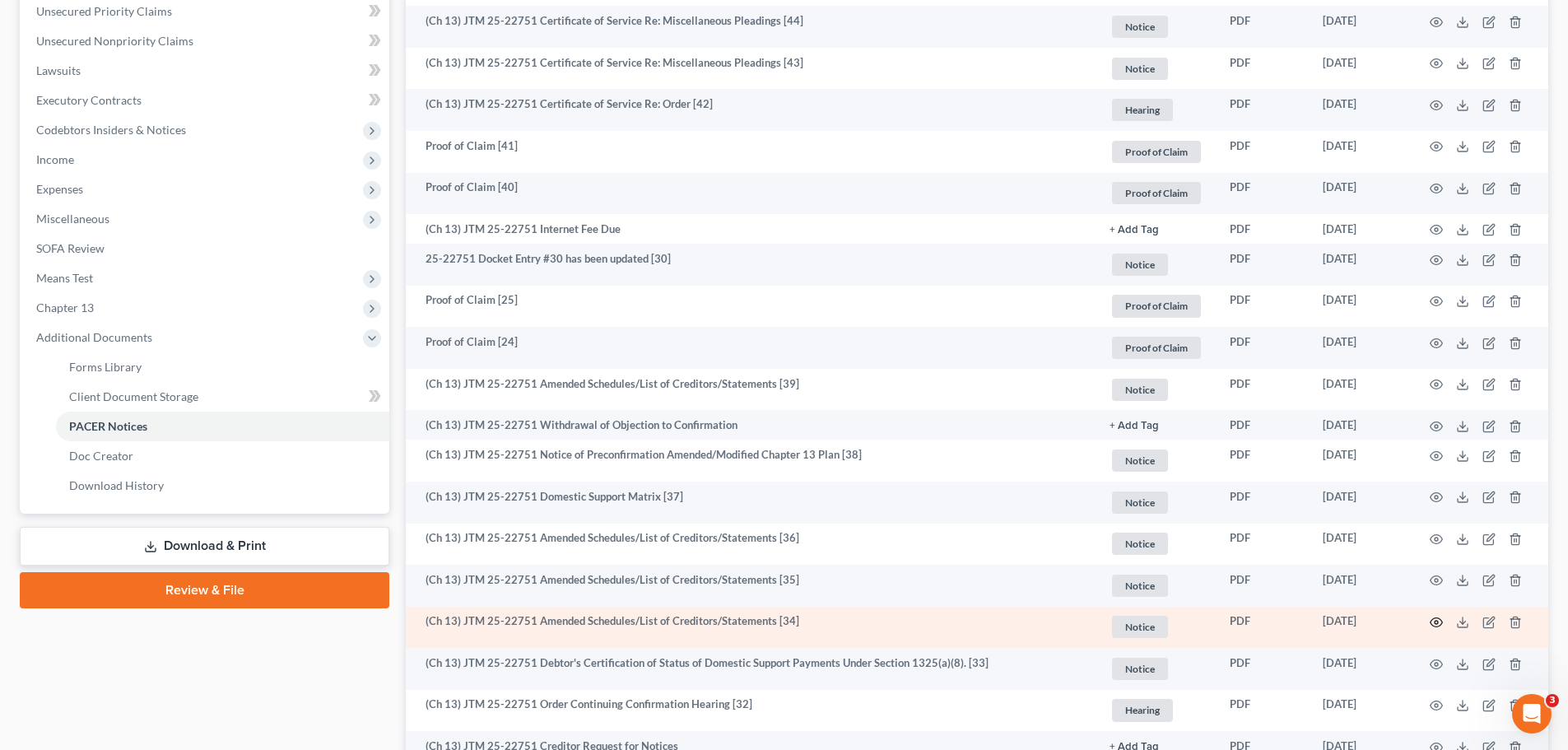
click at [1434, 624] on icon "button" at bounding box center [1436, 623] width 13 height 13
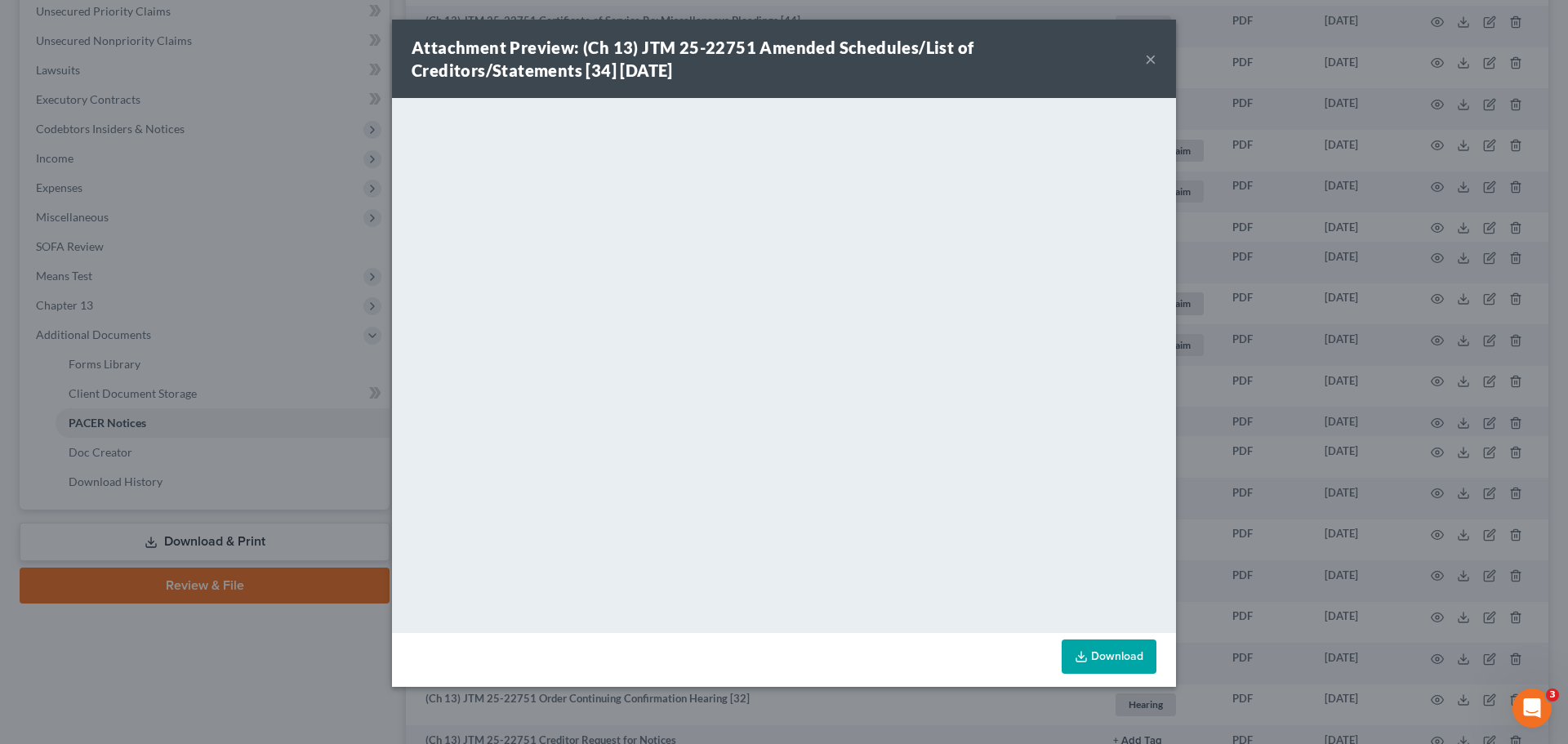
click at [1149, 57] on button "×" at bounding box center [1150, 58] width 11 height 20
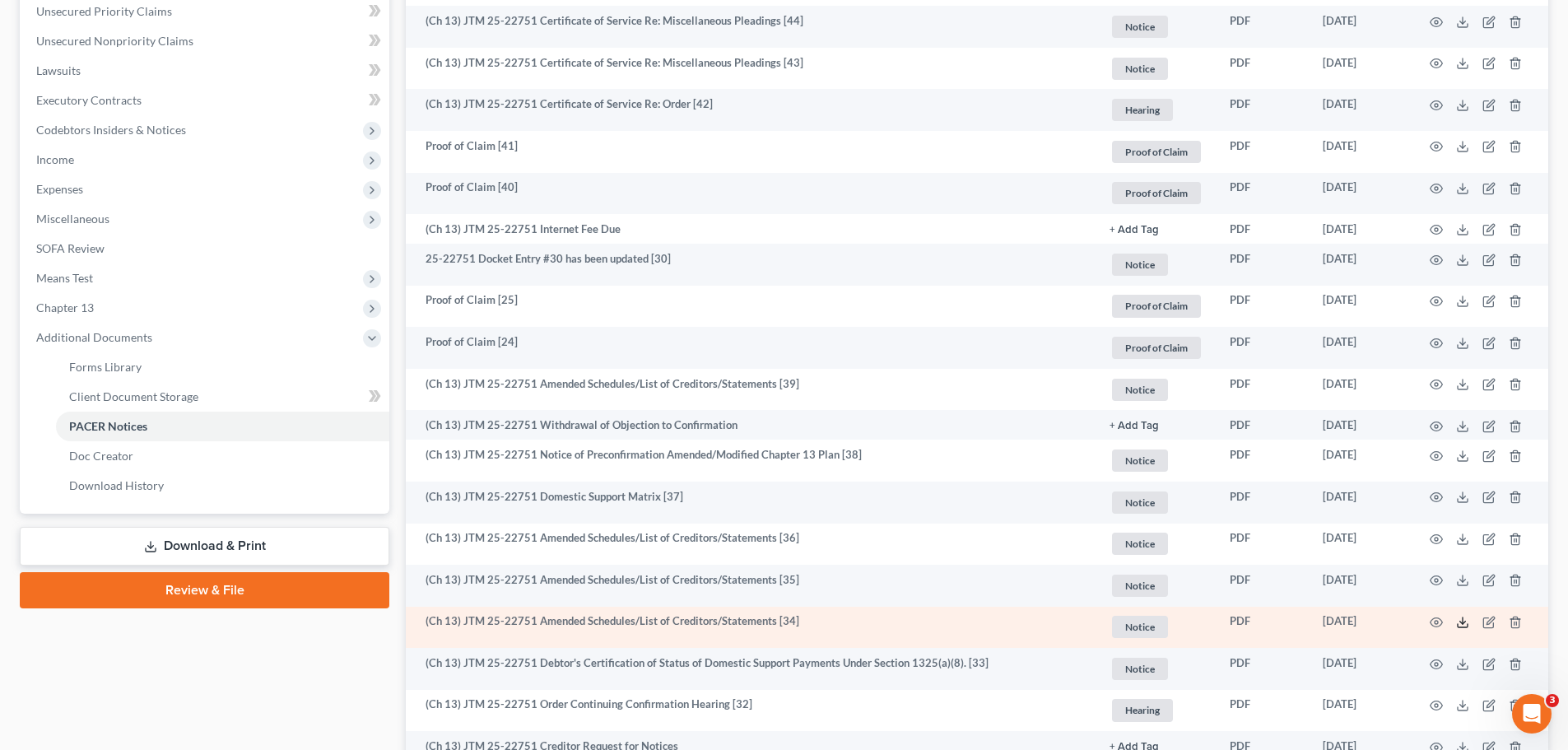
click at [1456, 626] on td at bounding box center [1478, 627] width 138 height 42
click at [1440, 622] on icon "button" at bounding box center [1436, 623] width 13 height 13
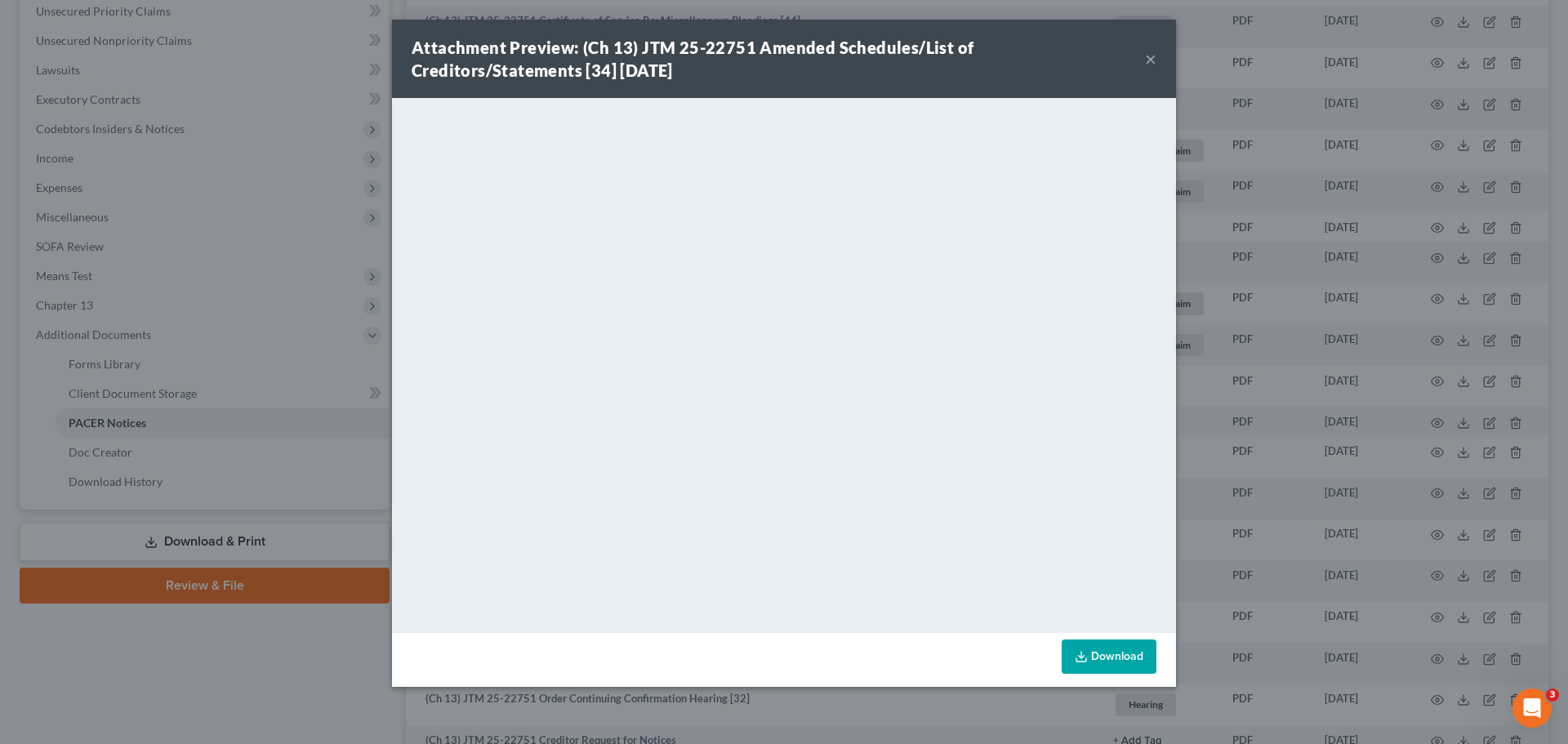
click at [1146, 59] on button "×" at bounding box center [1150, 58] width 11 height 20
